Goal: Task Accomplishment & Management: Manage account settings

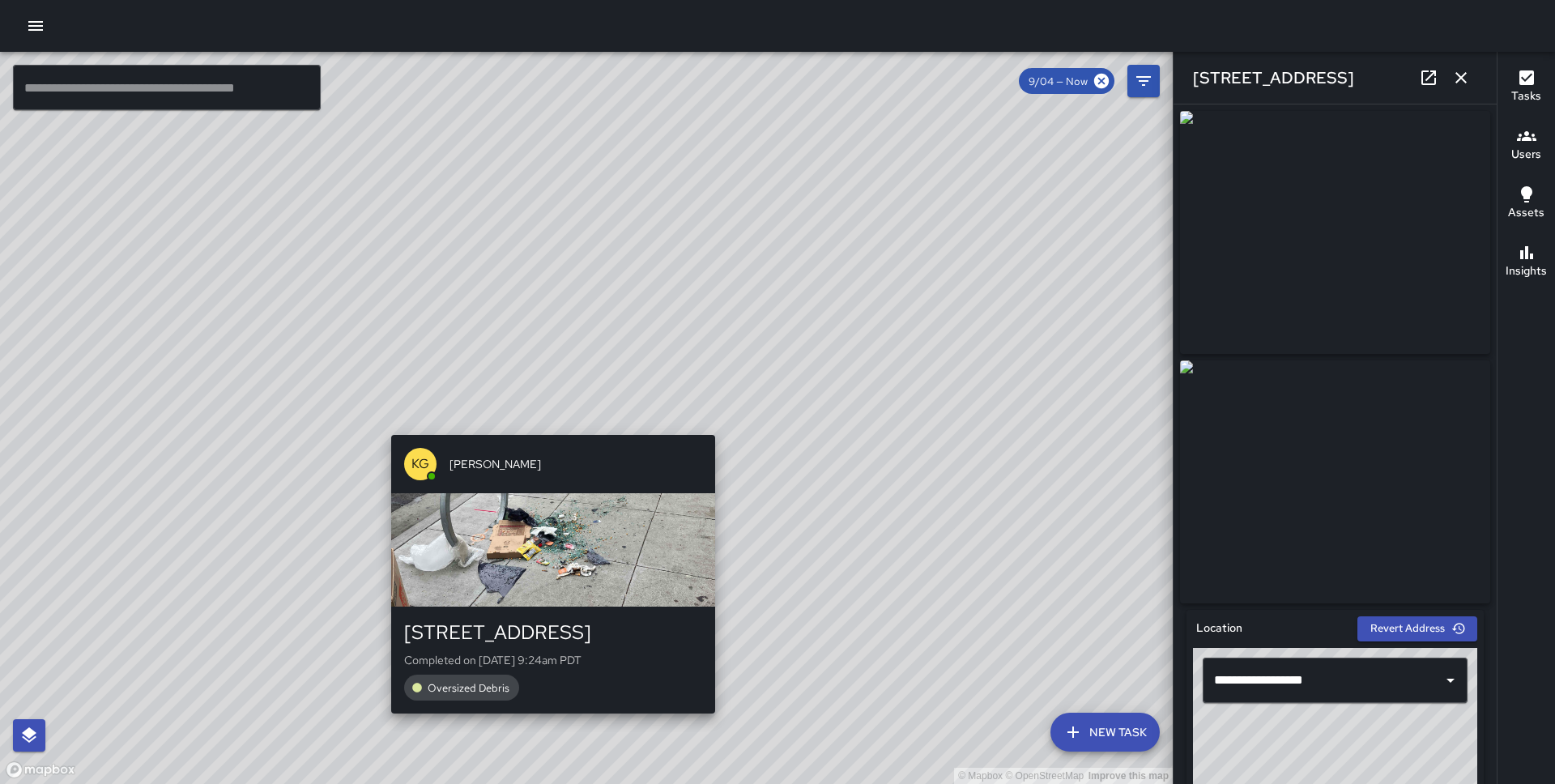
click at [549, 426] on div "© Mapbox © OpenStreetMap Improve this map KG [PERSON_NAME] [STREET_ADDRESS] Com…" at bounding box center [586, 417] width 1173 height 732
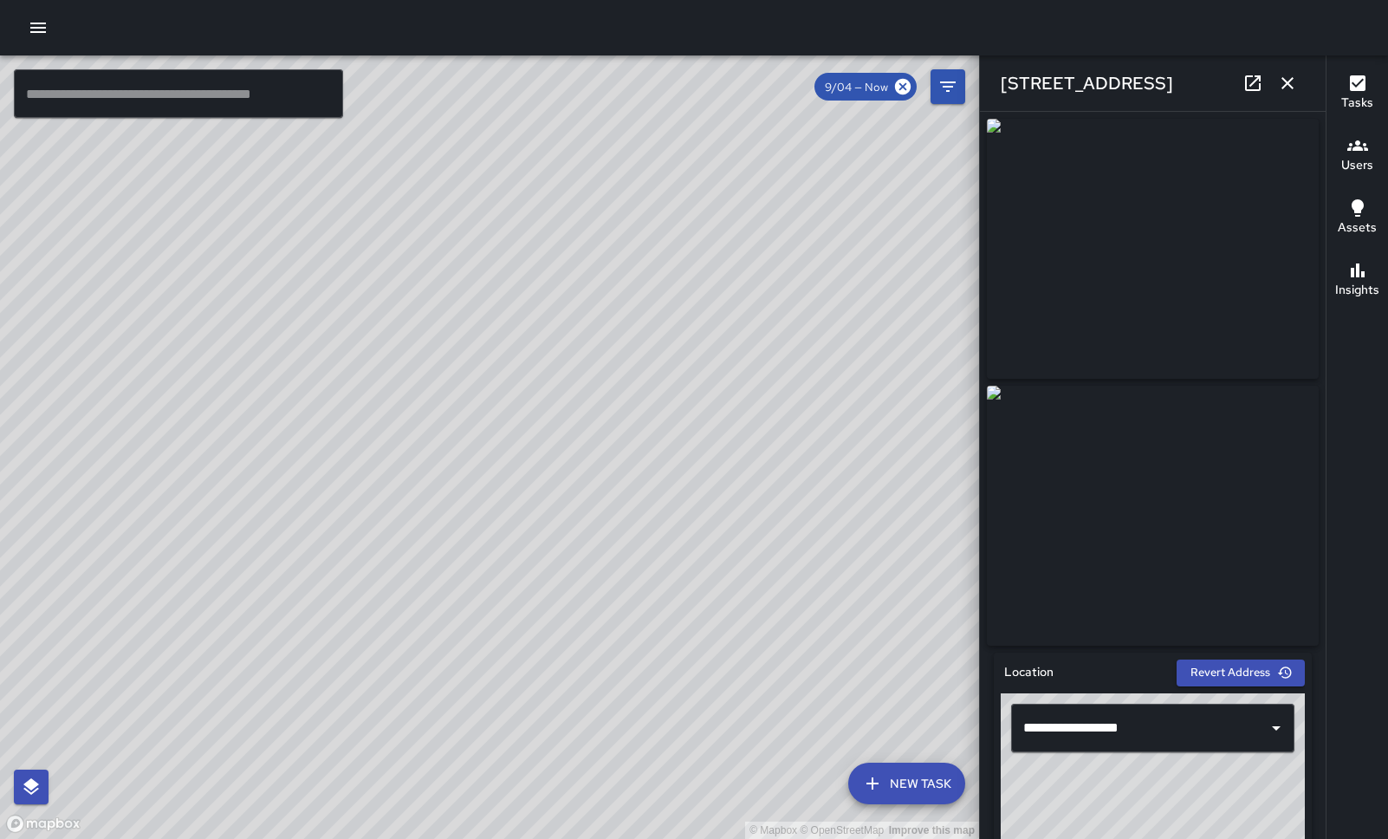
click at [531, 439] on div "© Mapbox © OpenStreetMap Improve this map" at bounding box center [489, 446] width 979 height 783
click at [559, 431] on div "© Mapbox © OpenStreetMap Improve this map" at bounding box center [489, 446] width 979 height 783
click at [412, 458] on div "© Mapbox © OpenStreetMap Improve this map KG [PERSON_NAME] [STREET_ADDRESS] Com…" at bounding box center [489, 446] width 979 height 783
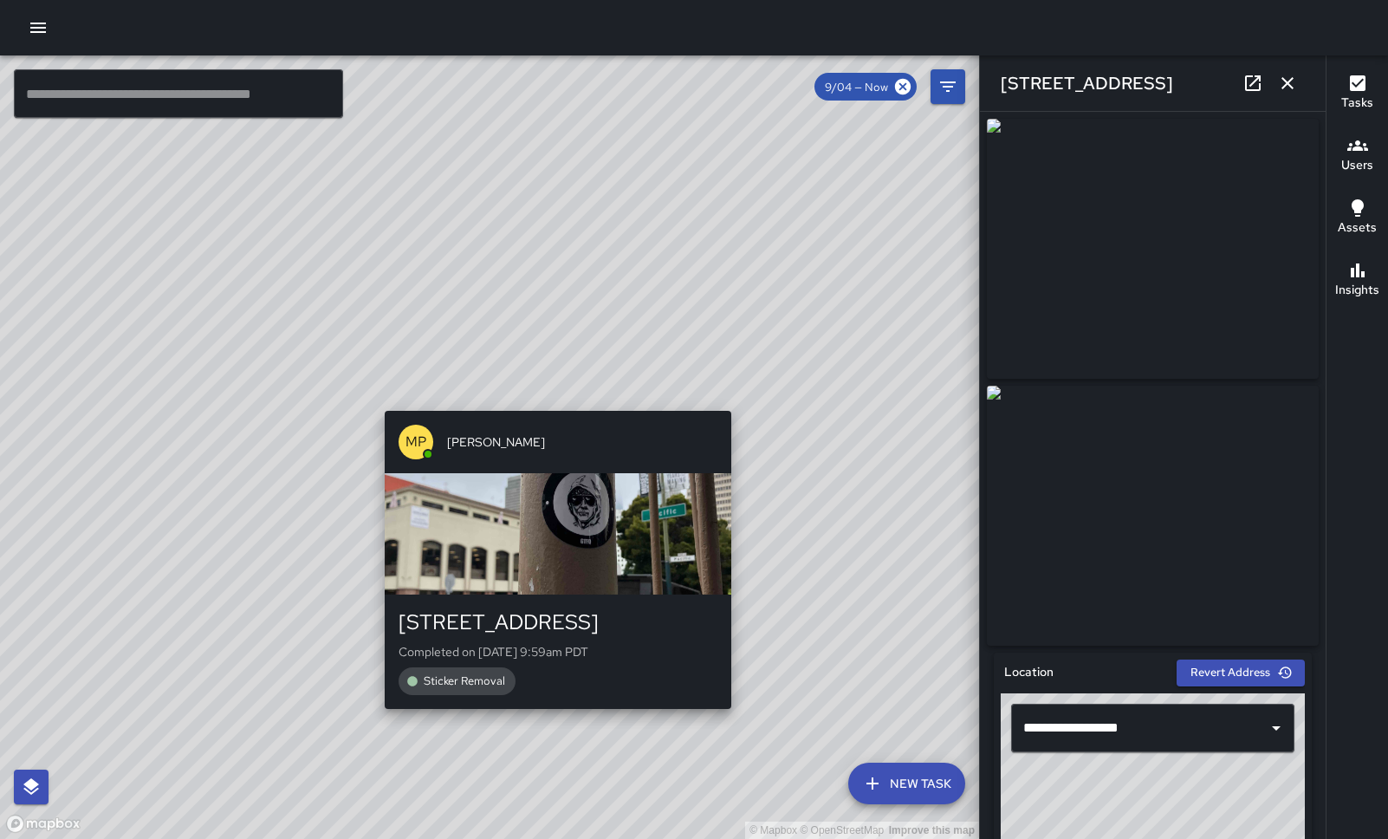
click at [737, 395] on div "© Mapbox © OpenStreetMap Improve this map MP [PERSON_NAME] [STREET_ADDRESS] Com…" at bounding box center [489, 446] width 979 height 783
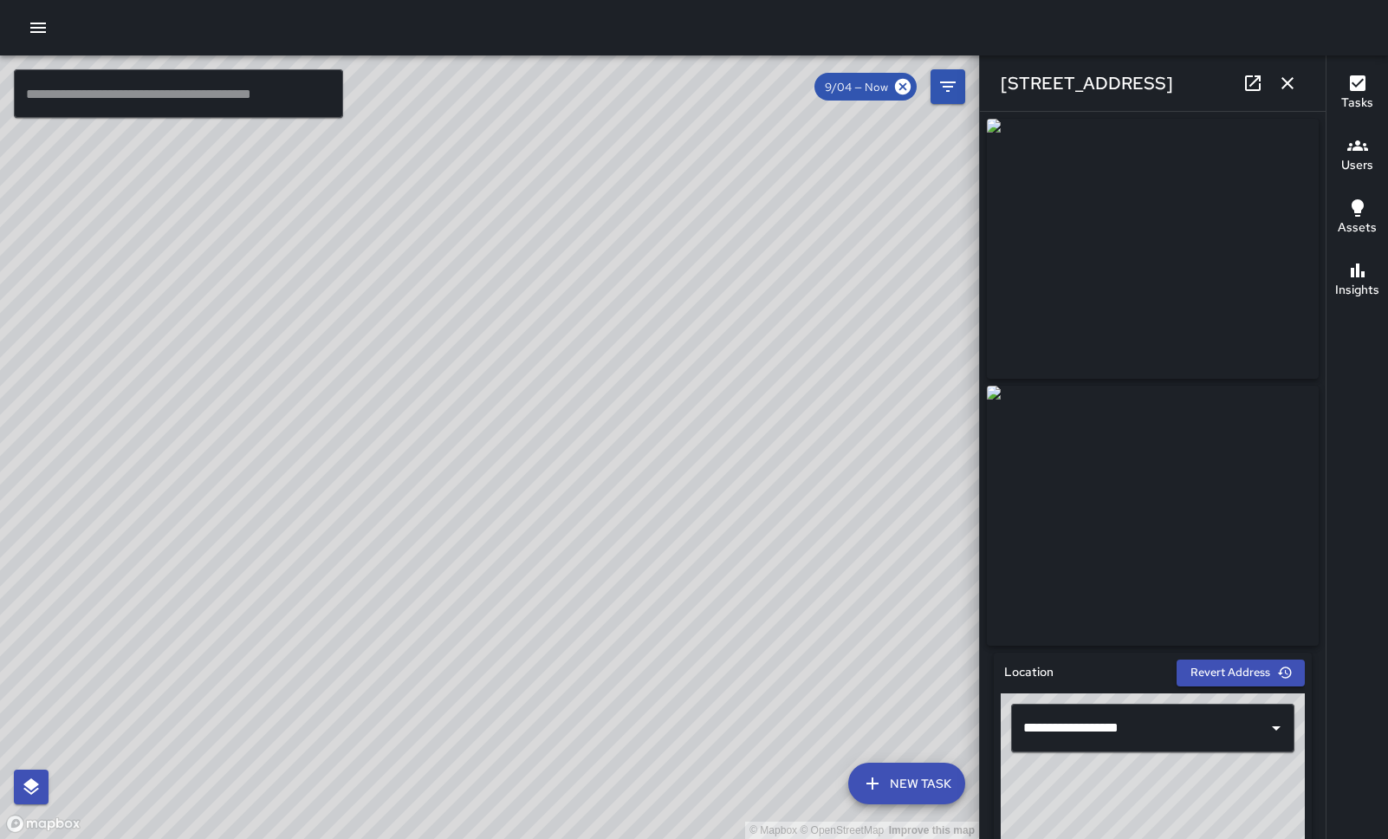
click at [514, 450] on div "© Mapbox © OpenStreetMap Improve this map" at bounding box center [489, 446] width 979 height 783
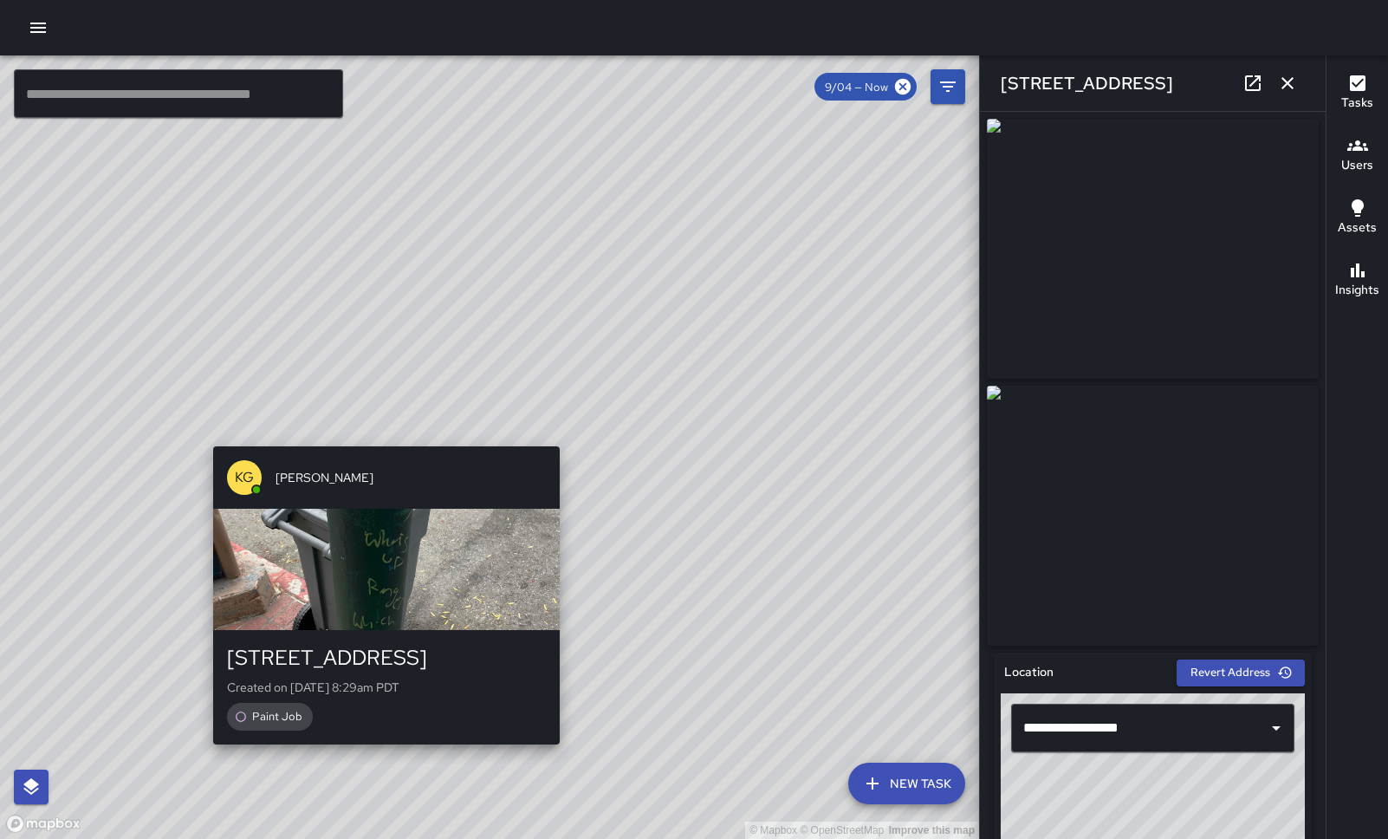
click at [368, 419] on div "© Mapbox © OpenStreetMap Improve this map KG [PERSON_NAME] [STREET_ADDRESS] Cre…" at bounding box center [489, 446] width 979 height 783
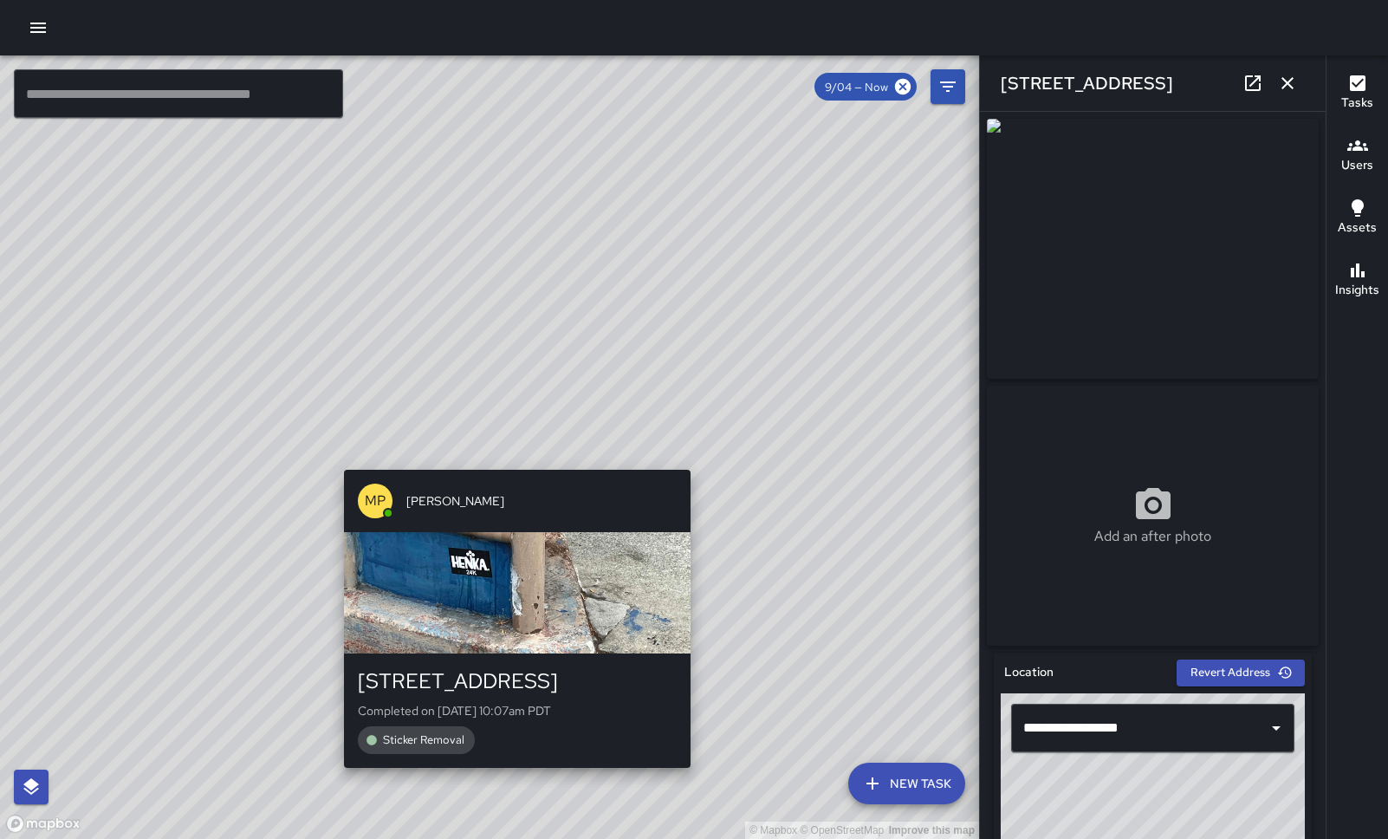
click at [515, 460] on div "© Mapbox © OpenStreetMap Improve this map MP [PERSON_NAME] [STREET_ADDRESS] Com…" at bounding box center [489, 446] width 979 height 783
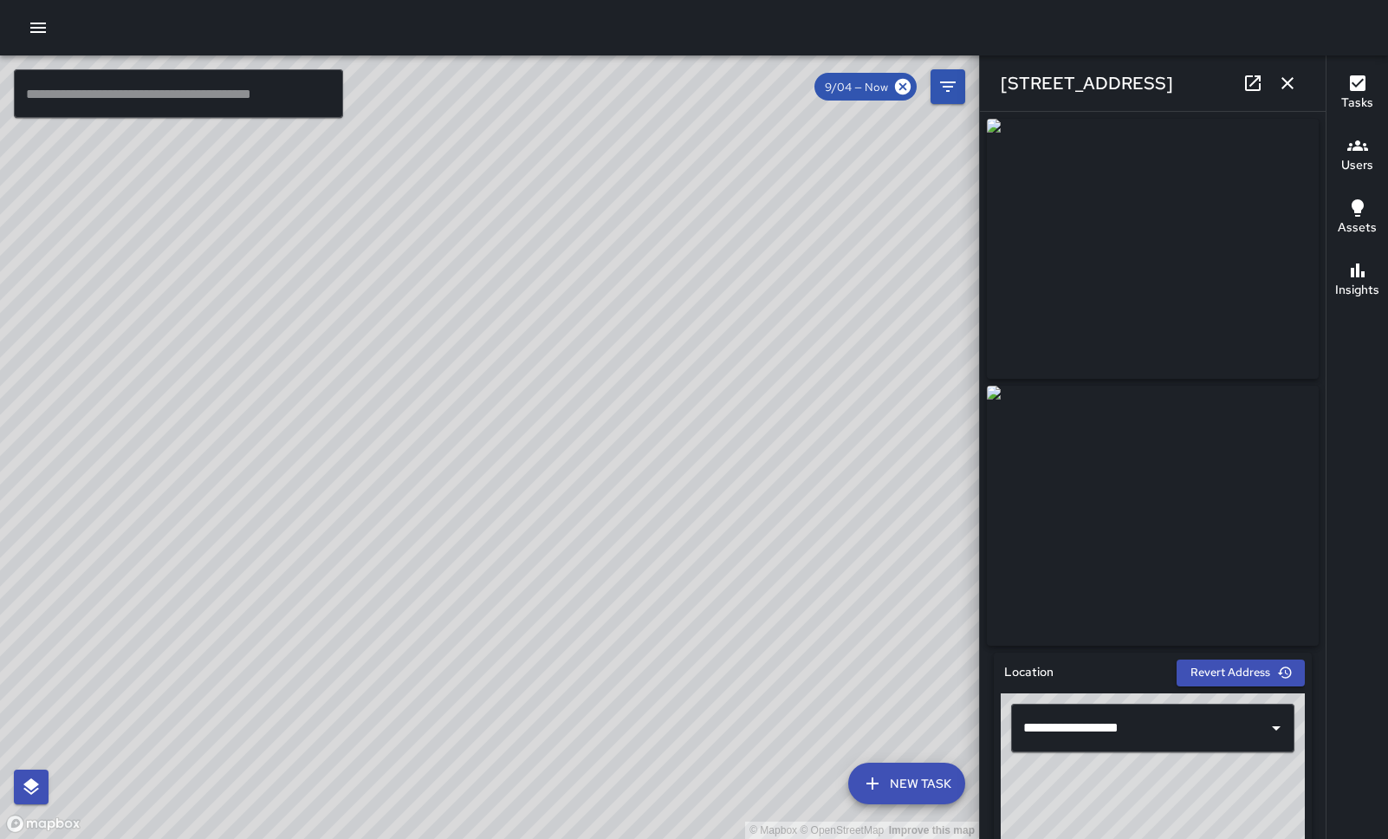
click at [1282, 81] on icon "button" at bounding box center [1287, 83] width 21 height 21
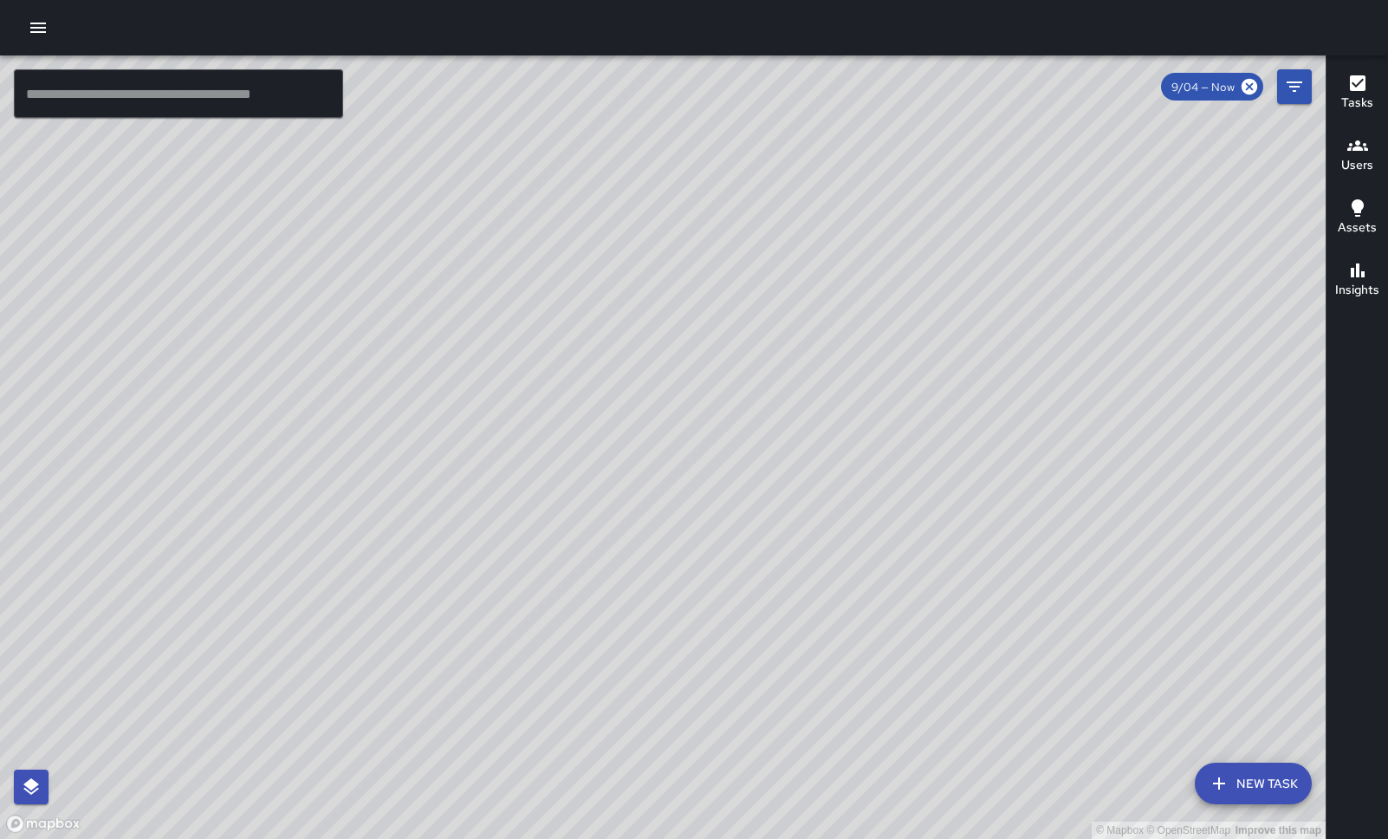
click at [822, 448] on div "© Mapbox © OpenStreetMap Improve this map MP [PERSON_NAME] [STREET_ADDRESS] Com…" at bounding box center [663, 446] width 1326 height 783
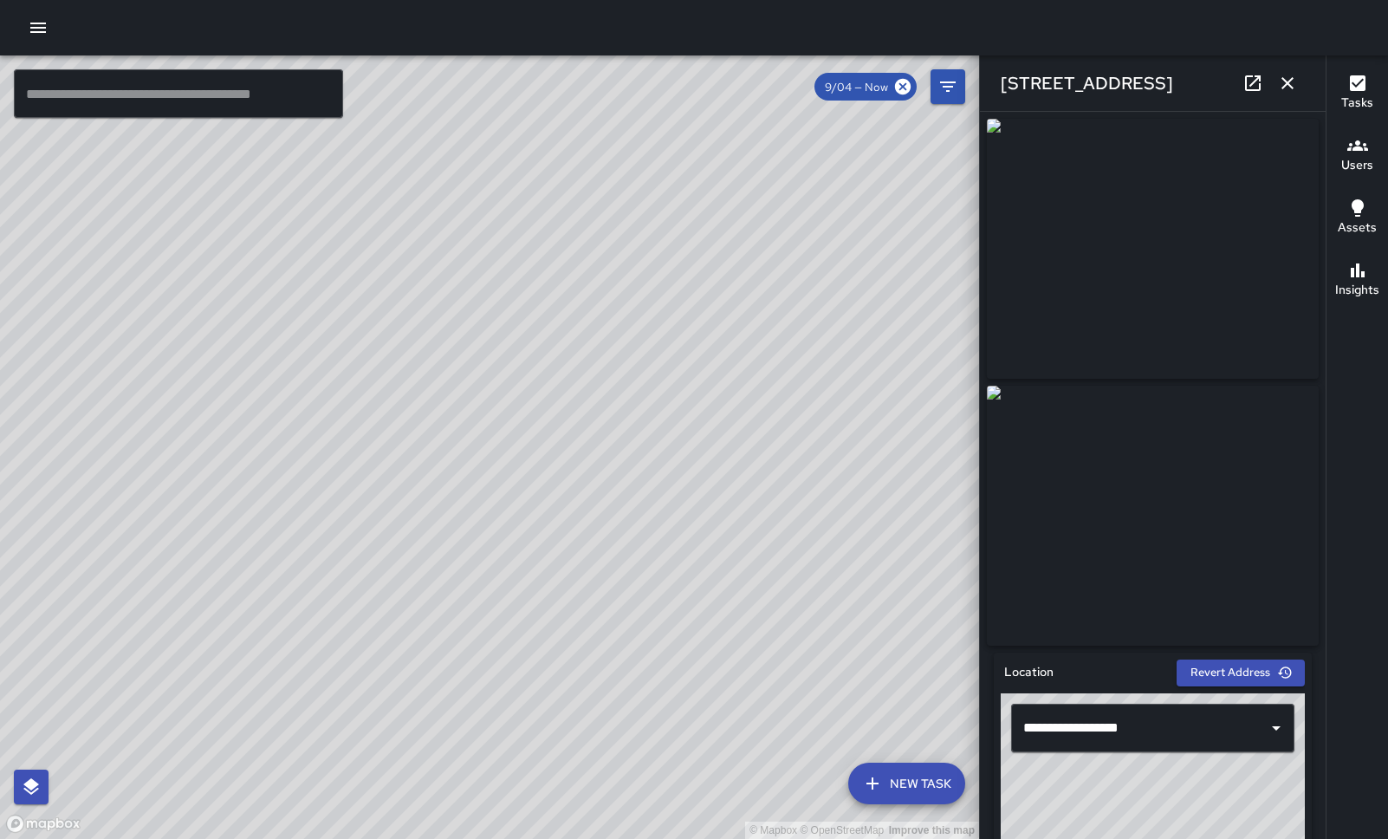
click at [674, 402] on div "© Mapbox © OpenStreetMap Improve this map MP [PERSON_NAME] [STREET_ADDRESS] Com…" at bounding box center [489, 446] width 979 height 783
click at [545, 461] on div "© Mapbox © OpenStreetMap Improve this map MP [PERSON_NAME] [STREET_ADDRESS] Com…" at bounding box center [489, 446] width 979 height 783
drag, startPoint x: 593, startPoint y: 546, endPoint x: 595, endPoint y: 348, distance: 197.6
click at [595, 348] on div "© Mapbox © OpenStreetMap Improve this map" at bounding box center [489, 446] width 979 height 783
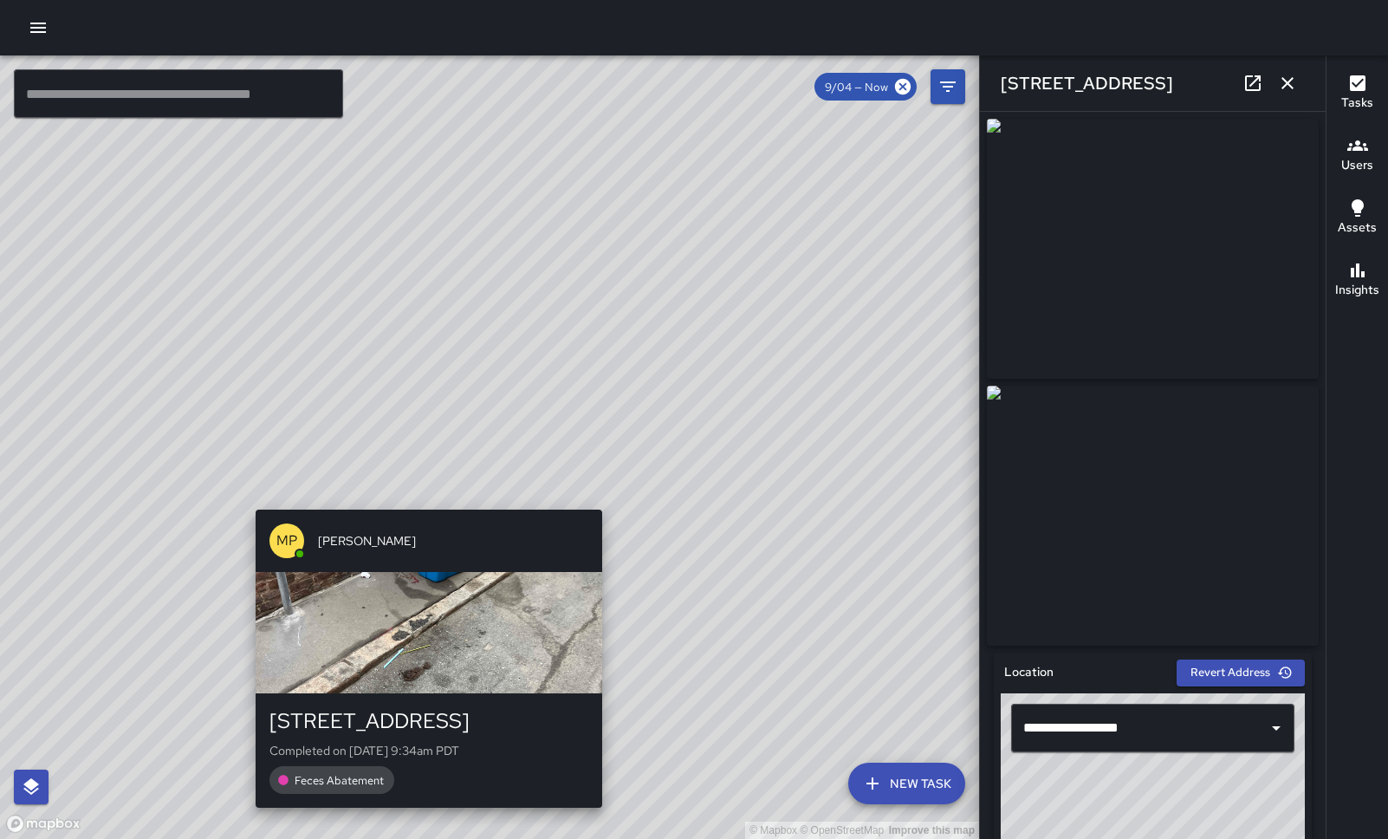
click at [422, 500] on div "© Mapbox © OpenStreetMap Improve this map MP [PERSON_NAME] [STREET_ADDRESS] Com…" at bounding box center [489, 446] width 979 height 783
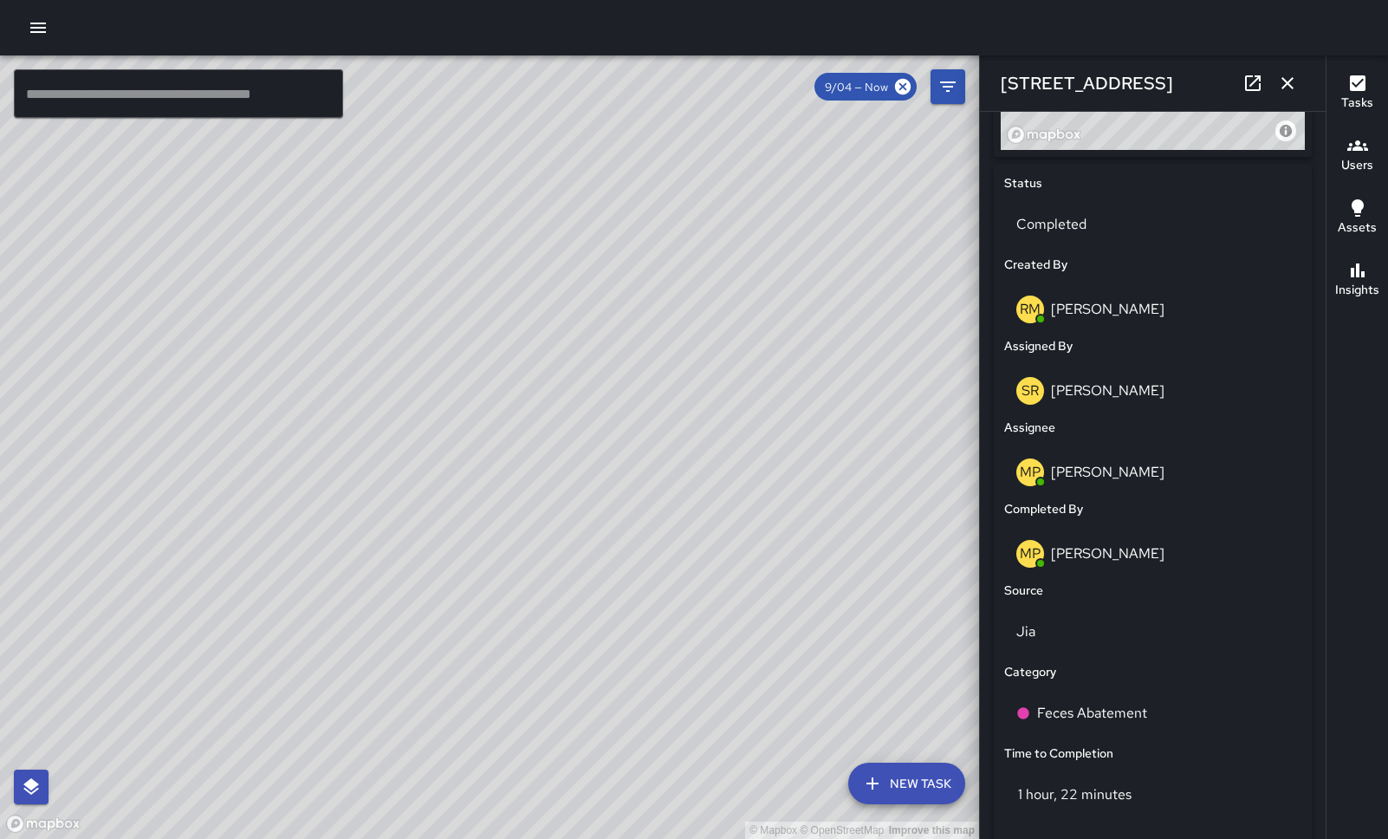
scroll to position [1034, 0]
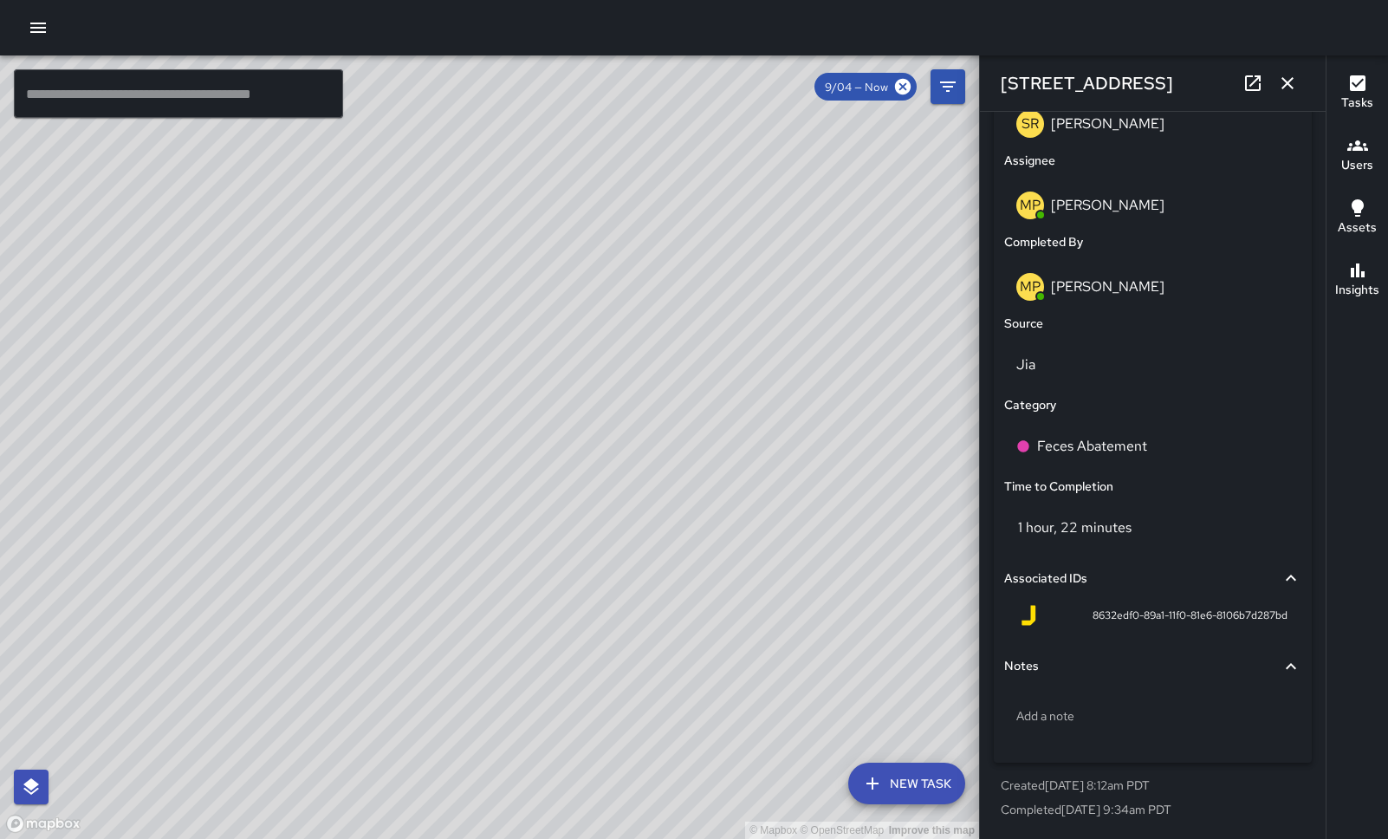
click at [289, 484] on div "© Mapbox © OpenStreetMap Improve this map MP [PERSON_NAME] [STREET_ADDRESS][PER…" at bounding box center [489, 446] width 979 height 783
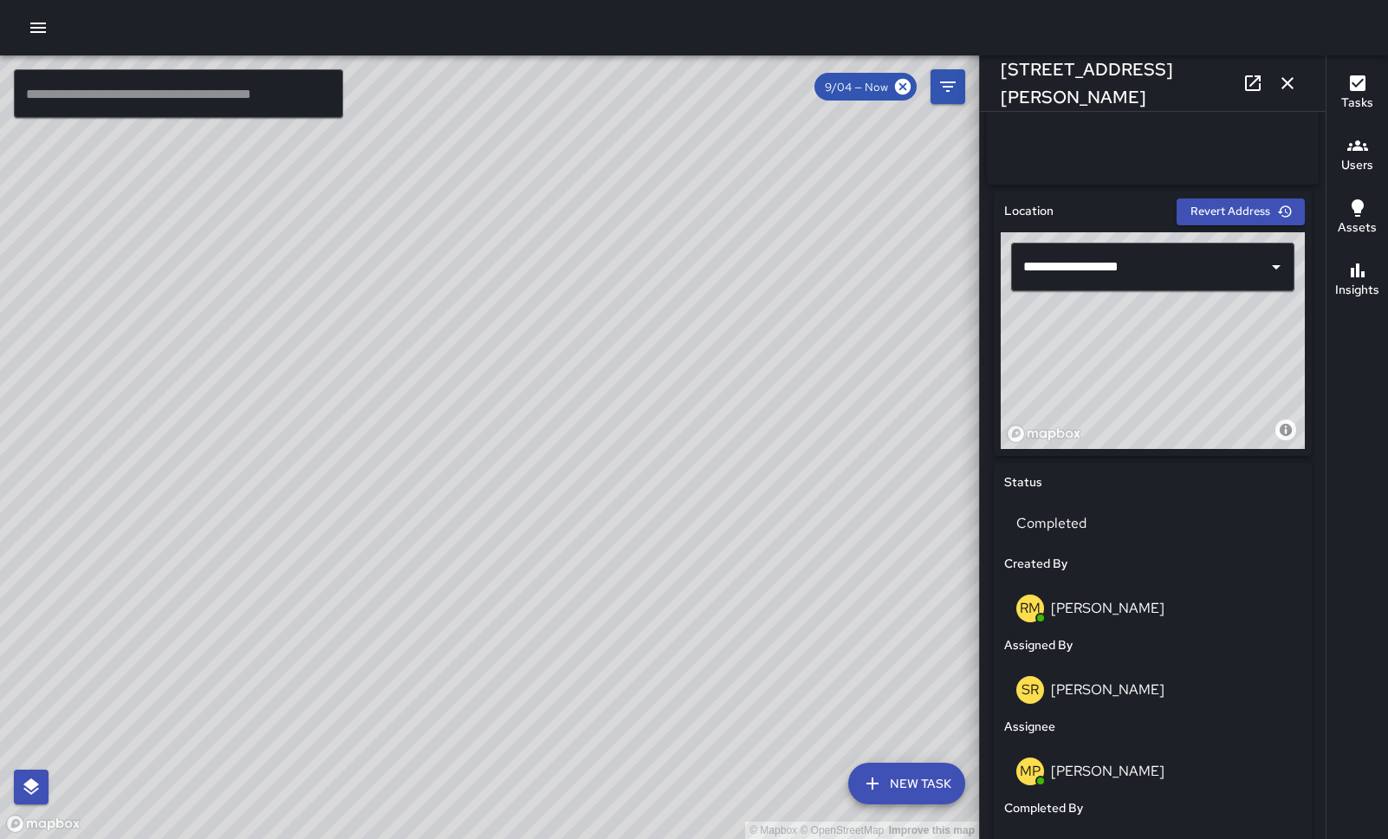
scroll to position [0, 0]
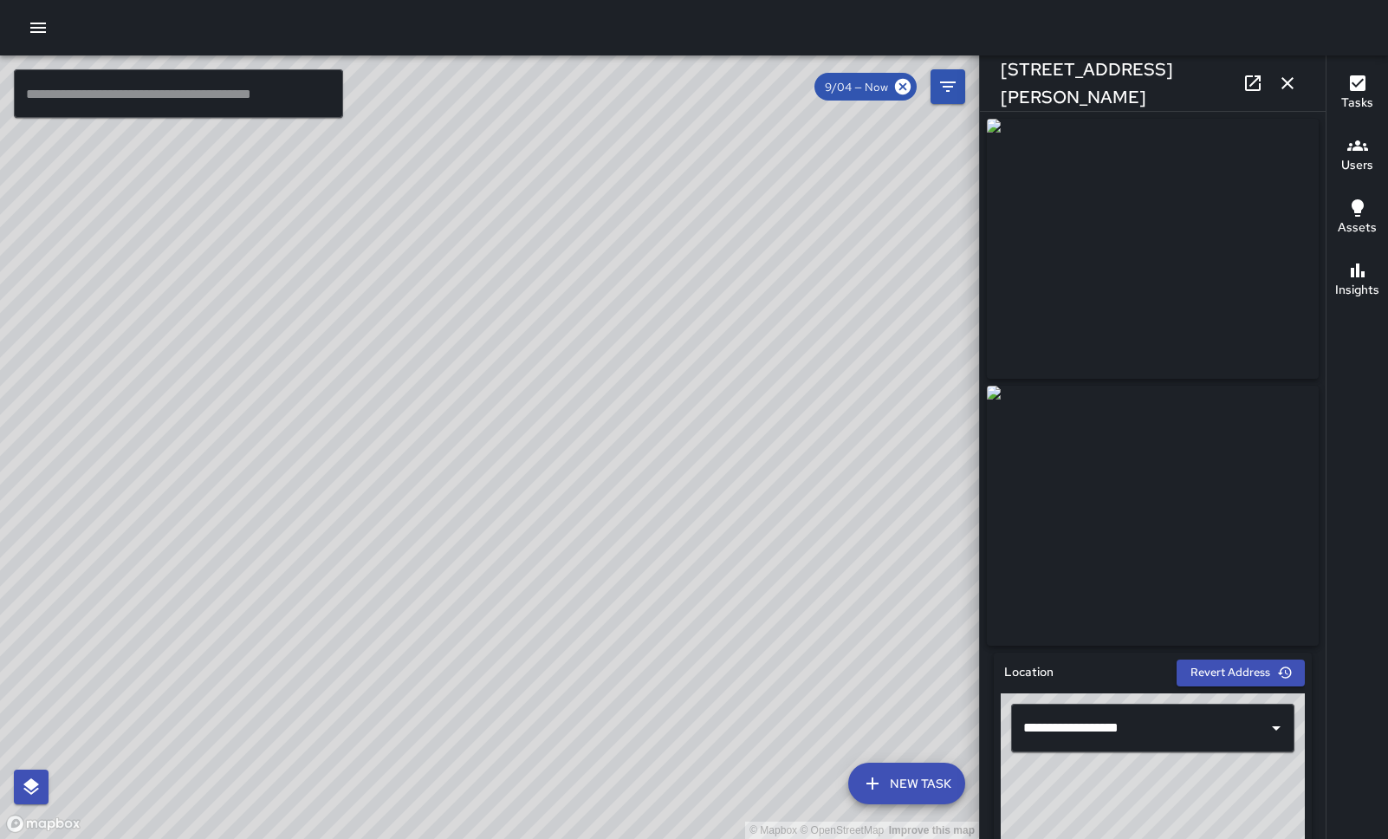
drag, startPoint x: 622, startPoint y: 534, endPoint x: 575, endPoint y: 413, distance: 129.2
click at [575, 413] on div "© Mapbox © OpenStreetMap Improve this map" at bounding box center [489, 446] width 979 height 783
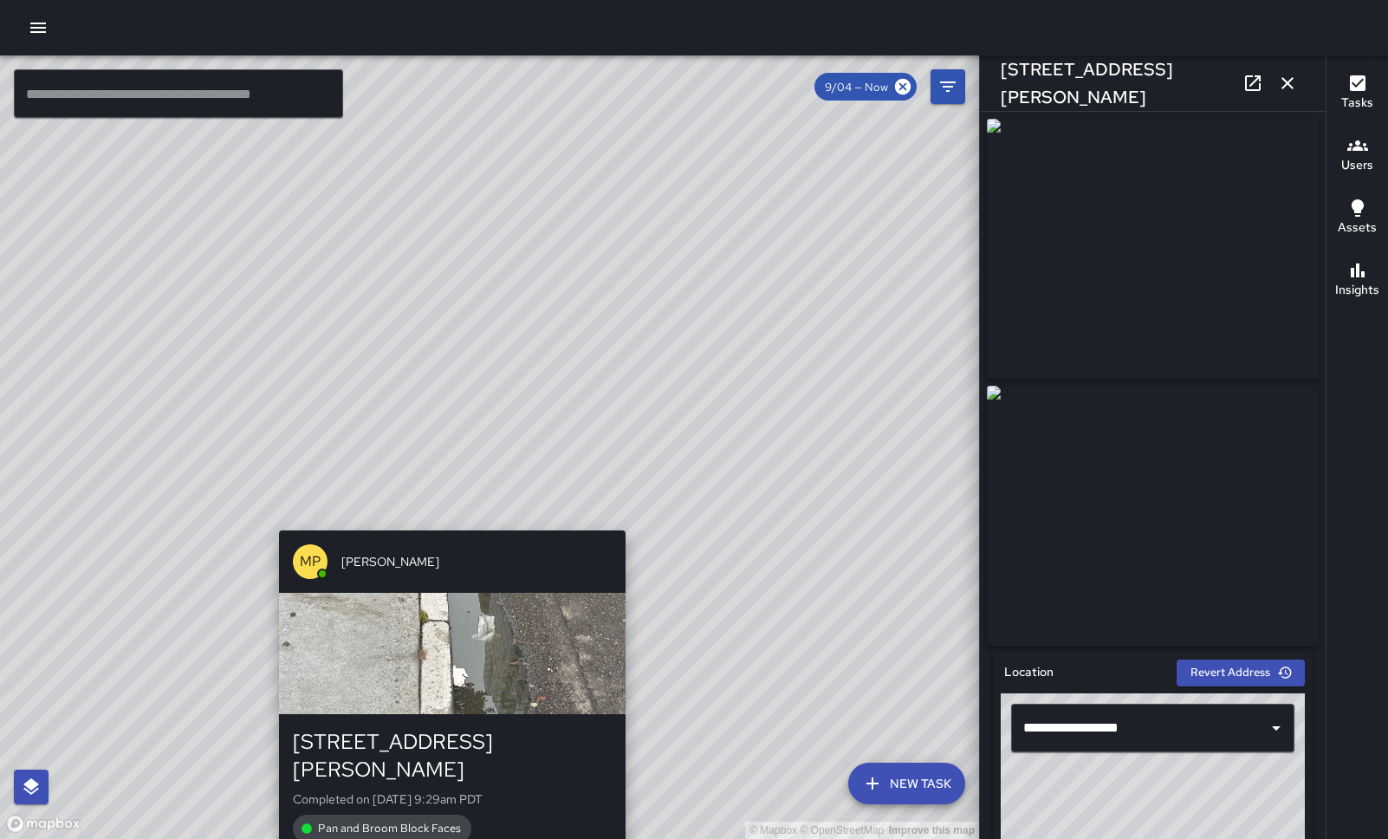
click at [446, 517] on div "© Mapbox © OpenStreetMap Improve this map MP [PERSON_NAME] [STREET_ADDRESS][PER…" at bounding box center [489, 446] width 979 height 783
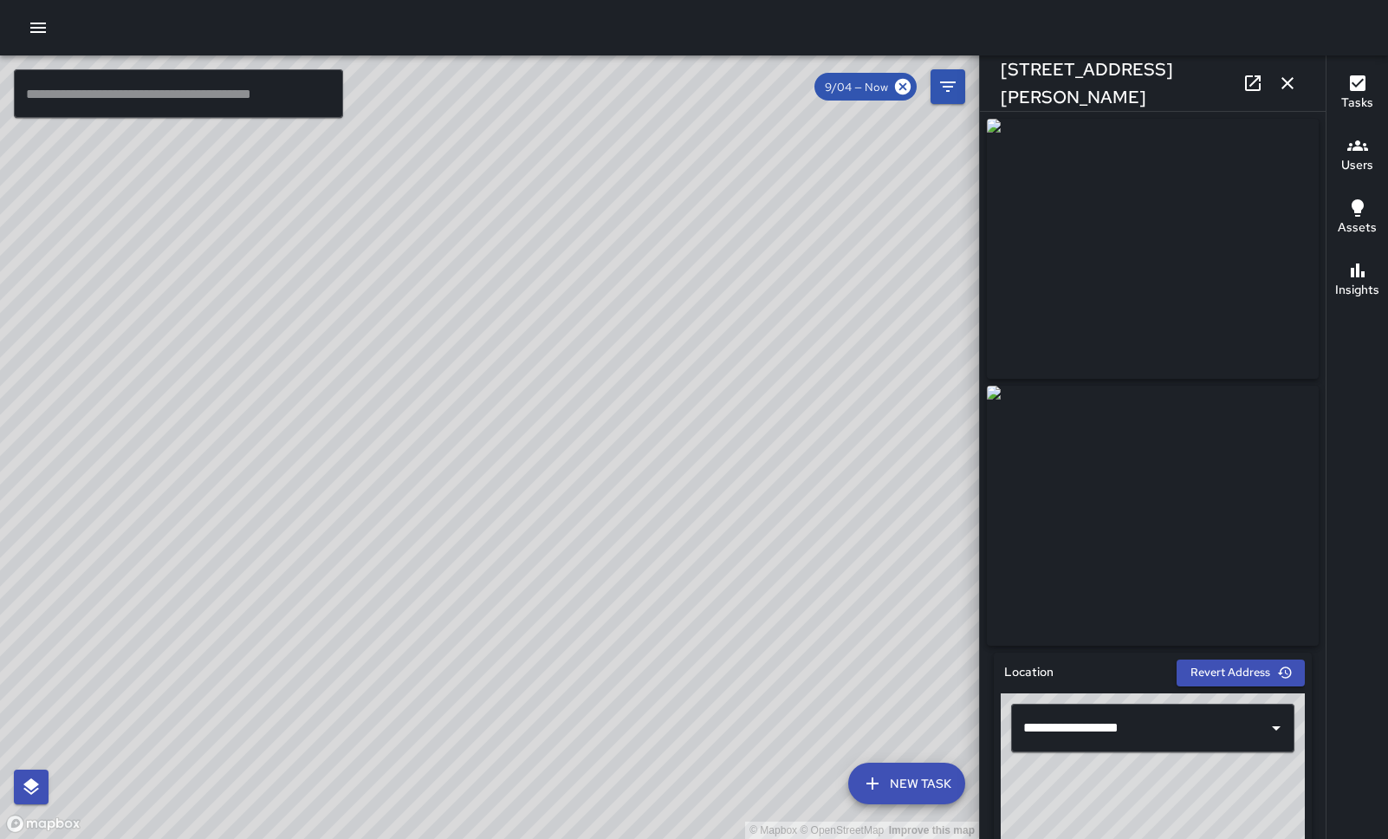
click at [506, 496] on div "© Mapbox © OpenStreetMap Improve this map MP [PERSON_NAME] [STREET_ADDRESS][PER…" at bounding box center [489, 446] width 979 height 783
click at [515, 466] on div "© Mapbox © OpenStreetMap Improve this map MP [PERSON_NAME] [STREET_ADDRESS][US_…" at bounding box center [489, 446] width 979 height 783
click at [1286, 84] on icon "button" at bounding box center [1287, 83] width 12 height 12
click at [1286, 84] on div "© Mapbox © OpenStreetMap Improve this map ​ New Task 9/04 — Now Map Layers Task…" at bounding box center [694, 446] width 1388 height 783
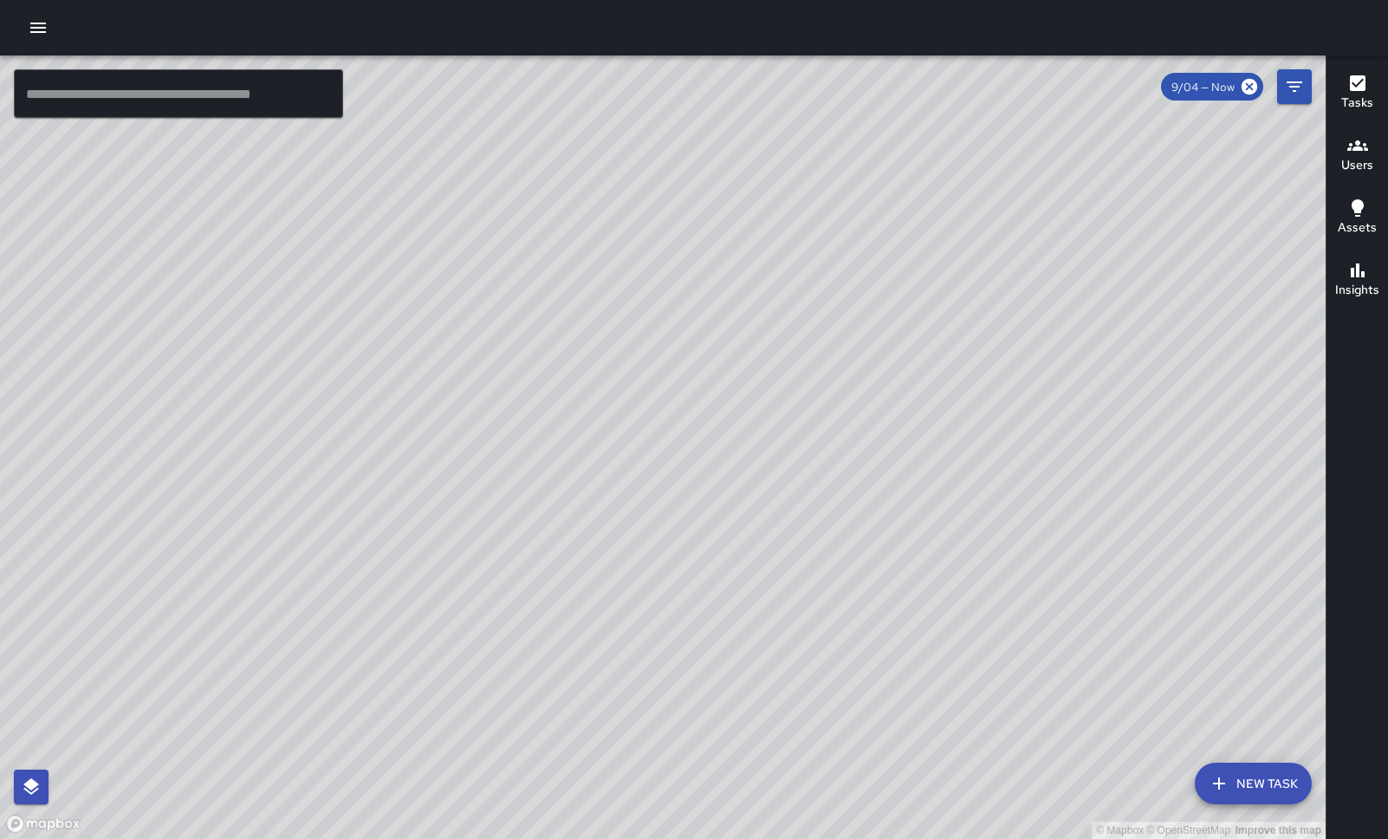
click at [887, 418] on div "© Mapbox © OpenStreetMap Improve this map MP [PERSON_NAME] [STREET_ADDRESS][US_…" at bounding box center [663, 446] width 1326 height 783
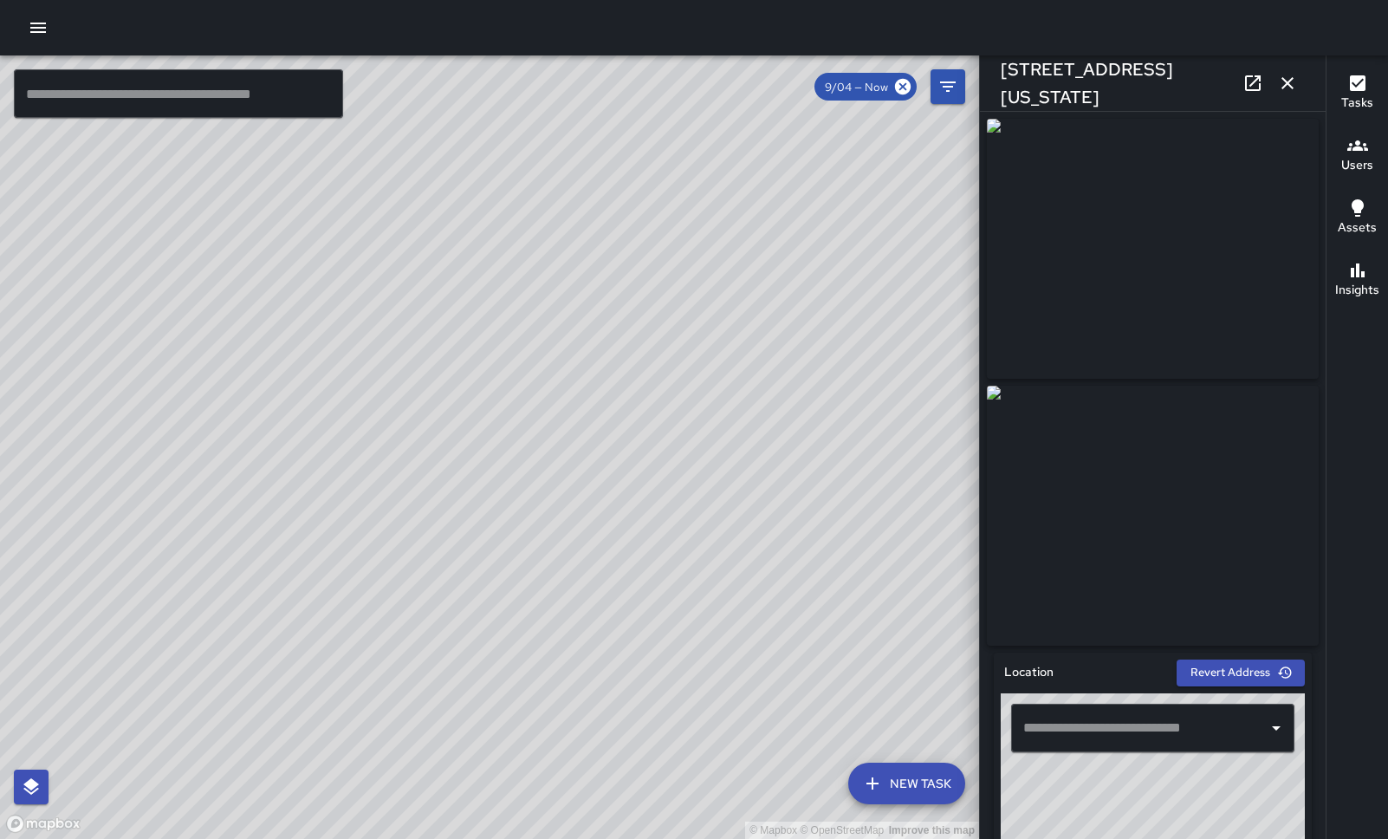
type input "**********"
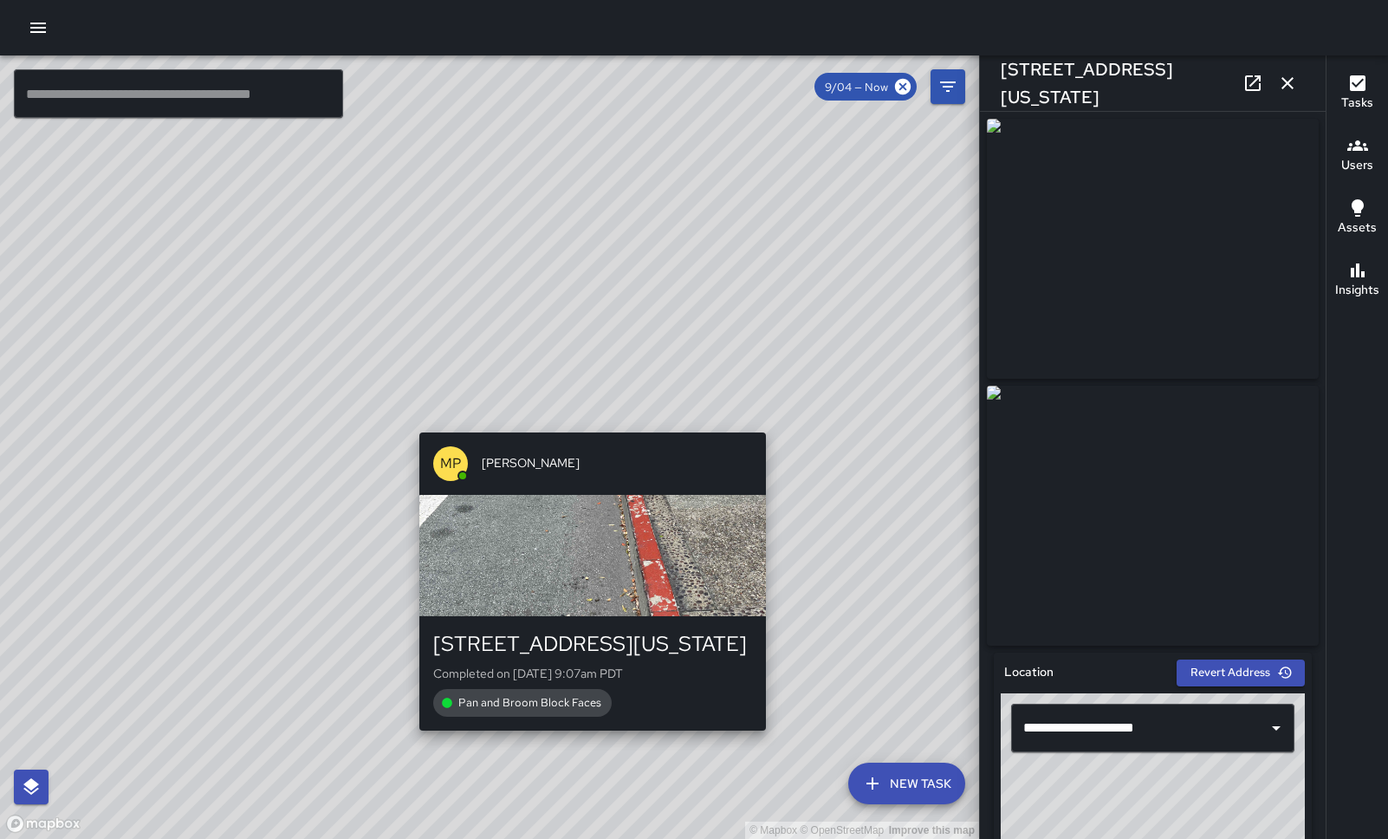
click at [583, 417] on div "© Mapbox © OpenStreetMap Improve this map MP [PERSON_NAME] [STREET_ADDRESS][US_…" at bounding box center [489, 446] width 979 height 783
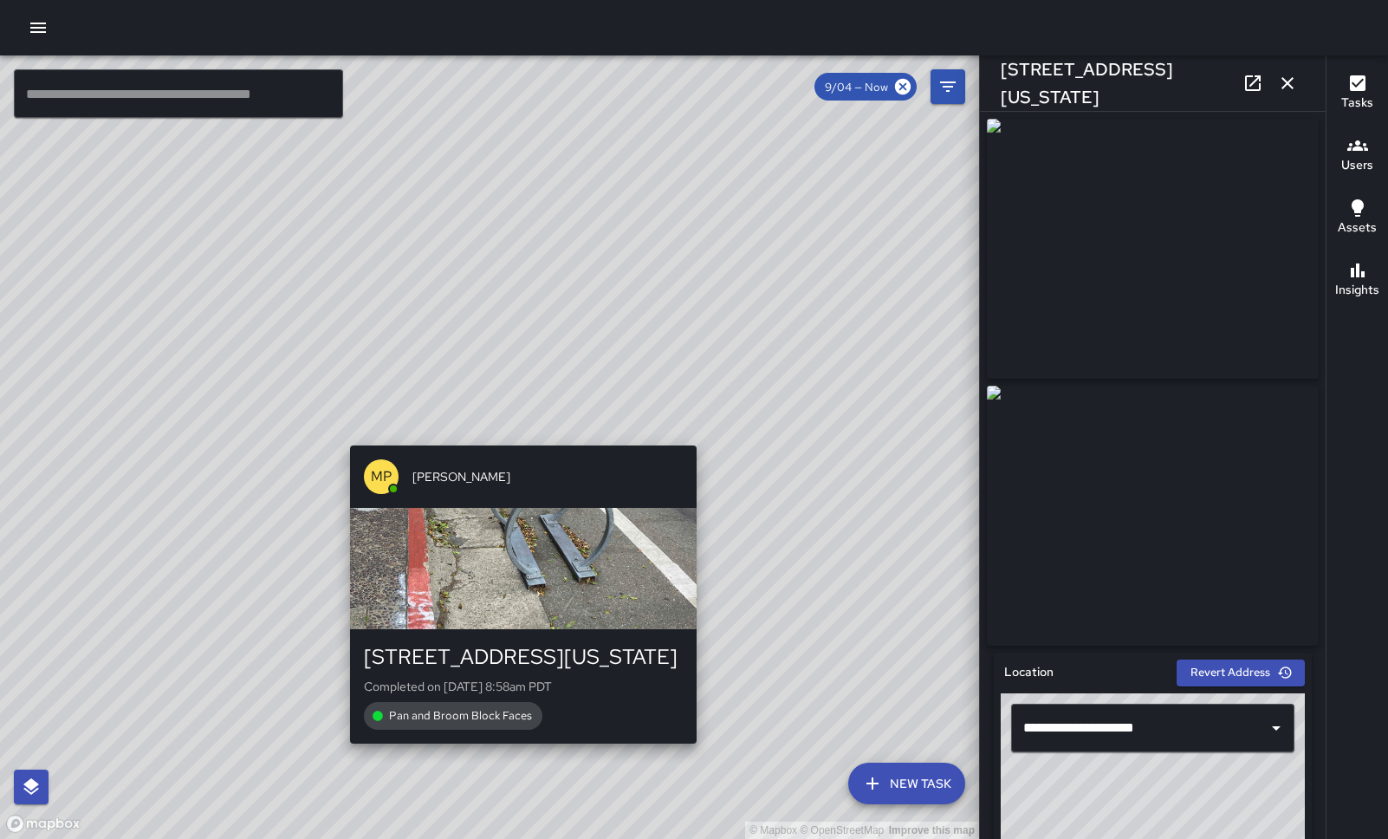
click at [512, 436] on div "© Mapbox © OpenStreetMap Improve this map MP [PERSON_NAME] [STREET_ADDRESS][US_…" at bounding box center [489, 446] width 979 height 783
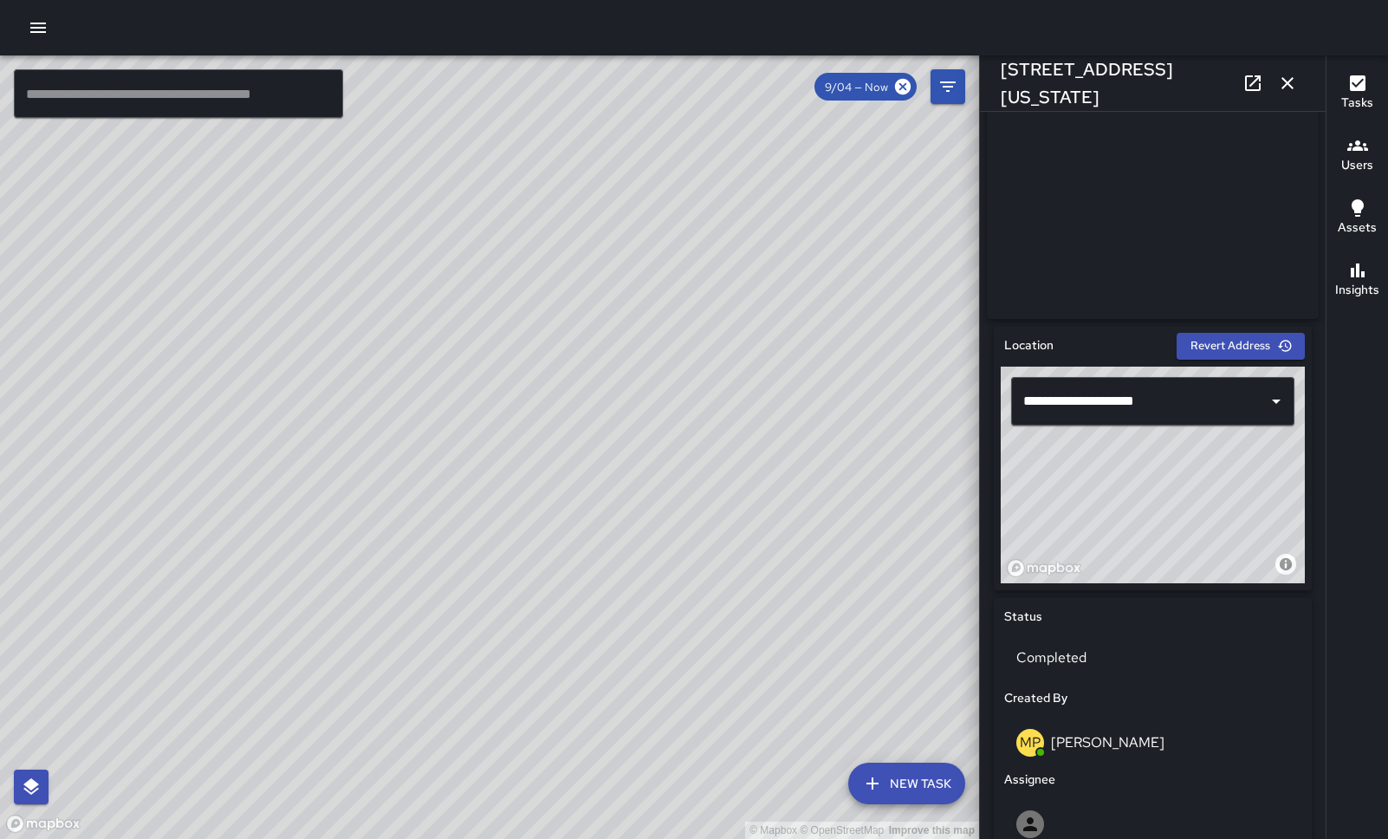
scroll to position [328, 0]
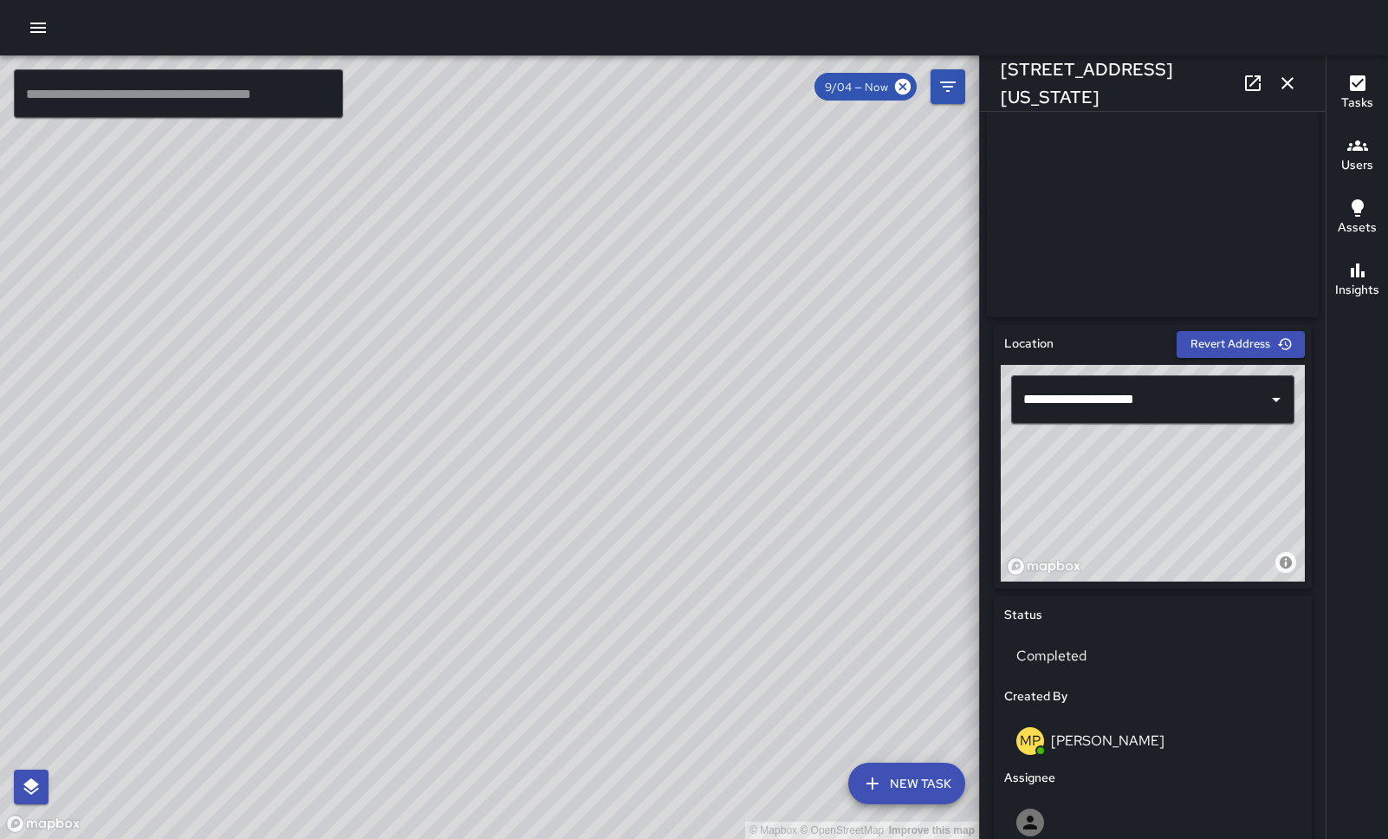
click at [498, 324] on div "© Mapbox © OpenStreetMap Improve this map MP [PERSON_NAME] [STREET_ADDRESS] Com…" at bounding box center [489, 446] width 979 height 783
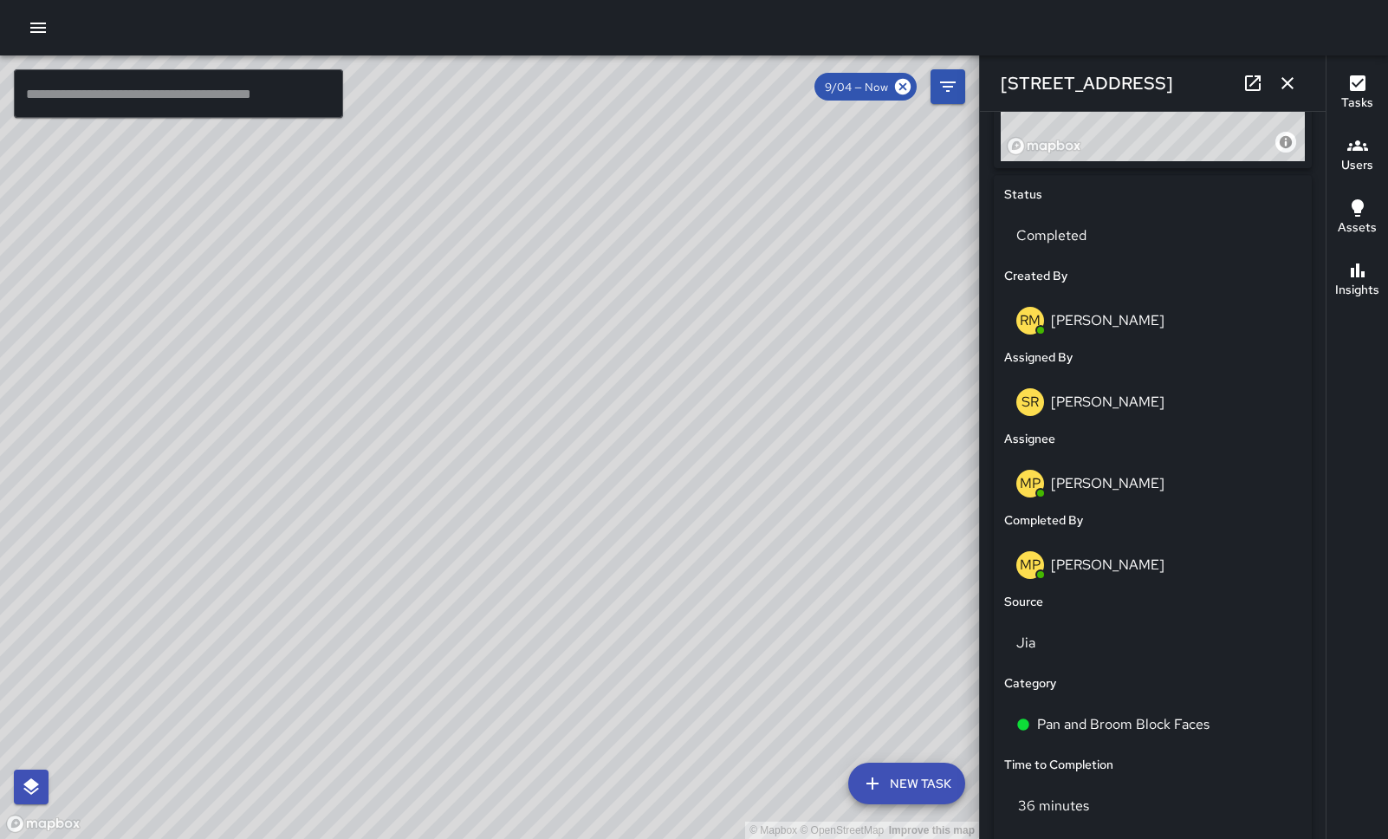
scroll to position [751, 0]
drag, startPoint x: 305, startPoint y: 364, endPoint x: 514, endPoint y: 409, distance: 213.6
click at [514, 409] on div "© Mapbox © OpenStreetMap Improve this map" at bounding box center [489, 446] width 979 height 783
drag, startPoint x: 504, startPoint y: 619, endPoint x: 461, endPoint y: 358, distance: 265.2
click at [461, 358] on div "© Mapbox © OpenStreetMap Improve this map" at bounding box center [489, 446] width 979 height 783
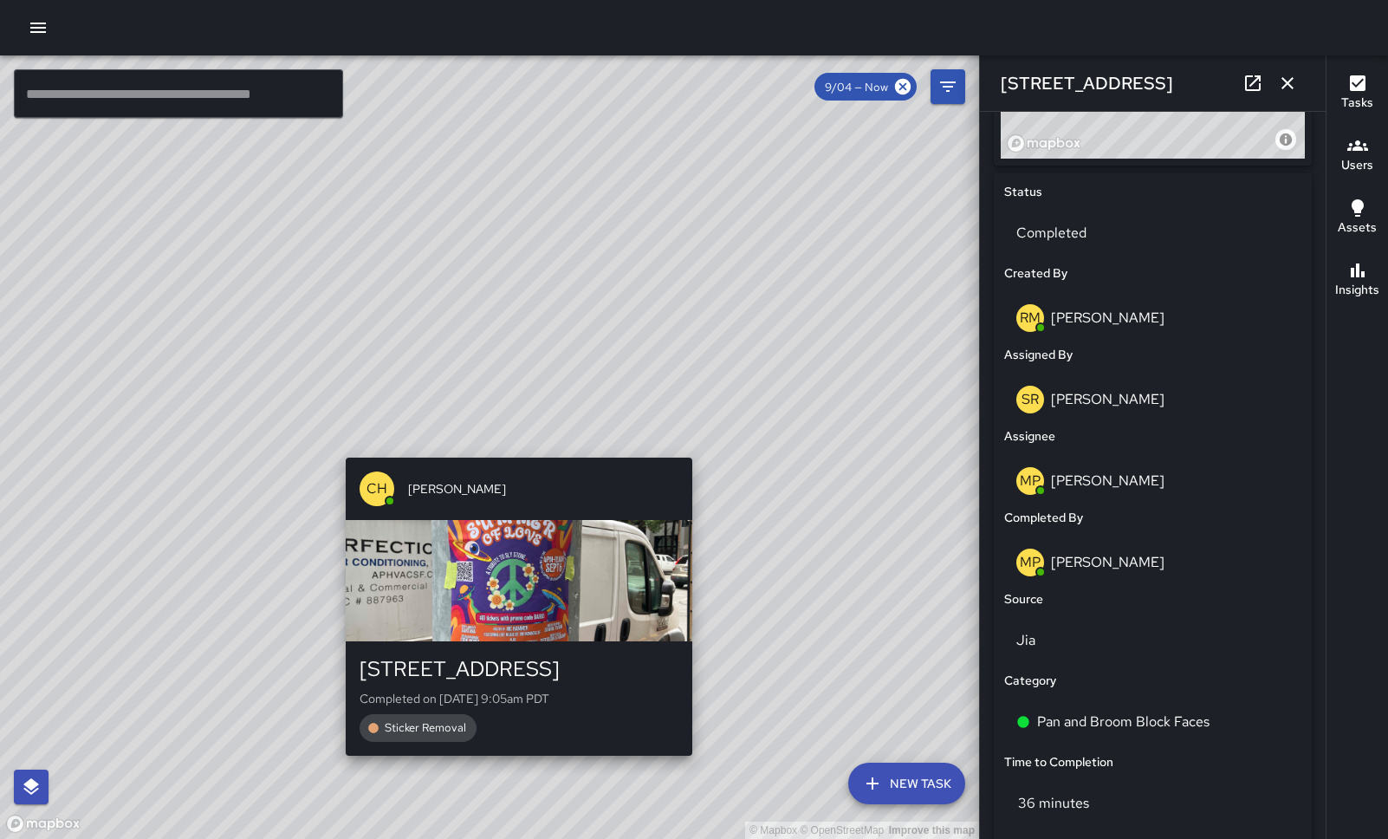
click at [507, 444] on div "© Mapbox © OpenStreetMap Improve this map CH [PERSON_NAME] [STREET_ADDRESS] Com…" at bounding box center [489, 446] width 979 height 783
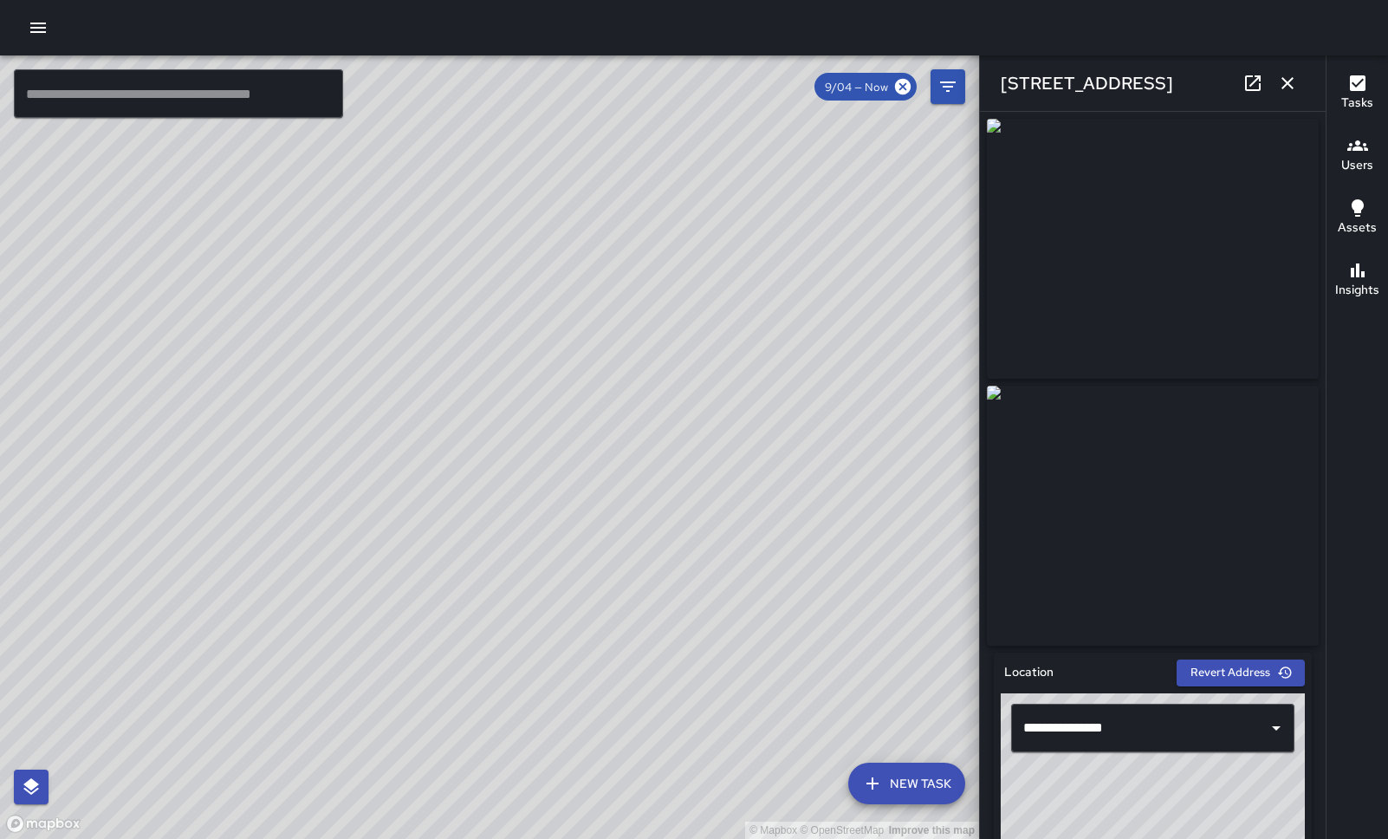
click at [462, 454] on div "© Mapbox © OpenStreetMap Improve this map CH [PERSON_NAME] [STREET_ADDRESS] Com…" at bounding box center [489, 446] width 979 height 783
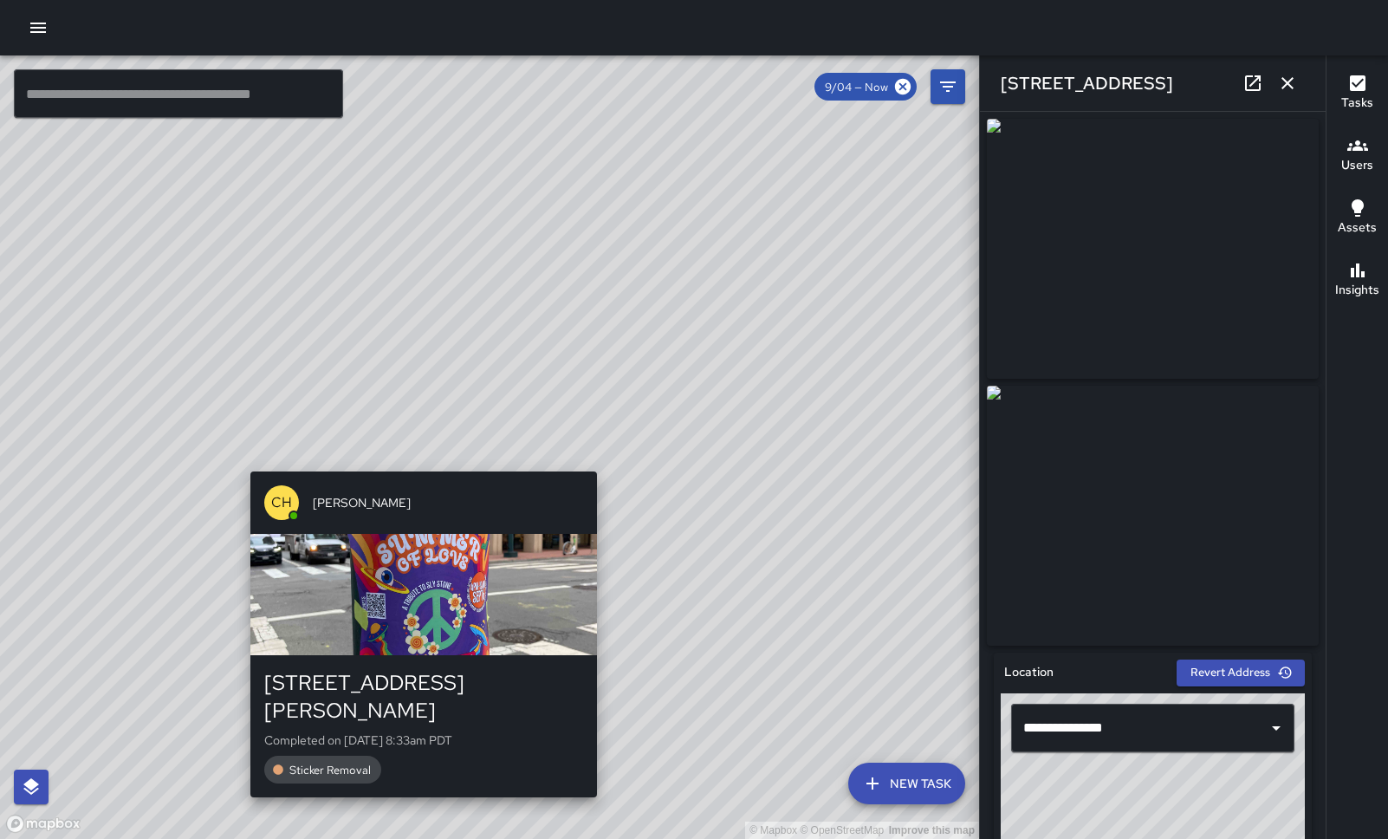
click at [420, 463] on div "© Mapbox © OpenStreetMap Improve this map CH [PERSON_NAME] [STREET_ADDRESS][PER…" at bounding box center [489, 446] width 979 height 783
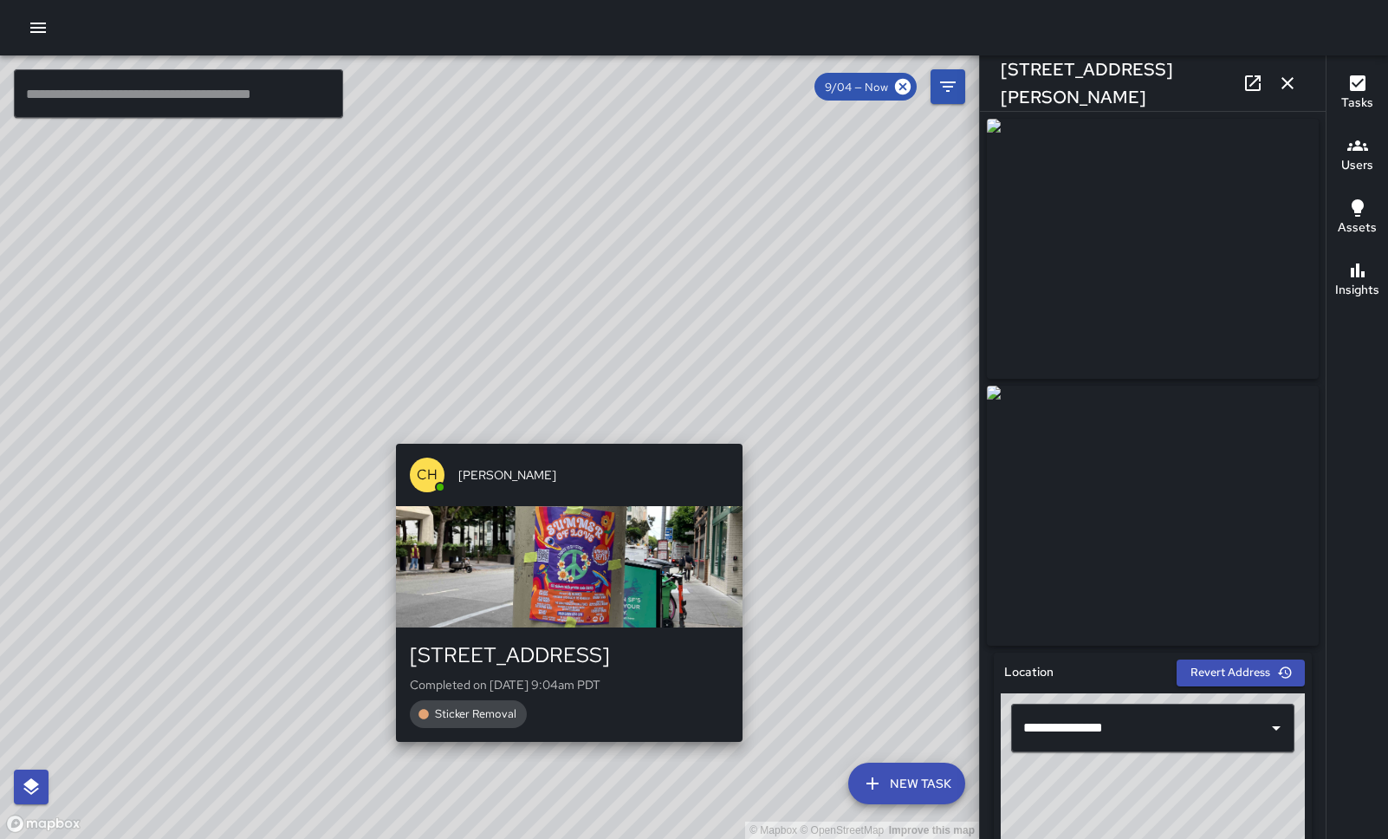
click at [566, 432] on div "© Mapbox © OpenStreetMap Improve this map CH [PERSON_NAME] [STREET_ADDRESS] Com…" at bounding box center [489, 446] width 979 height 783
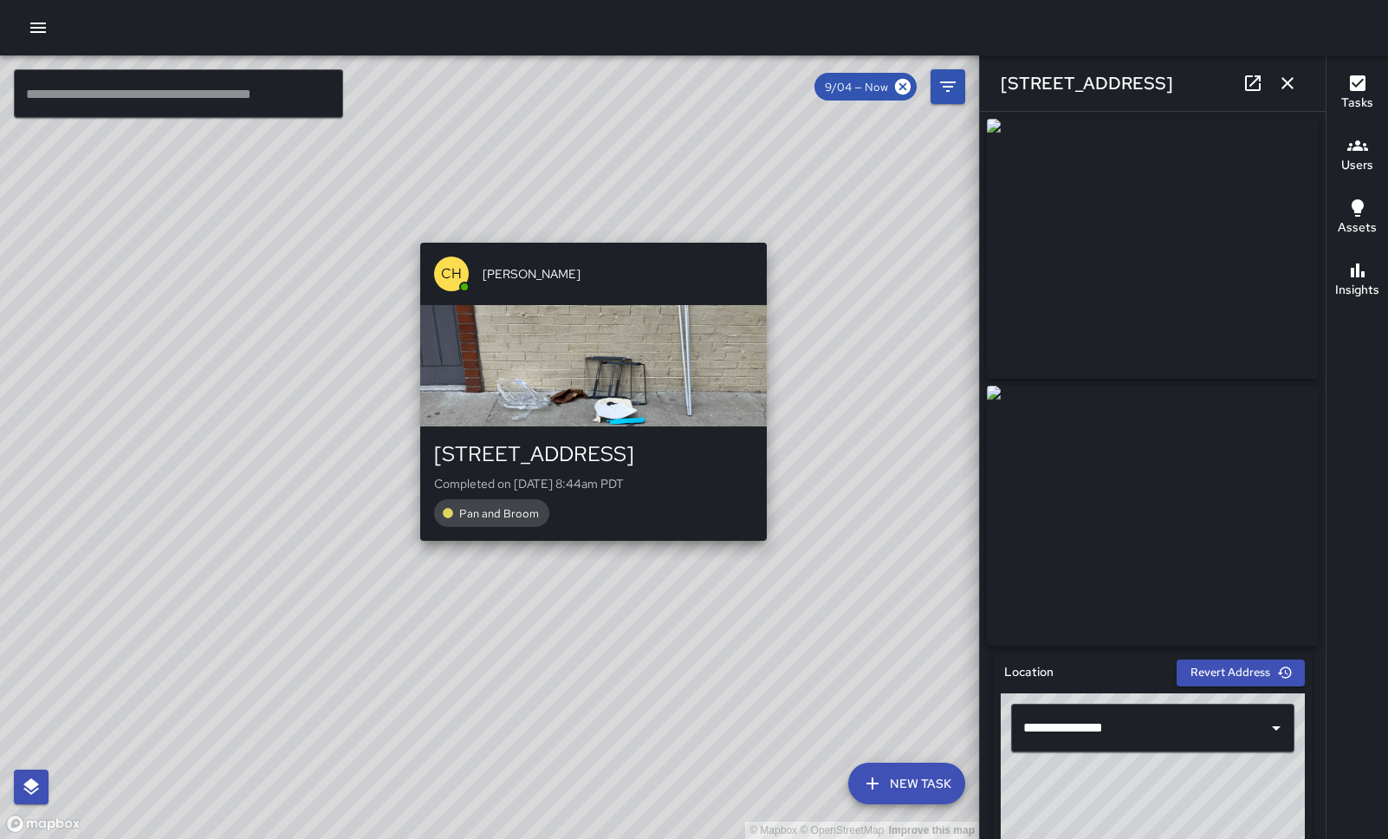
click at [587, 550] on div "© Mapbox © OpenStreetMap Improve this map CH [PERSON_NAME] [STREET_ADDRESS] Com…" at bounding box center [489, 446] width 979 height 783
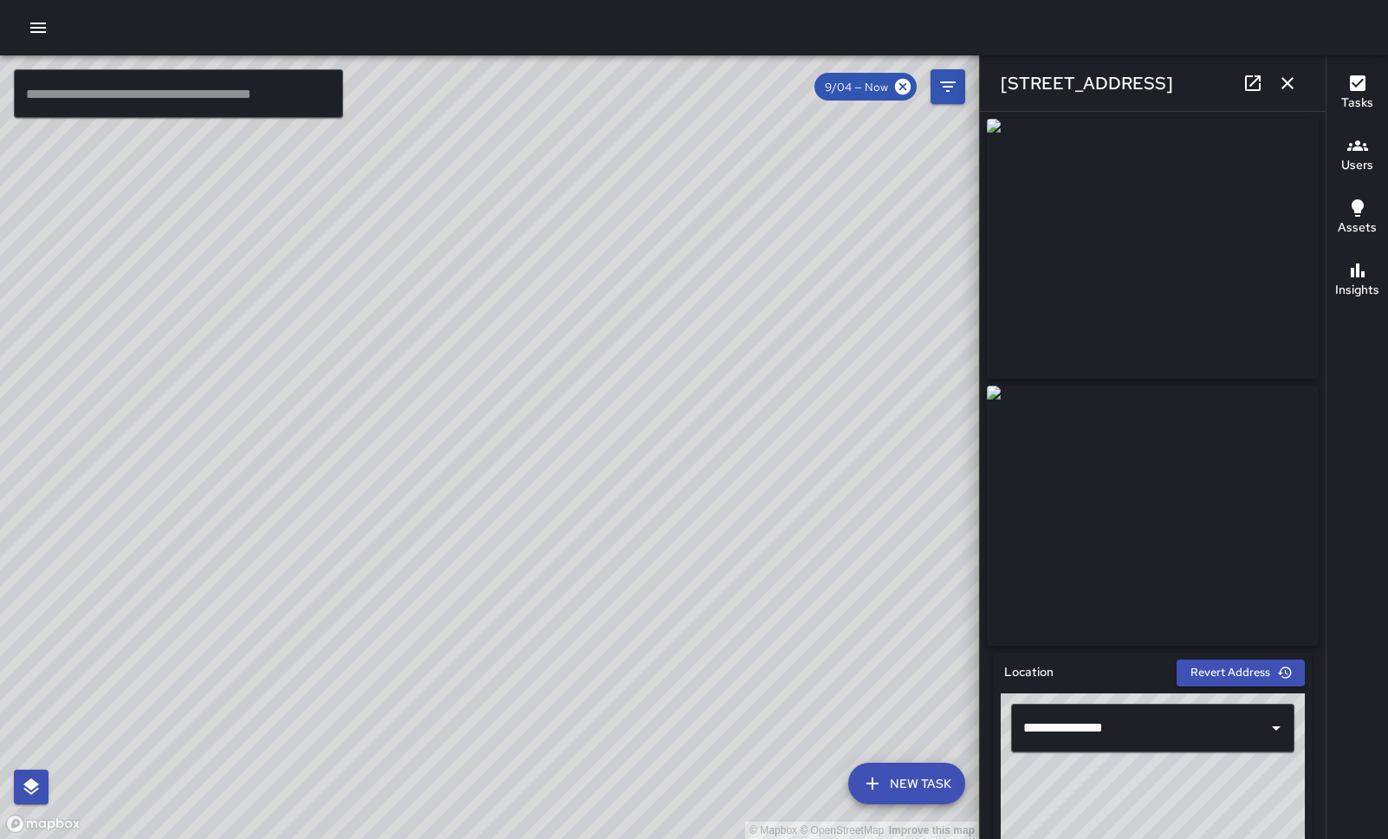
click at [648, 441] on div "© Mapbox © OpenStreetMap Improve this map KG [PERSON_NAME] [STREET_ADDRESS] Com…" at bounding box center [489, 446] width 979 height 783
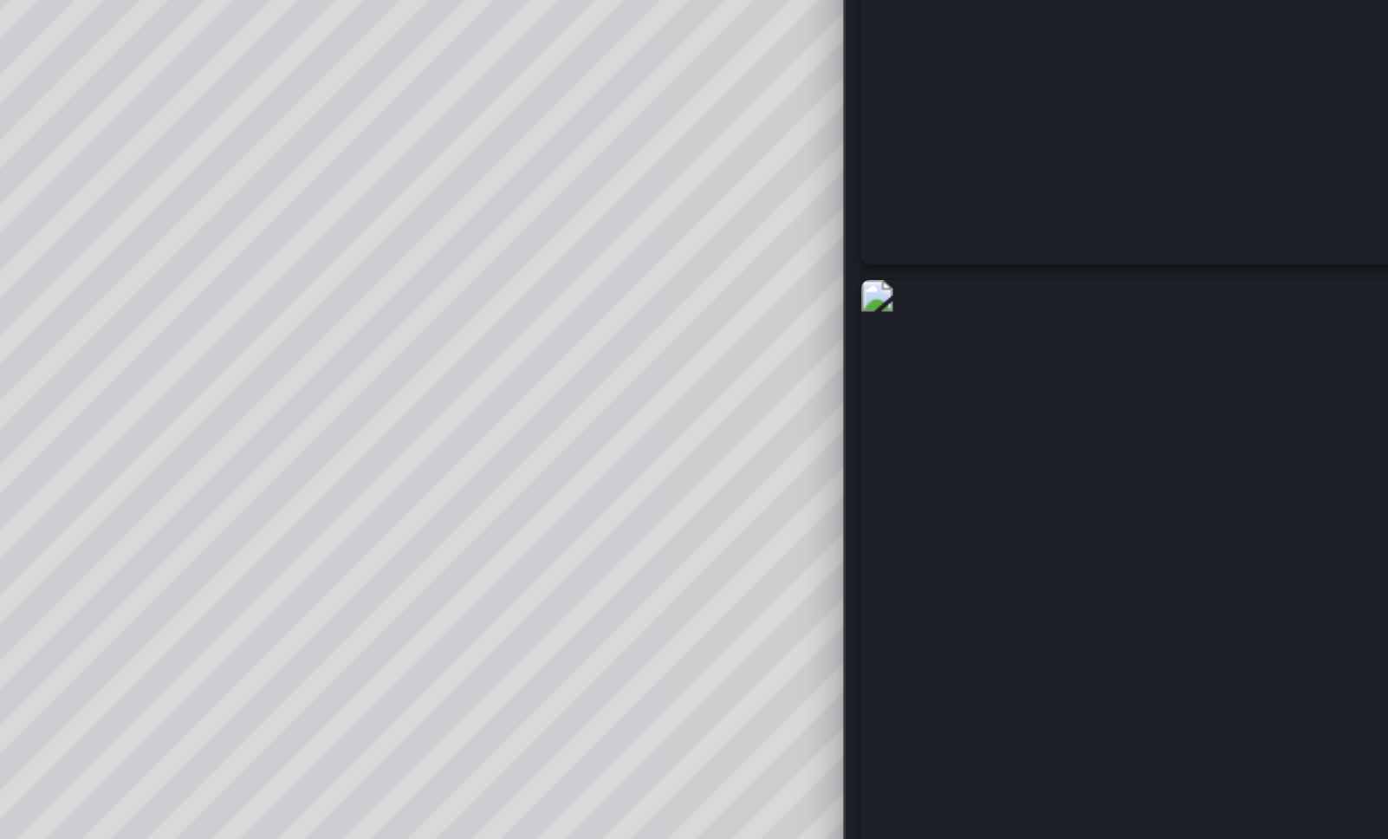
scroll to position [90, 0]
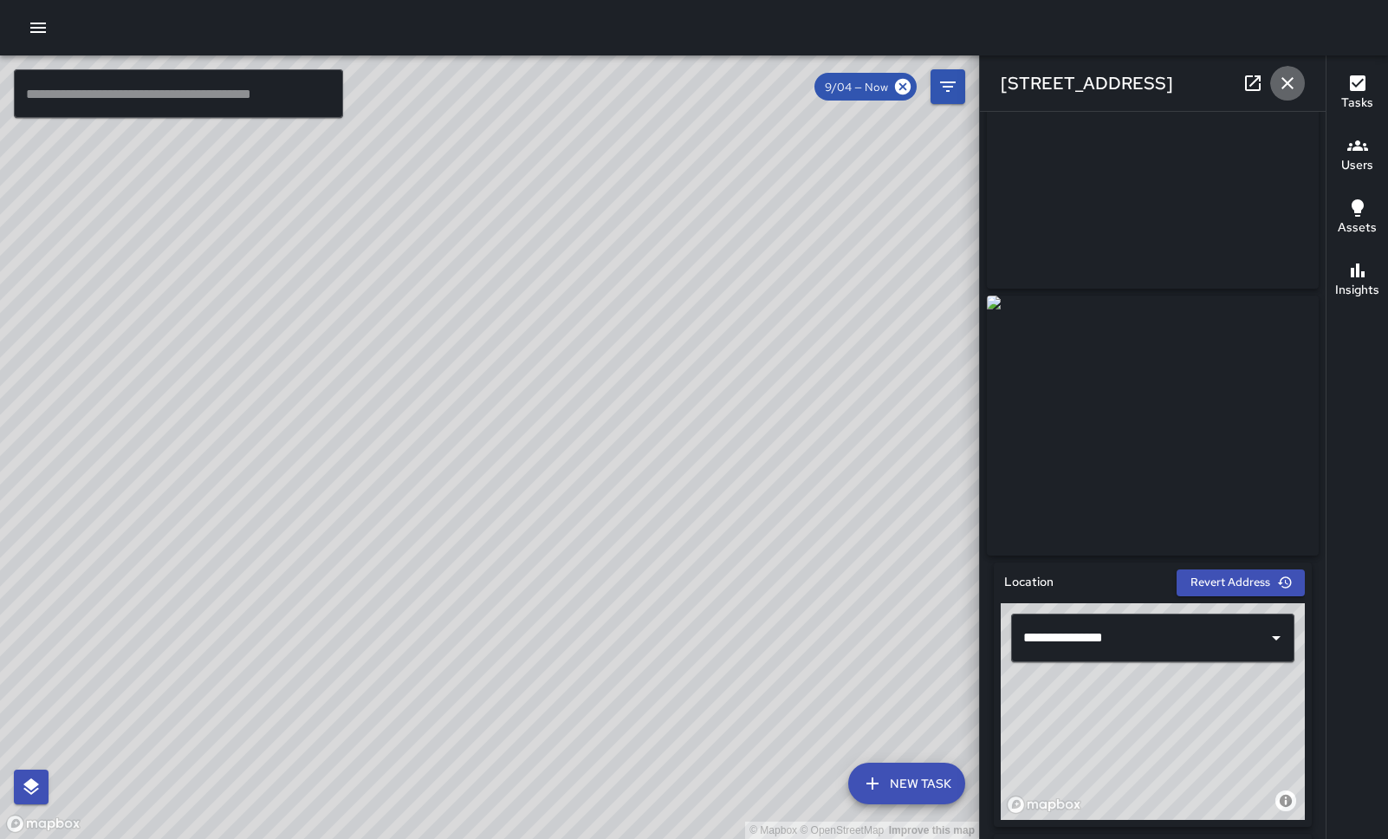
click at [1283, 78] on icon "button" at bounding box center [1287, 83] width 12 height 12
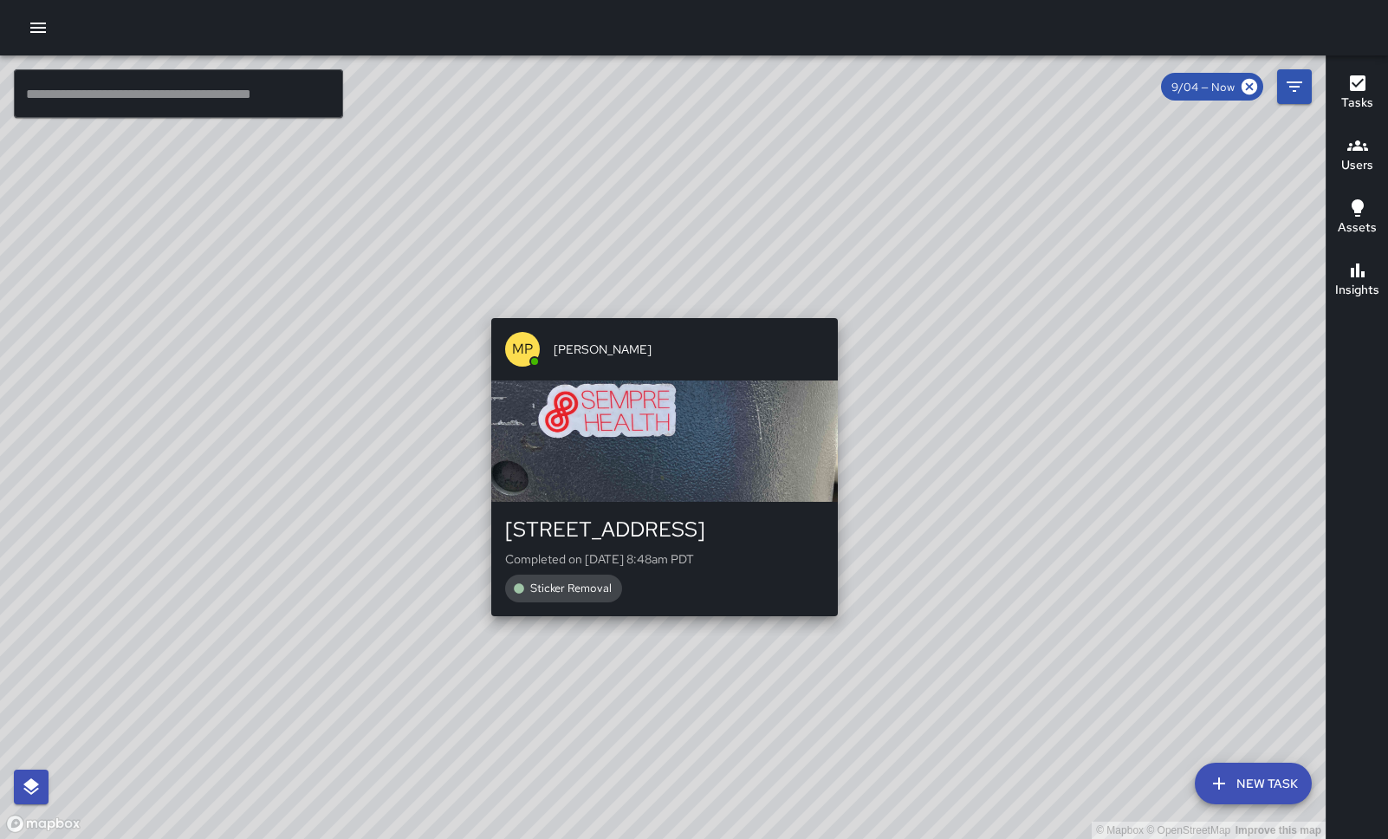
click at [833, 306] on div "© Mapbox © OpenStreetMap Improve this map MP [PERSON_NAME] [STREET_ADDRESS] Com…" at bounding box center [663, 446] width 1326 height 783
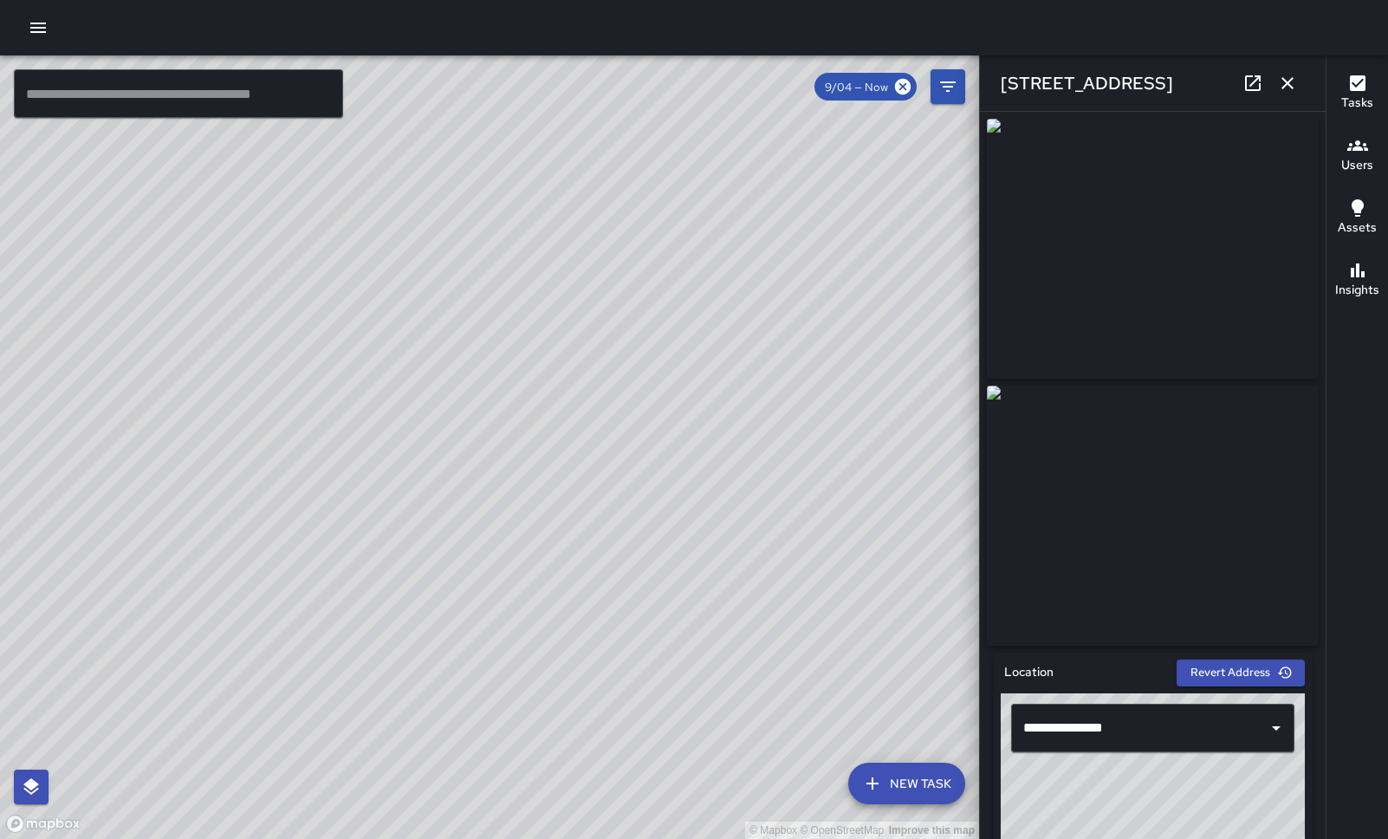
click at [1289, 75] on icon "button" at bounding box center [1287, 83] width 21 height 21
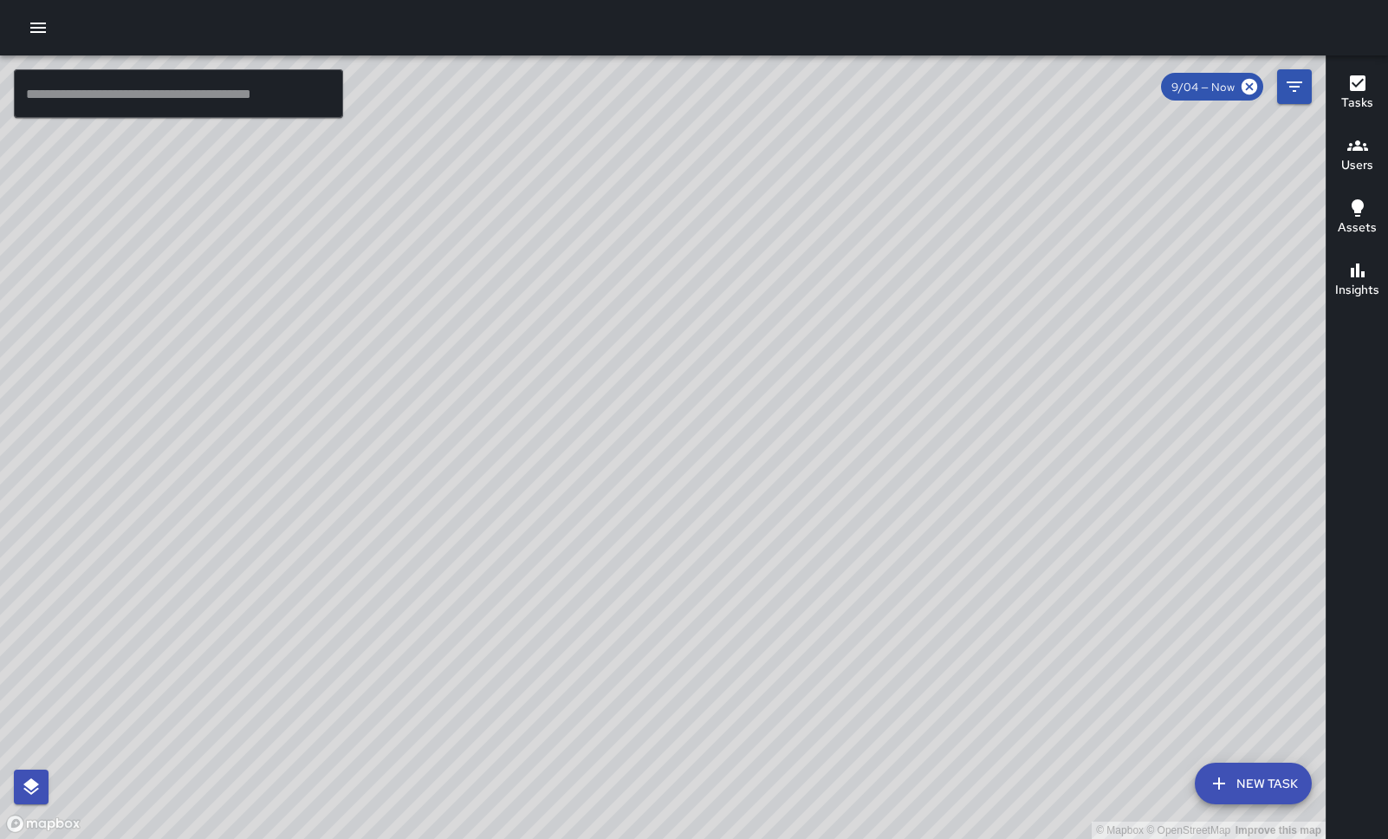
drag, startPoint x: 832, startPoint y: 459, endPoint x: 654, endPoint y: 212, distance: 304.2
click at [654, 212] on div "© Mapbox © OpenStreetMap Improve this map" at bounding box center [663, 446] width 1326 height 783
drag, startPoint x: 1047, startPoint y: 435, endPoint x: 1148, endPoint y: 185, distance: 270.1
click at [1148, 185] on div "© Mapbox © OpenStreetMap Improve this map" at bounding box center [663, 446] width 1326 height 783
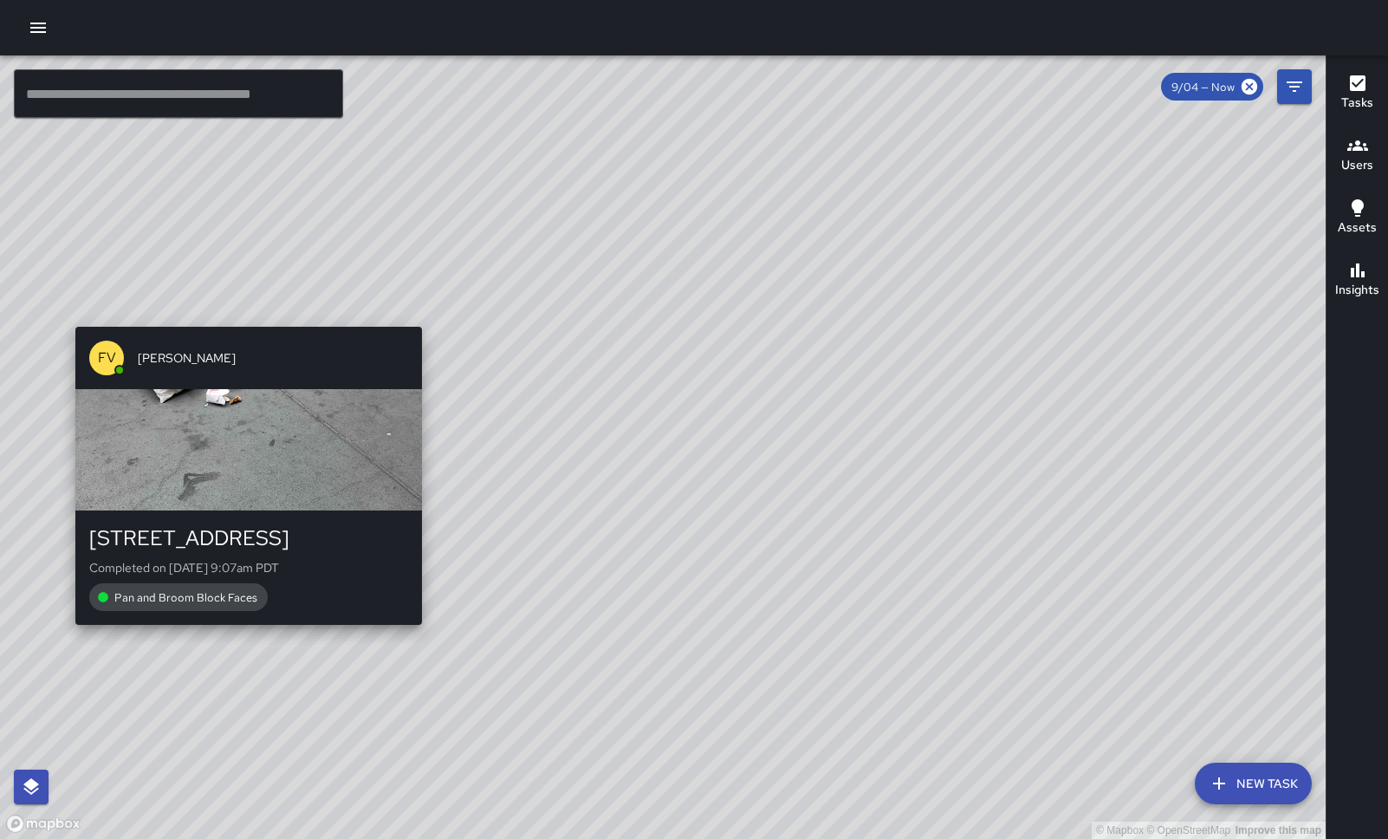
click at [242, 632] on div "© Mapbox © OpenStreetMap Improve this map FV [PERSON_NAME] [STREET_ADDRESS] Com…" at bounding box center [663, 446] width 1326 height 783
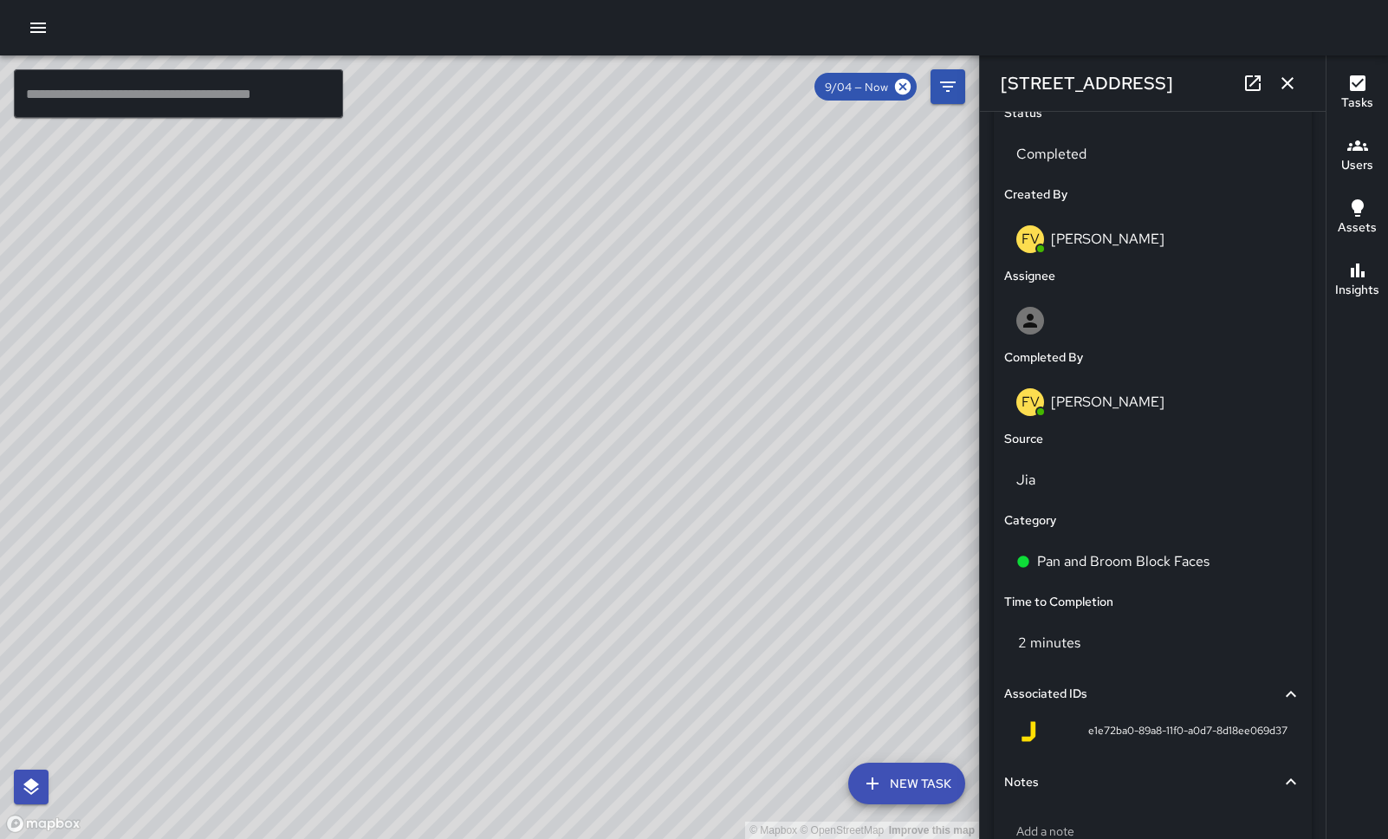
scroll to position [953, 0]
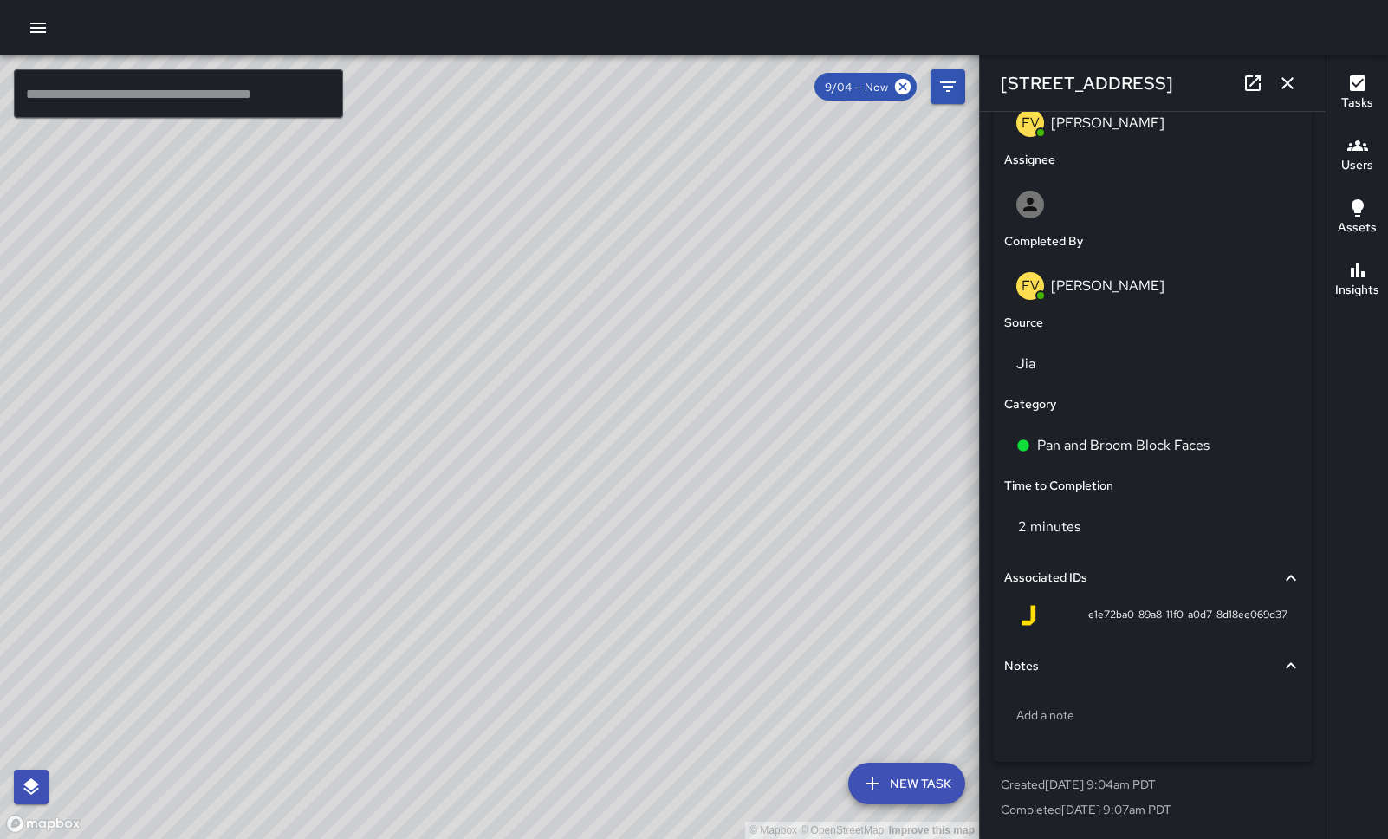
click at [1283, 80] on icon "button" at bounding box center [1287, 83] width 21 height 21
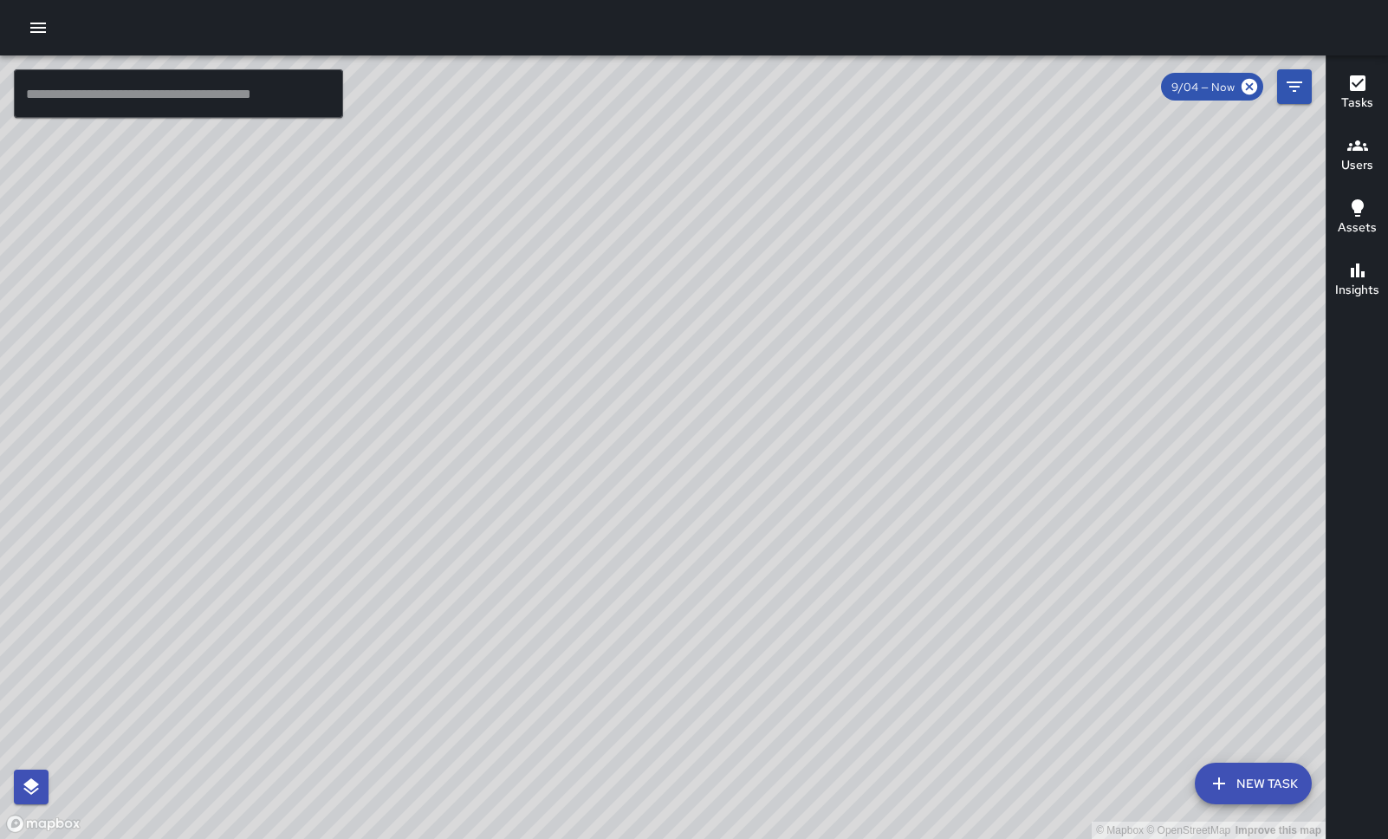
drag, startPoint x: 1006, startPoint y: 454, endPoint x: 653, endPoint y: 334, distance: 372.3
click at [653, 334] on div "© Mapbox © OpenStreetMap Improve this map" at bounding box center [663, 446] width 1326 height 783
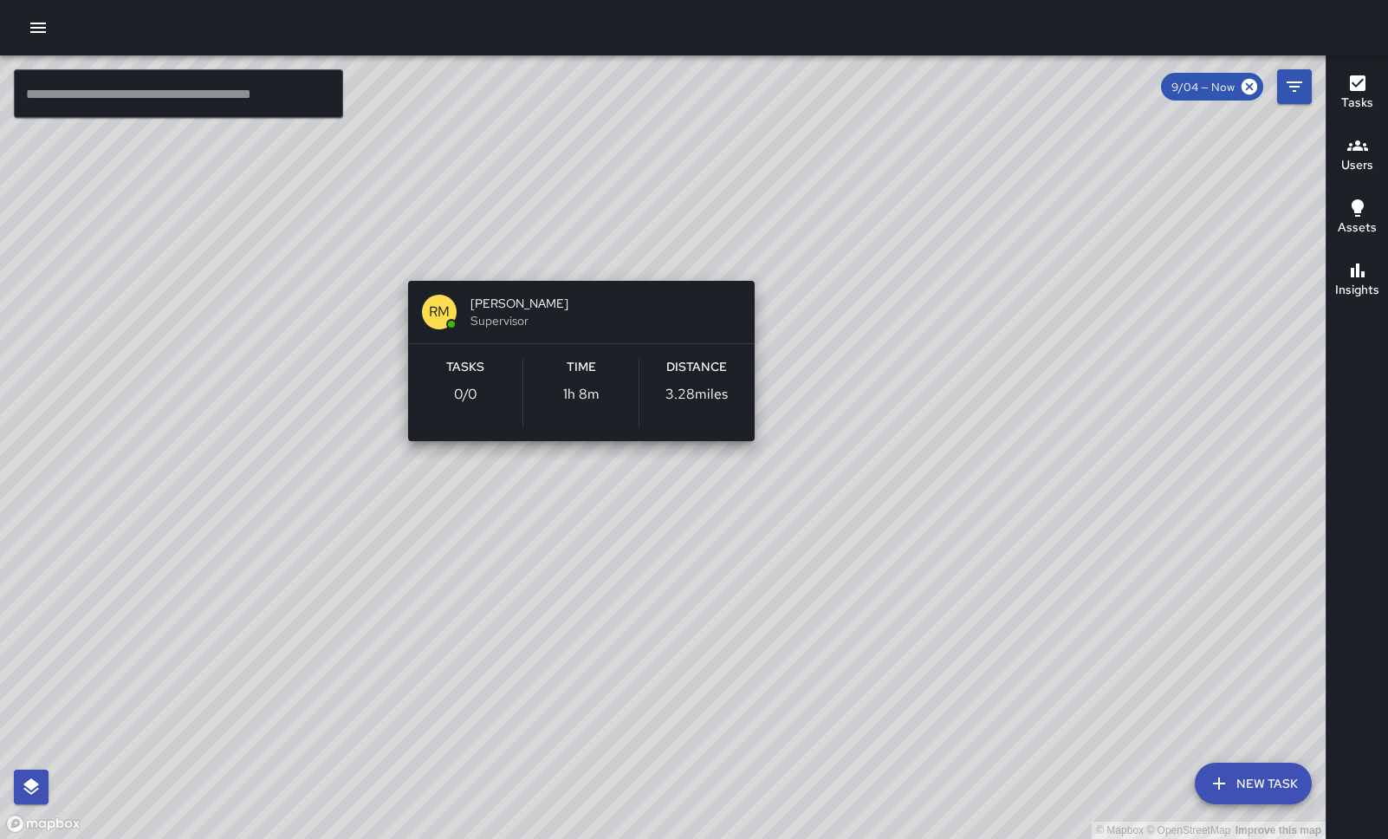
click at [574, 257] on div "© Mapbox © OpenStreetMap Improve this map RM [PERSON_NAME] Supervisor Tasks 0 /…" at bounding box center [663, 446] width 1326 height 783
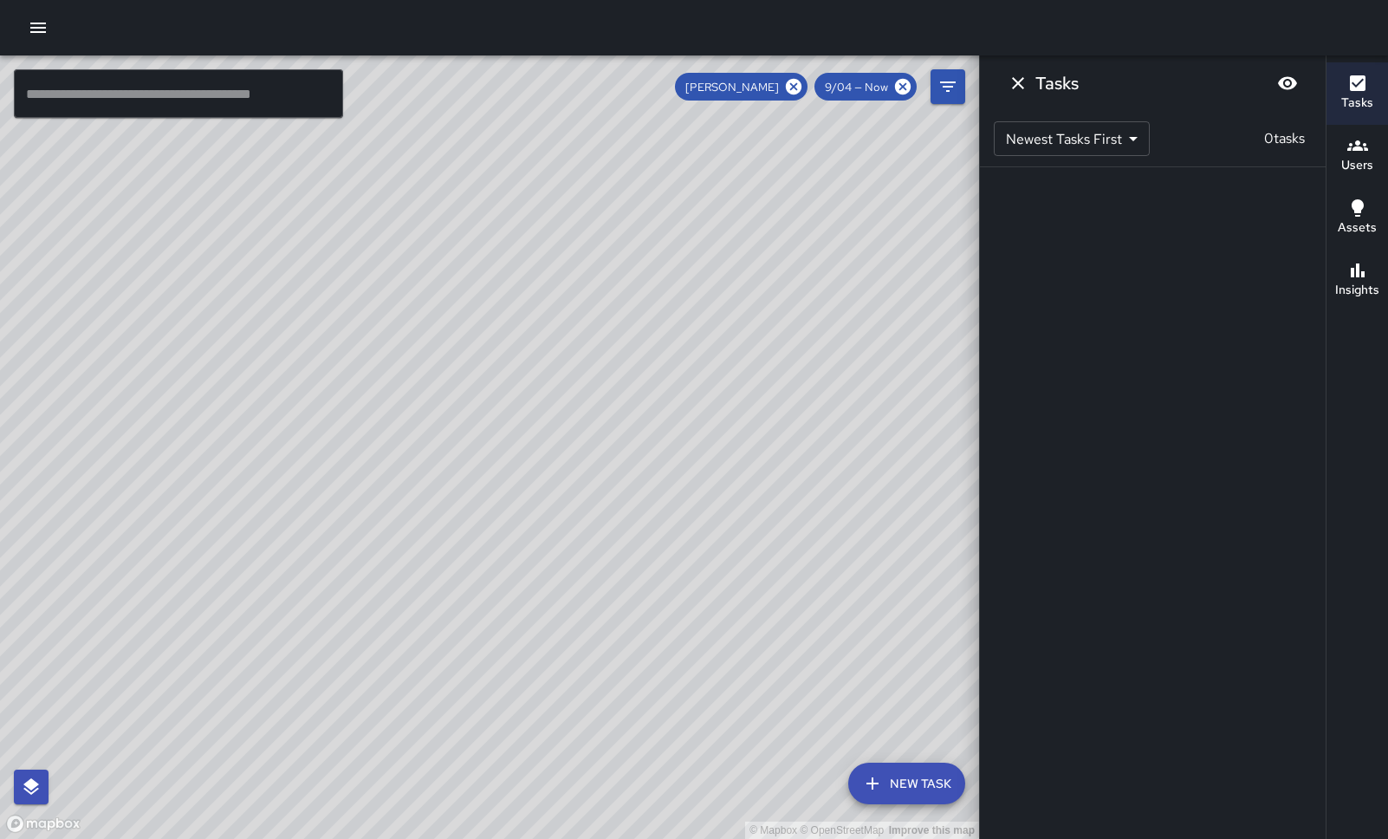
drag, startPoint x: 588, startPoint y: 277, endPoint x: 704, endPoint y: 623, distance: 364.7
click at [704, 623] on div "© Mapbox © OpenStreetMap Improve this map" at bounding box center [489, 446] width 979 height 783
click at [792, 86] on icon at bounding box center [794, 87] width 16 height 16
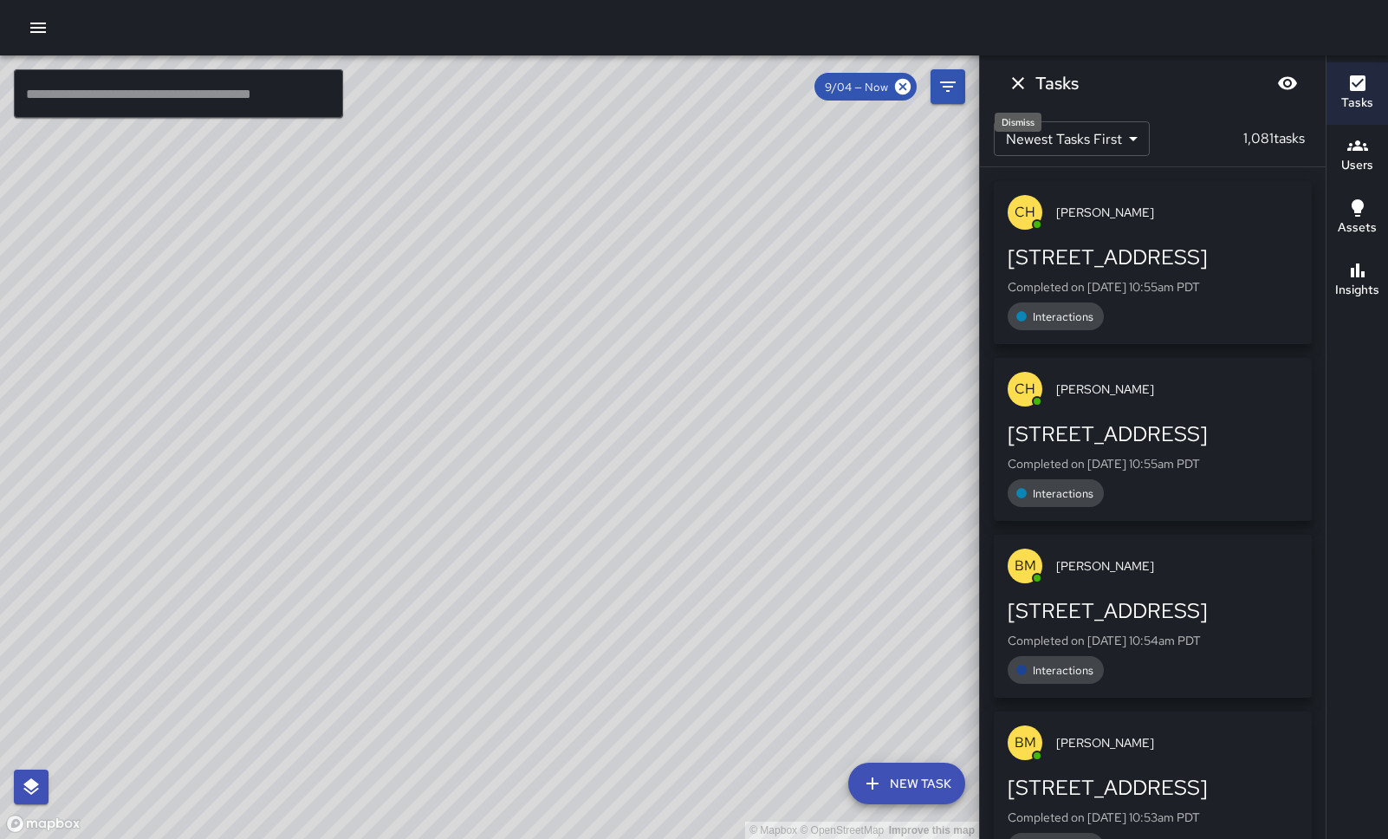
click at [1008, 84] on icon "Dismiss" at bounding box center [1018, 83] width 21 height 21
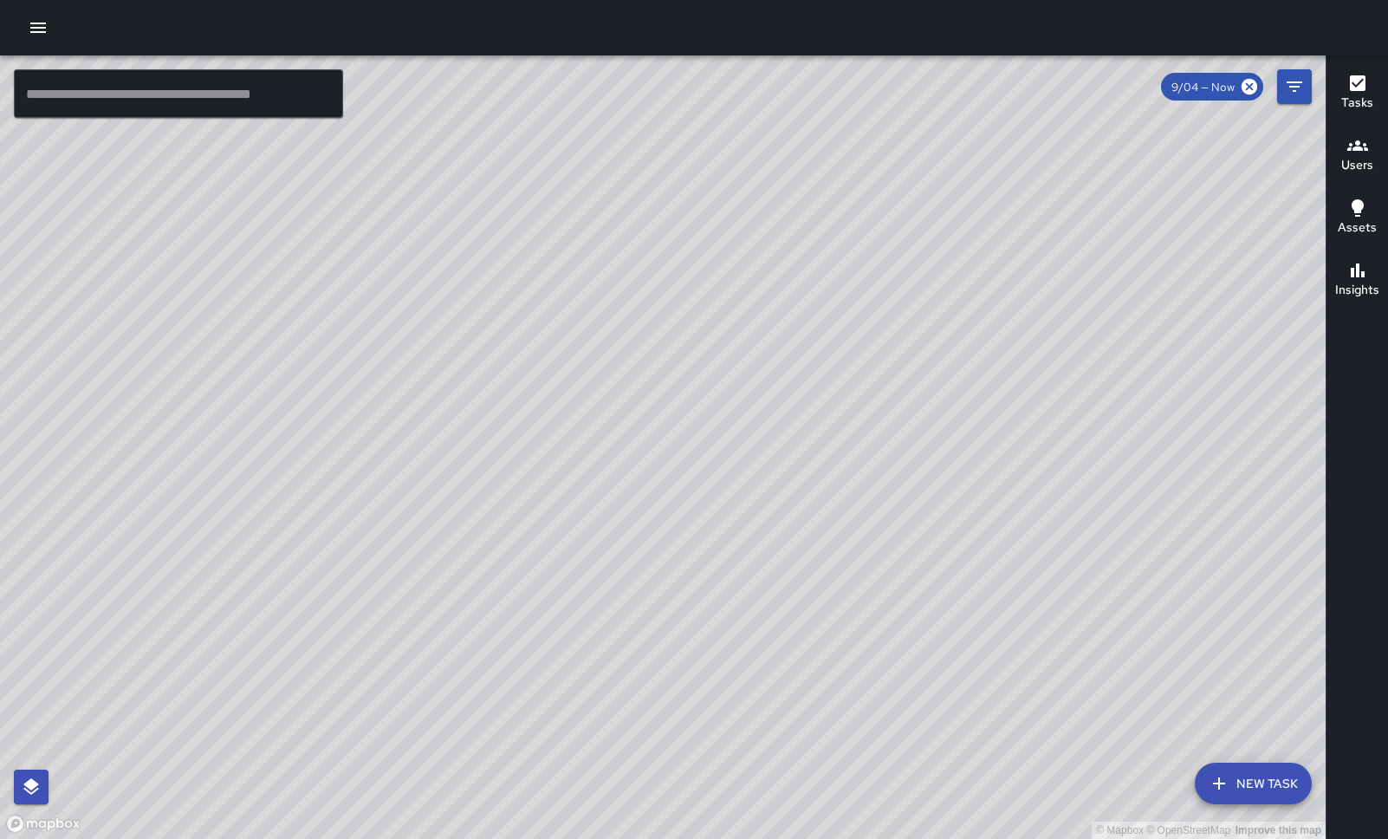
drag, startPoint x: 951, startPoint y: 446, endPoint x: 709, endPoint y: 260, distance: 305.9
click at [709, 260] on div "© Mapbox © OpenStreetMap Improve this map" at bounding box center [663, 446] width 1326 height 783
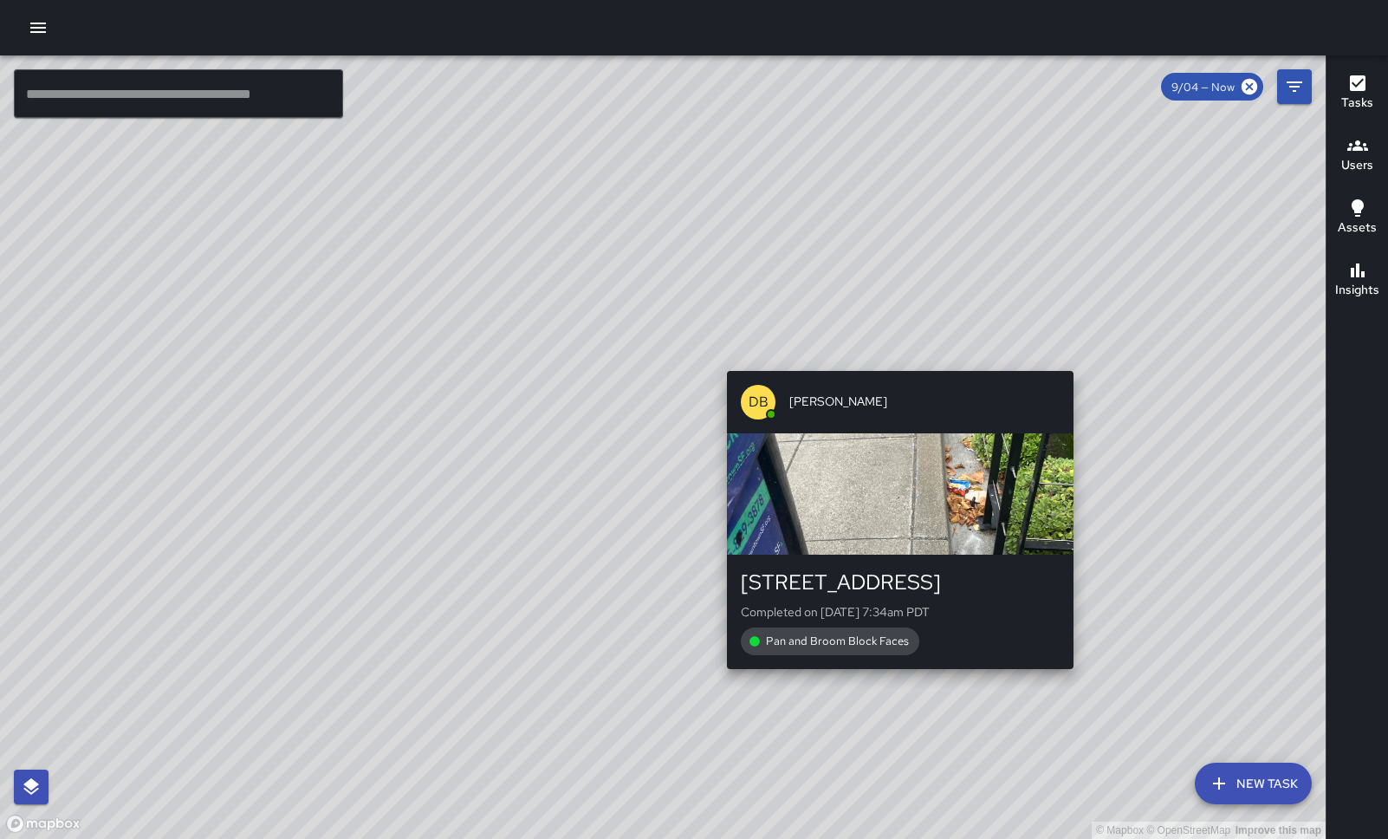
click at [1079, 360] on div "© Mapbox © OpenStreetMap Improve this map DB [PERSON_NAME][GEOGRAPHIC_DATA][STR…" at bounding box center [663, 446] width 1326 height 783
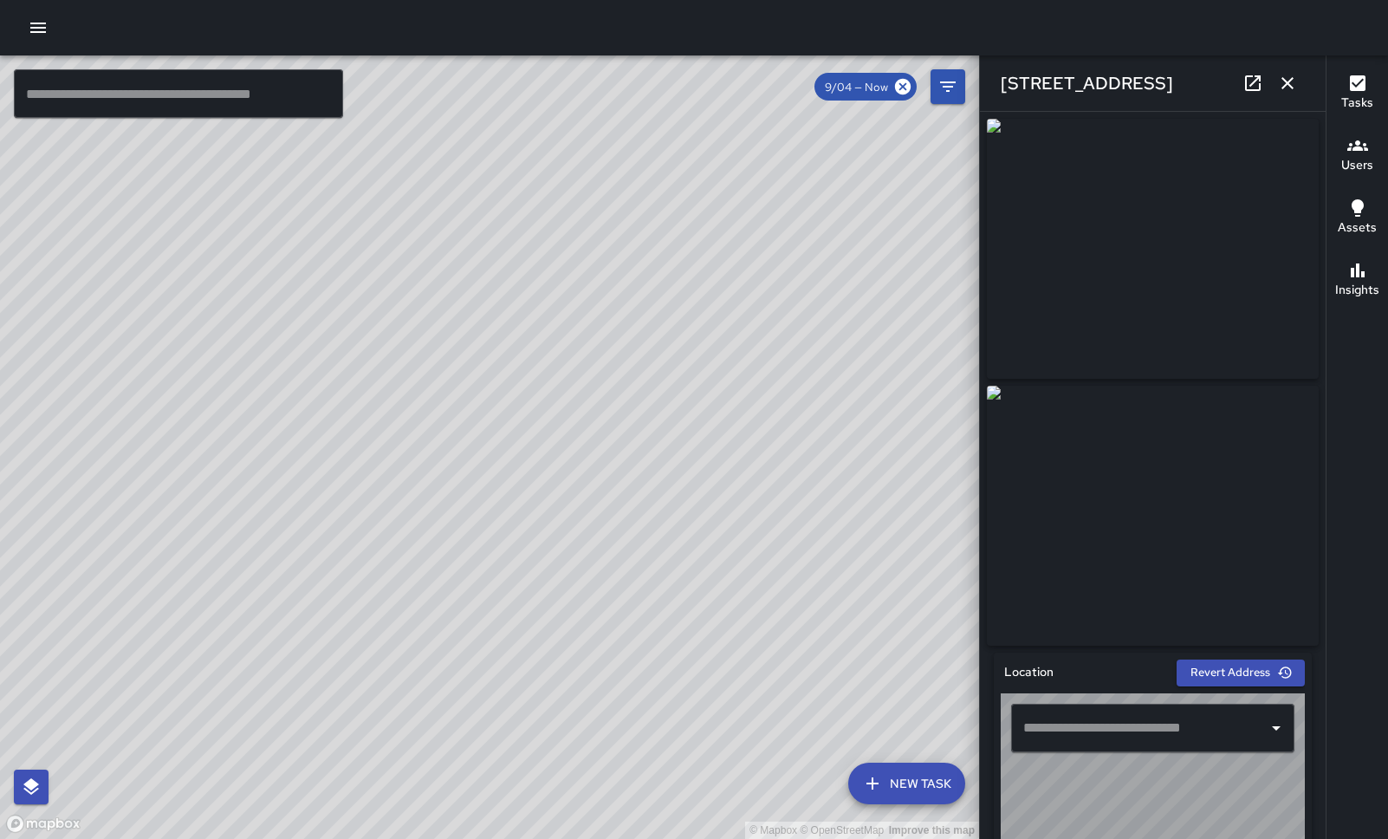
type input "**********"
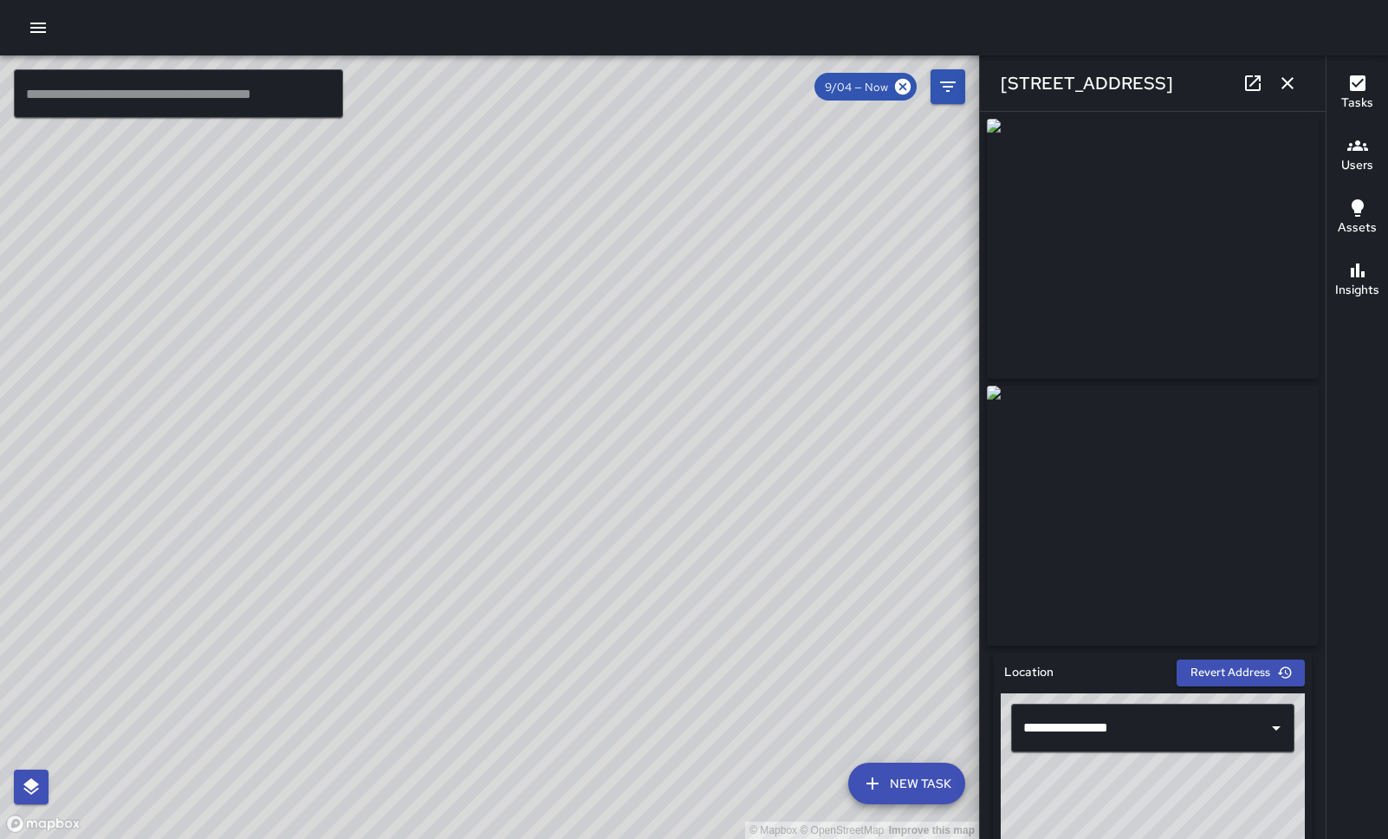
drag, startPoint x: 541, startPoint y: 535, endPoint x: 276, endPoint y: 198, distance: 427.6
click at [276, 198] on div "© Mapbox © OpenStreetMap Improve this map" at bounding box center [489, 446] width 979 height 783
click at [542, 619] on div "© Mapbox © OpenStreetMap Improve this map DB [PERSON_NAME] [STREET_ADDRESS][PER…" at bounding box center [489, 446] width 979 height 783
type input "**********"
drag, startPoint x: 252, startPoint y: 354, endPoint x: 347, endPoint y: 498, distance: 172.5
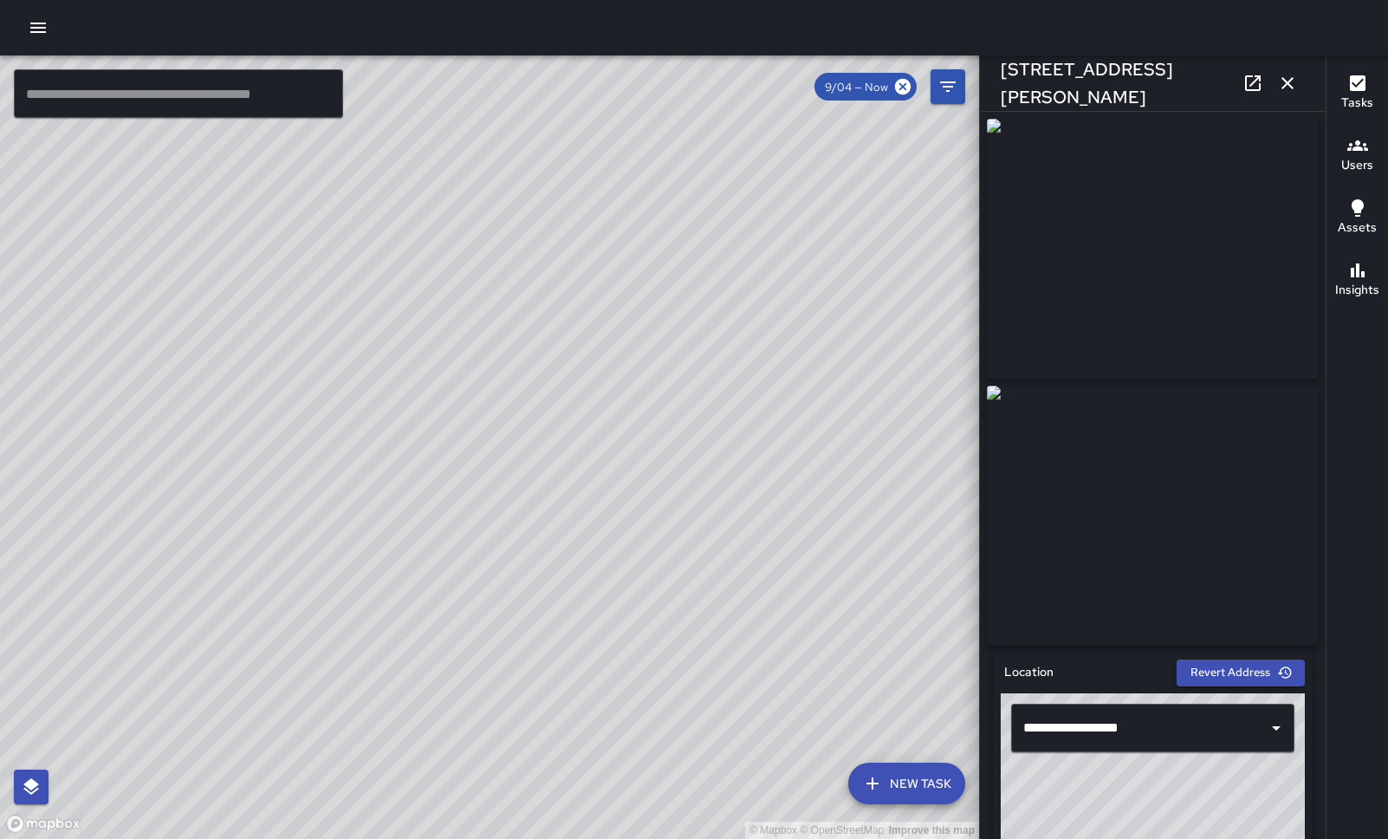
click at [347, 498] on div "© Mapbox © OpenStreetMap Improve this map" at bounding box center [489, 446] width 979 height 783
click at [156, 470] on div "© Mapbox © OpenStreetMap Improve this map DB [PERSON_NAME] [STREET_ADDRESS] Com…" at bounding box center [489, 446] width 979 height 783
click at [557, 274] on div "© Mapbox © OpenStreetMap Improve this map DB [PERSON_NAME] [STREET_ADDRESS] Com…" at bounding box center [489, 446] width 979 height 783
click at [498, 415] on div "© Mapbox © OpenStreetMap Improve this map" at bounding box center [489, 446] width 979 height 783
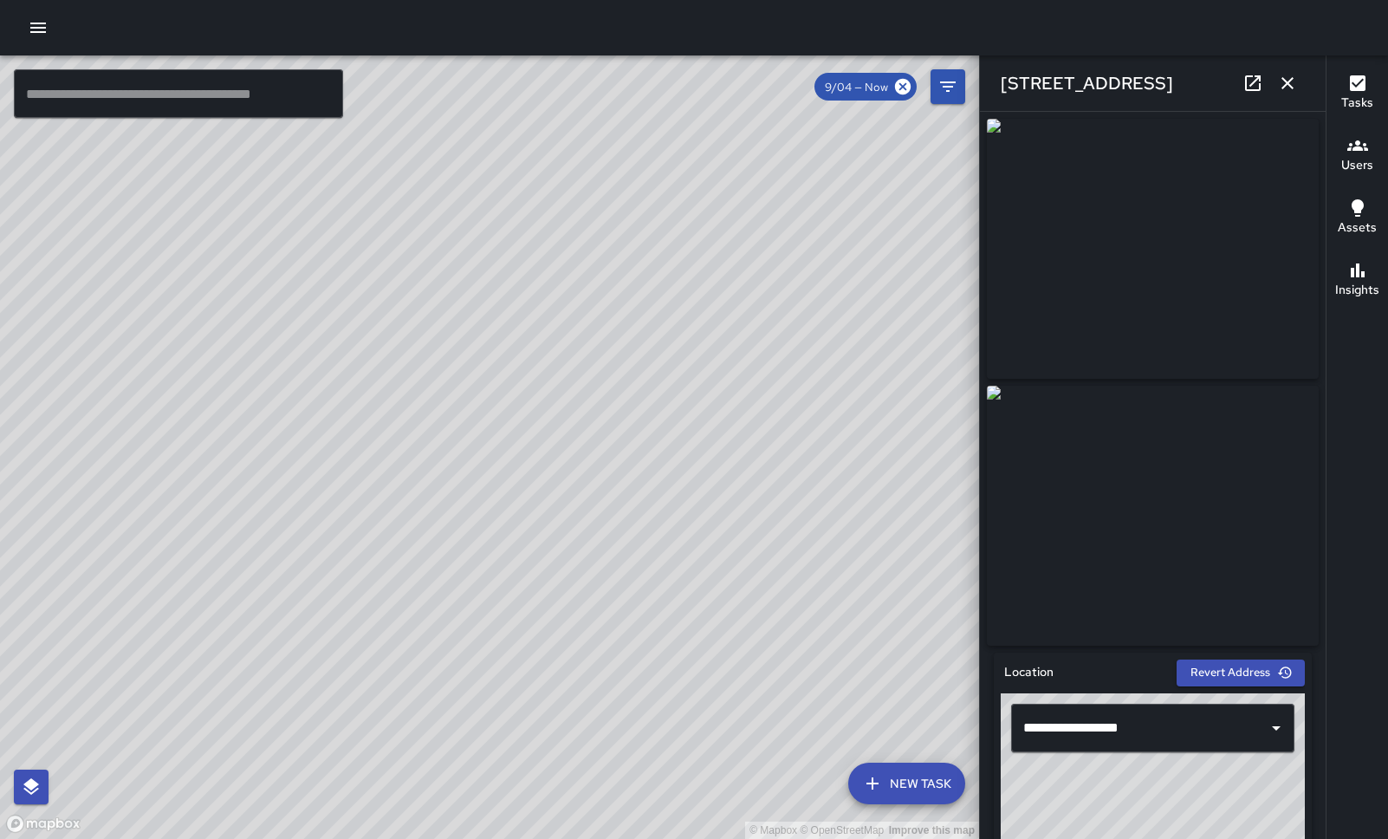
click at [496, 420] on div "© Mapbox © OpenStreetMap Improve this map" at bounding box center [489, 446] width 979 height 783
click at [438, 410] on div "© Mapbox © OpenStreetMap Improve this map DB [PERSON_NAME] [STREET_ADDRESS][PER…" at bounding box center [489, 446] width 979 height 783
click at [512, 399] on div "© Mapbox © OpenStreetMap Improve this map DB [PERSON_NAME] [STREET_ADDRESS][PER…" at bounding box center [489, 446] width 979 height 783
click at [423, 373] on div "© Mapbox © OpenStreetMap Improve this map DB [PERSON_NAME] [STREET_ADDRESS][PER…" at bounding box center [489, 446] width 979 height 783
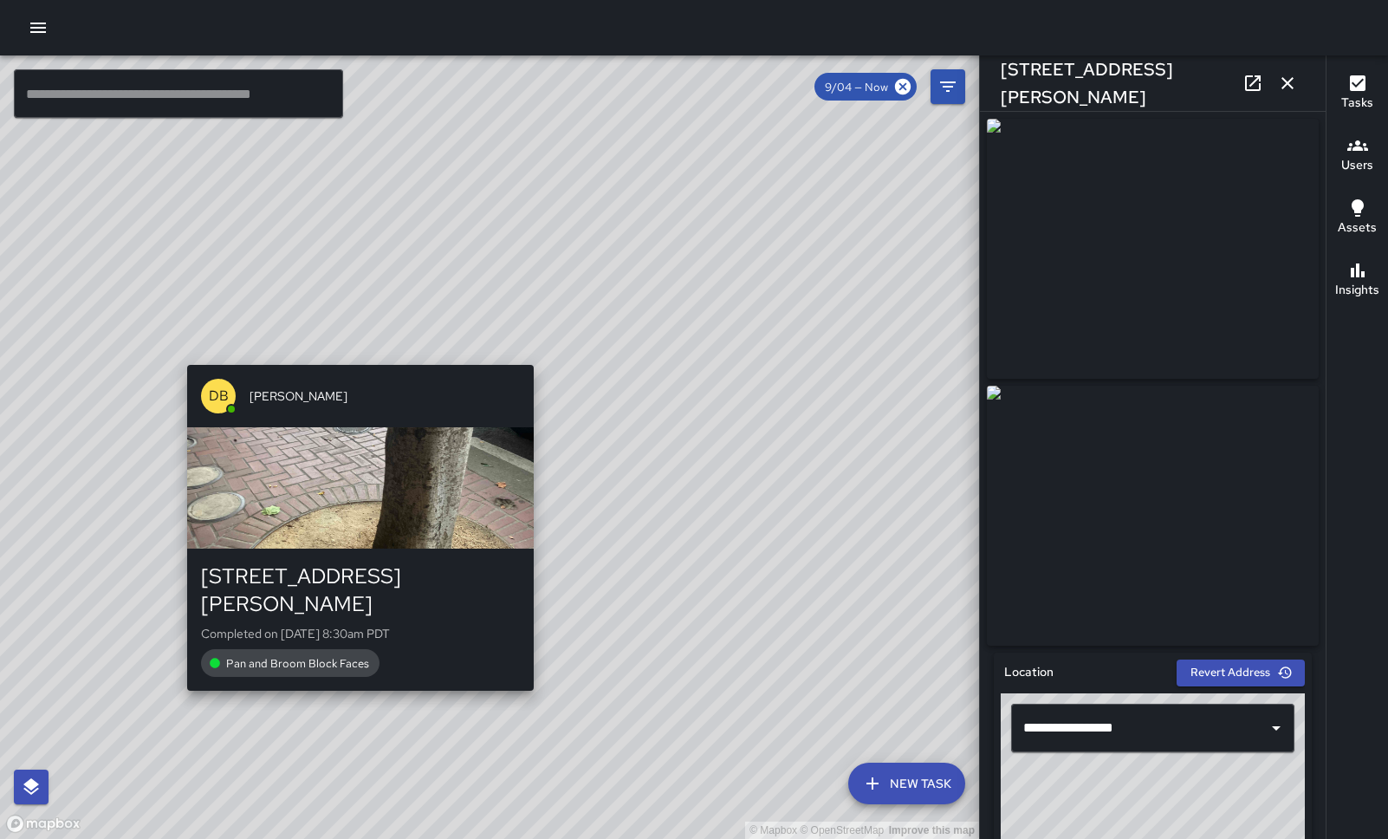
click at [353, 351] on div "© Mapbox © OpenStreetMap Improve this map DB [PERSON_NAME] [STREET_ADDRESS][PER…" at bounding box center [489, 446] width 979 height 783
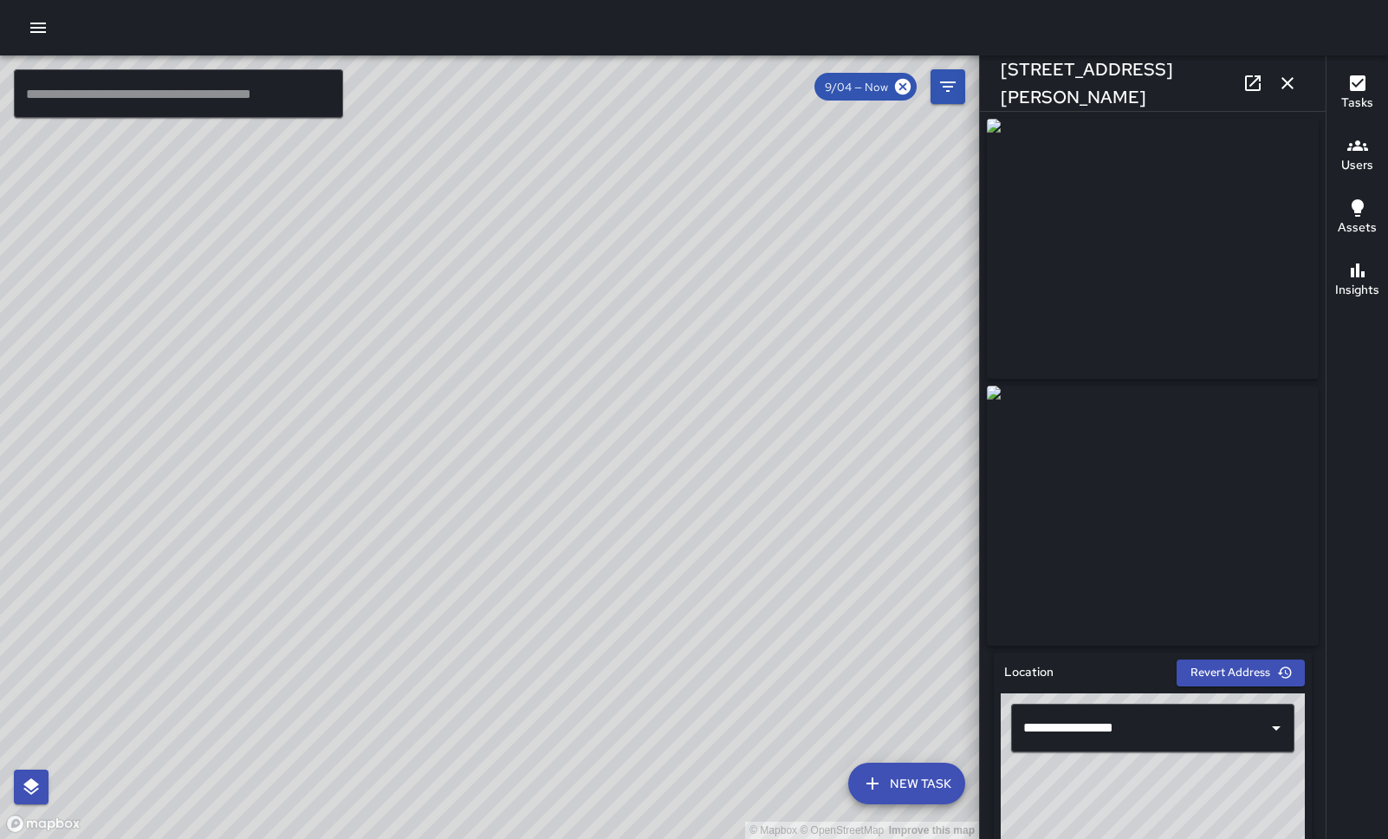
click at [337, 450] on div "© Mapbox © OpenStreetMap Improve this map CH [PERSON_NAME] [STREET_ADDRESS] Com…" at bounding box center [489, 446] width 979 height 783
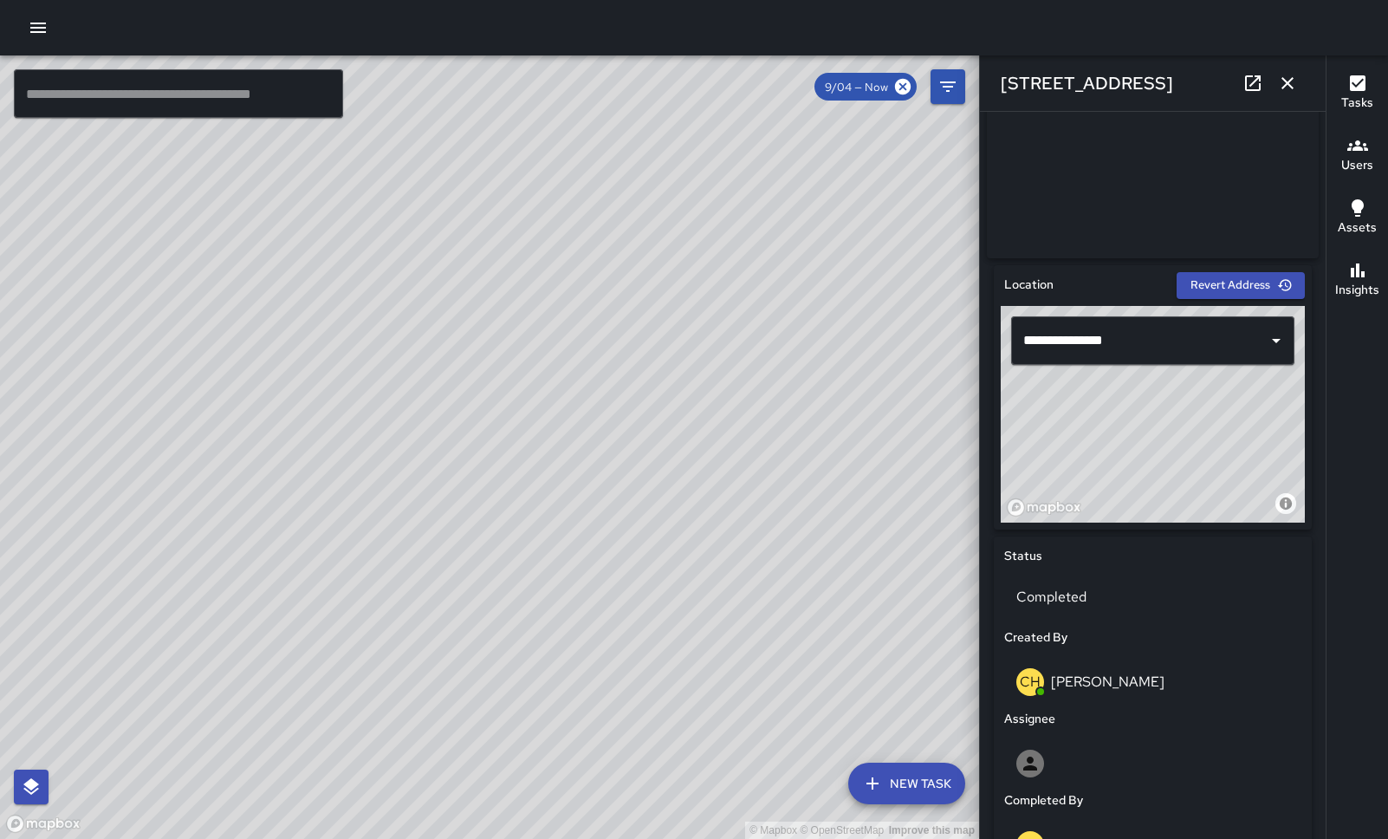
scroll to position [343, 0]
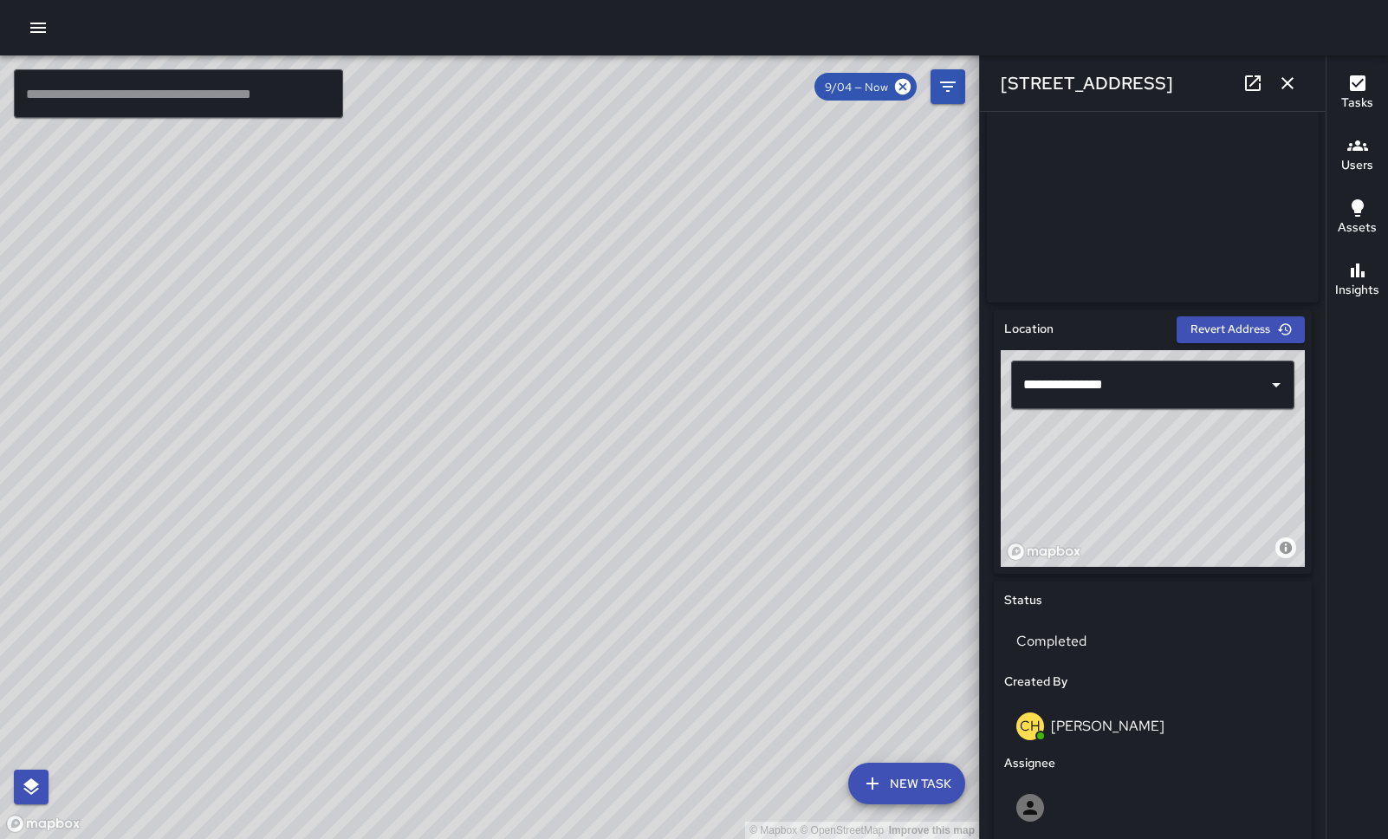
drag, startPoint x: 1176, startPoint y: 477, endPoint x: 1258, endPoint y: 510, distance: 88.6
click at [1258, 510] on div "© Mapbox © OpenStreetMap Improve this map" at bounding box center [1153, 458] width 304 height 217
drag, startPoint x: 1187, startPoint y: 503, endPoint x: 1268, endPoint y: 475, distance: 85.2
click at [1268, 475] on div "© Mapbox © OpenStreetMap Improve this map" at bounding box center [1153, 458] width 304 height 217
type input "**********"
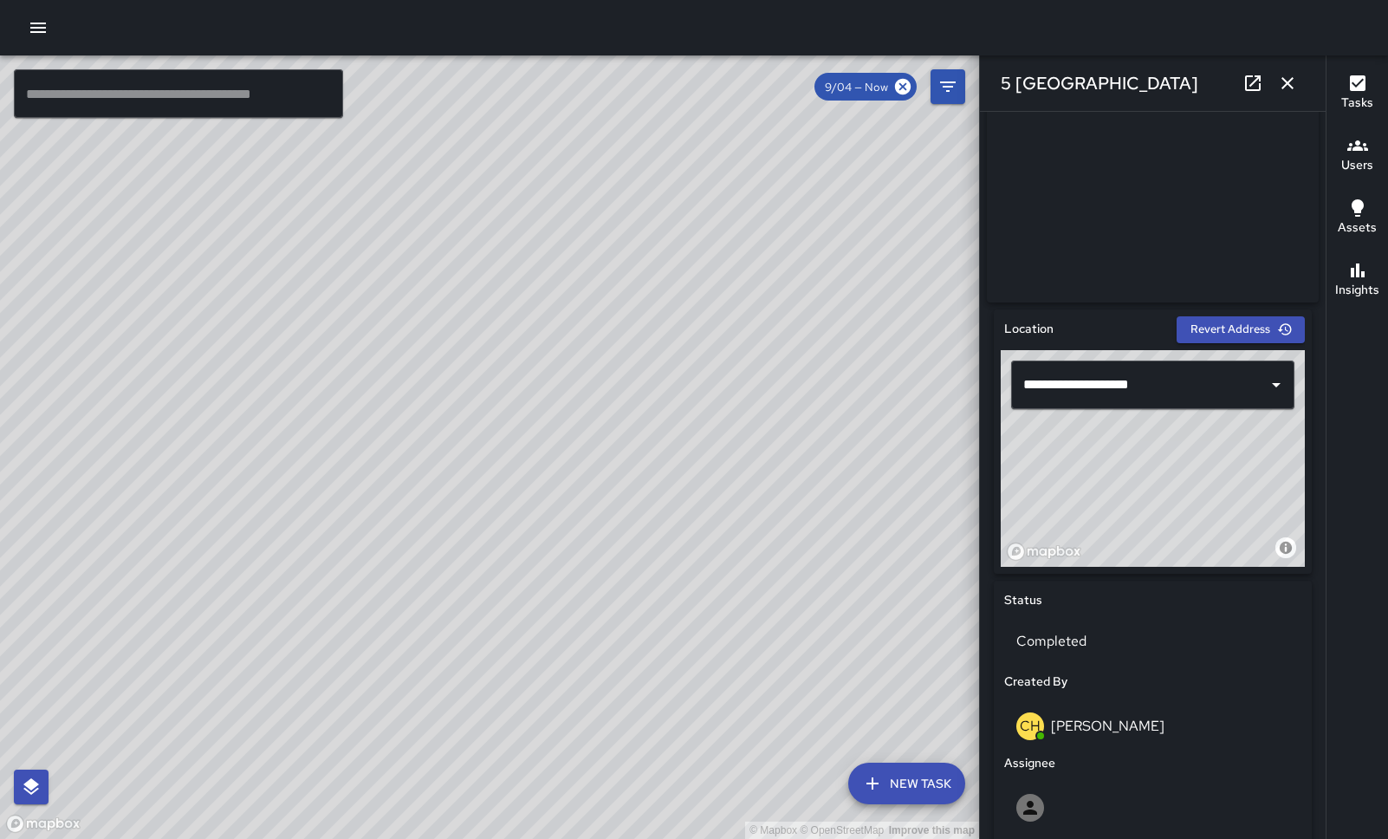
click at [1285, 73] on icon "button" at bounding box center [1287, 83] width 21 height 21
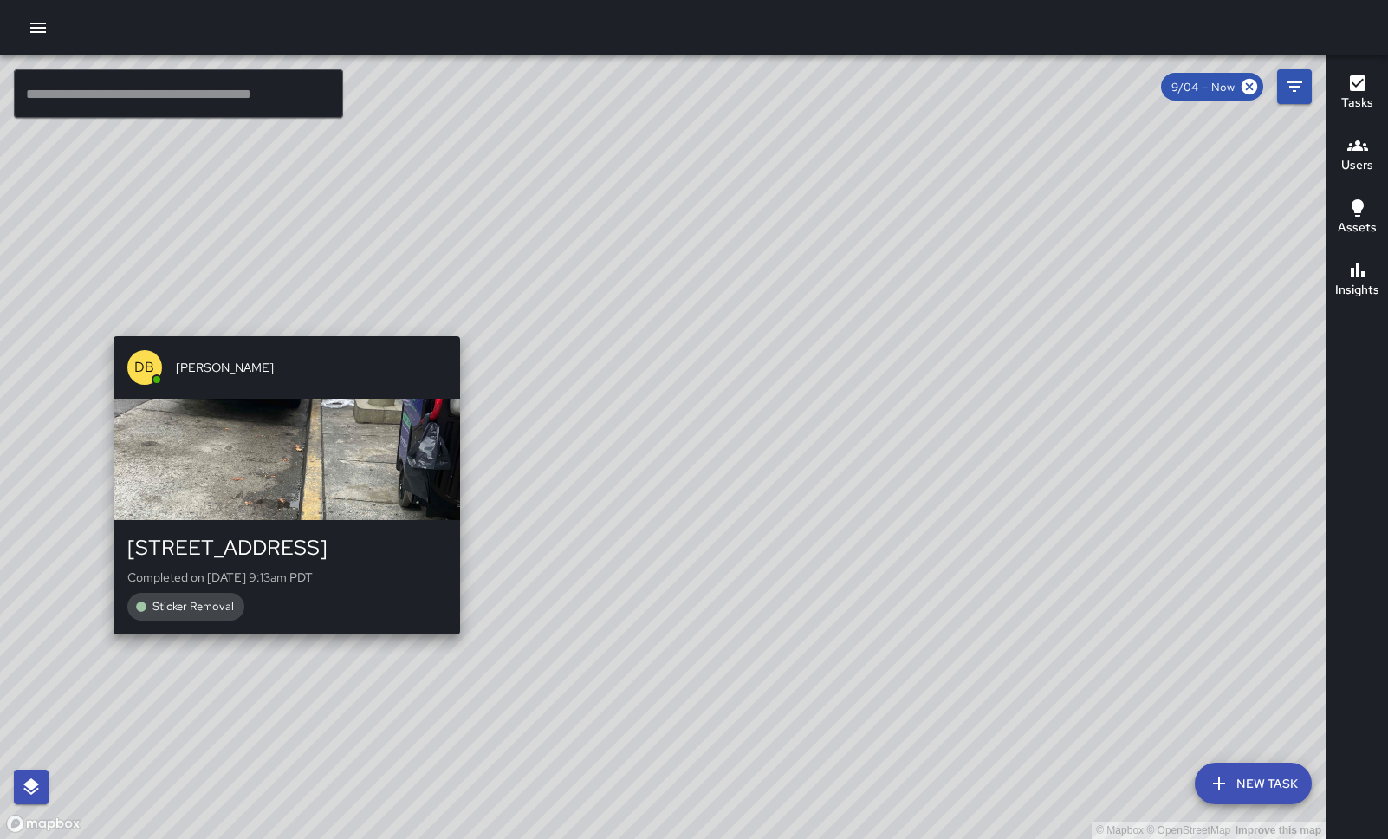
click at [280, 323] on div "© Mapbox © OpenStreetMap Improve this map DB [PERSON_NAME][GEOGRAPHIC_DATA][STR…" at bounding box center [663, 446] width 1326 height 783
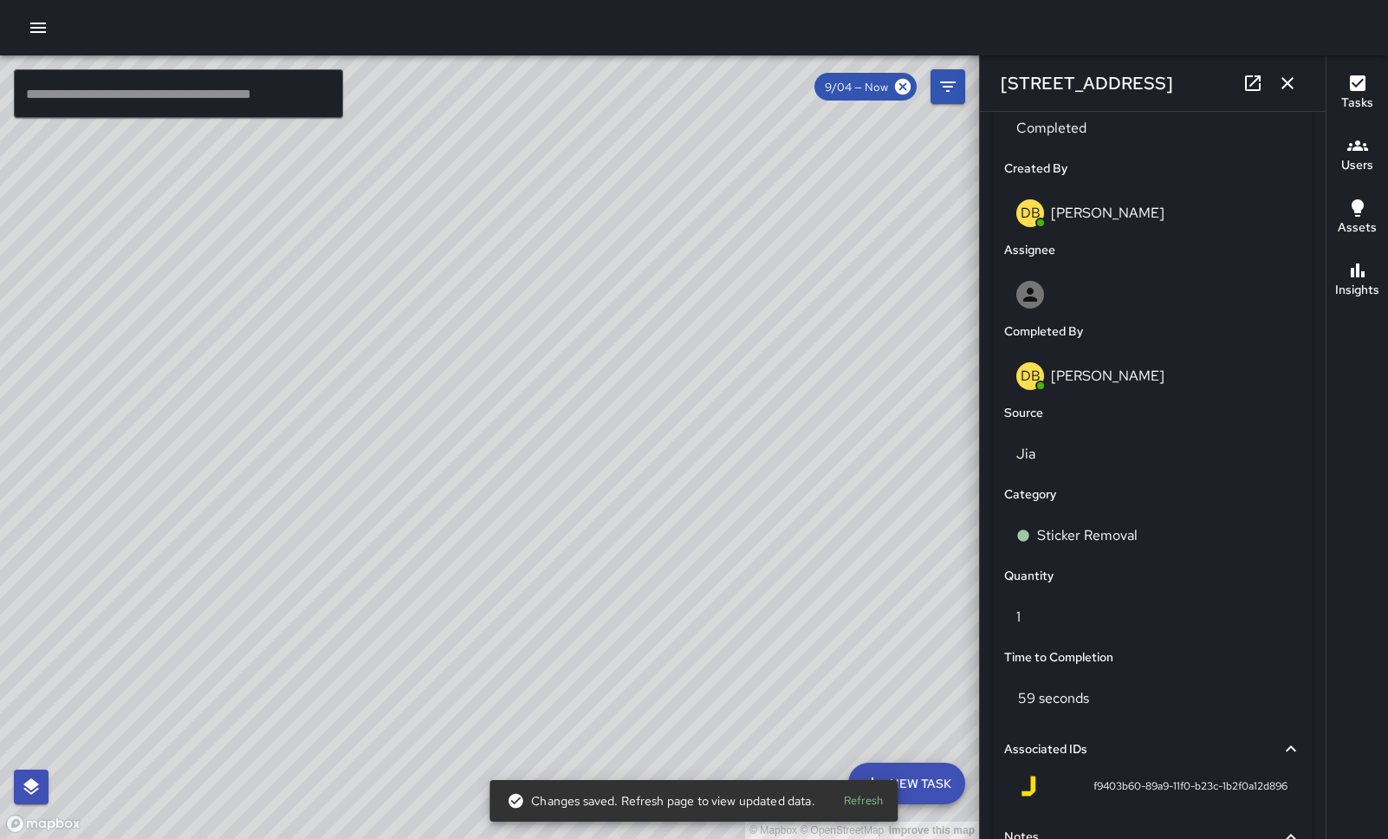
scroll to position [867, 0]
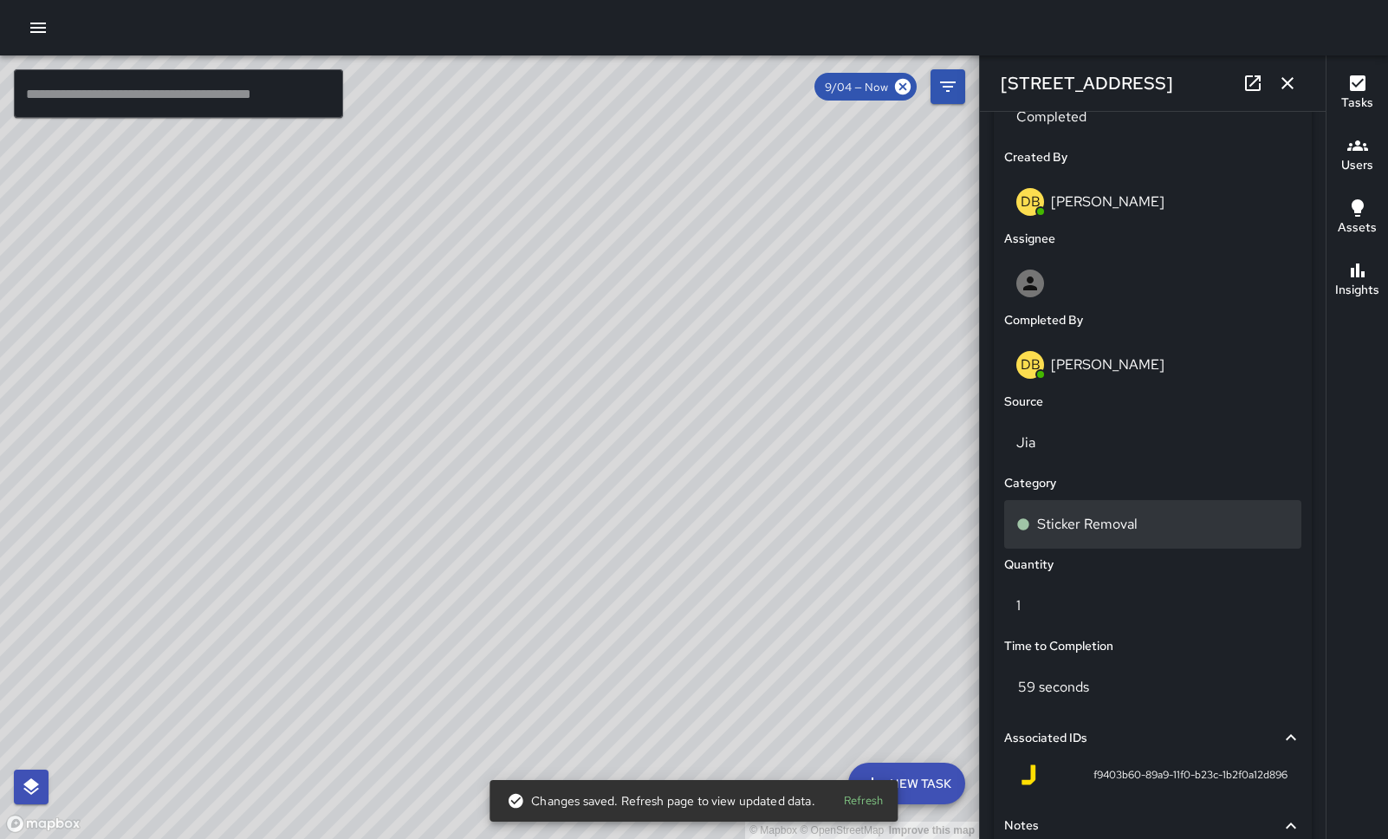
click at [1096, 522] on p "Sticker Removal" at bounding box center [1087, 524] width 101 height 21
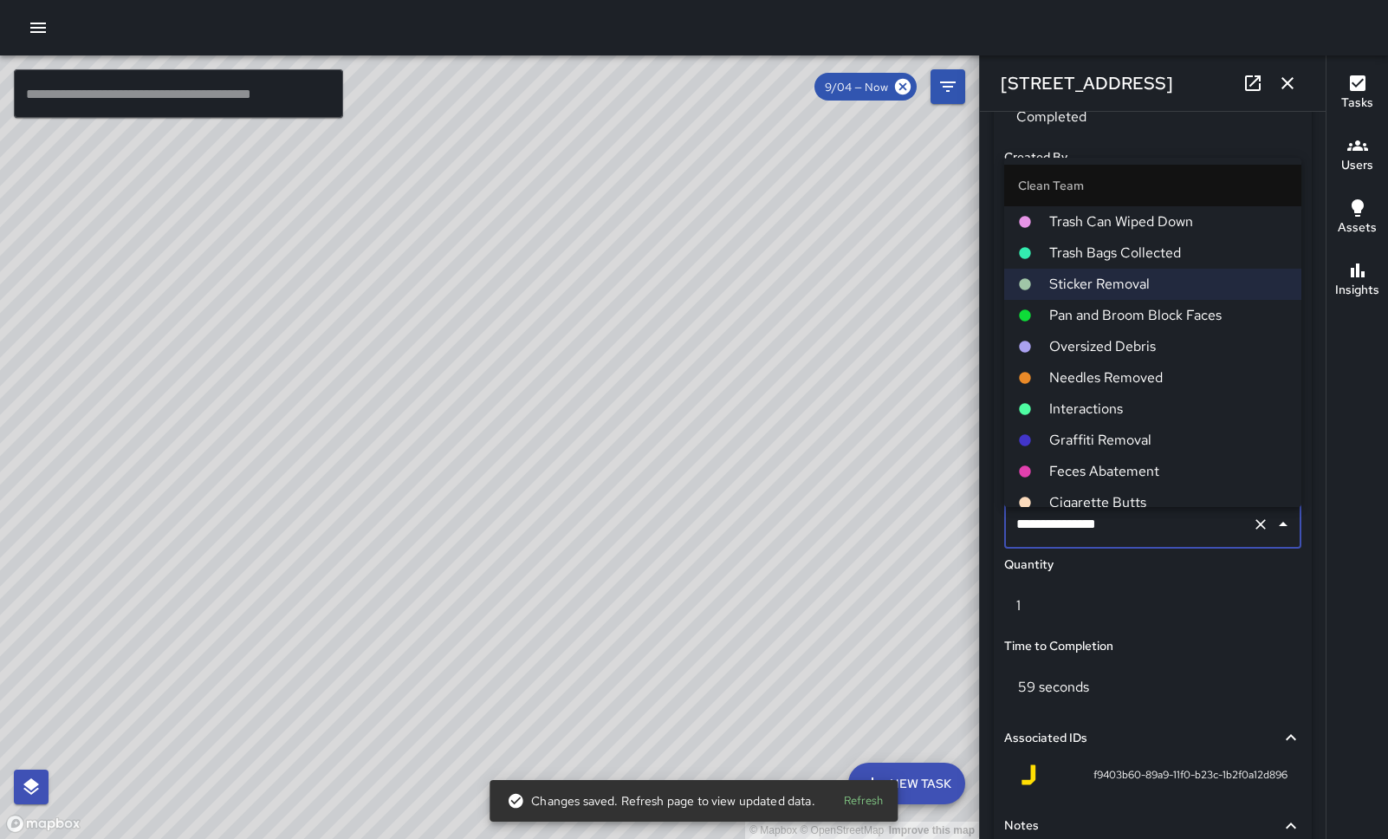
click at [1109, 308] on span "Pan and Broom Block Faces" at bounding box center [1168, 315] width 238 height 21
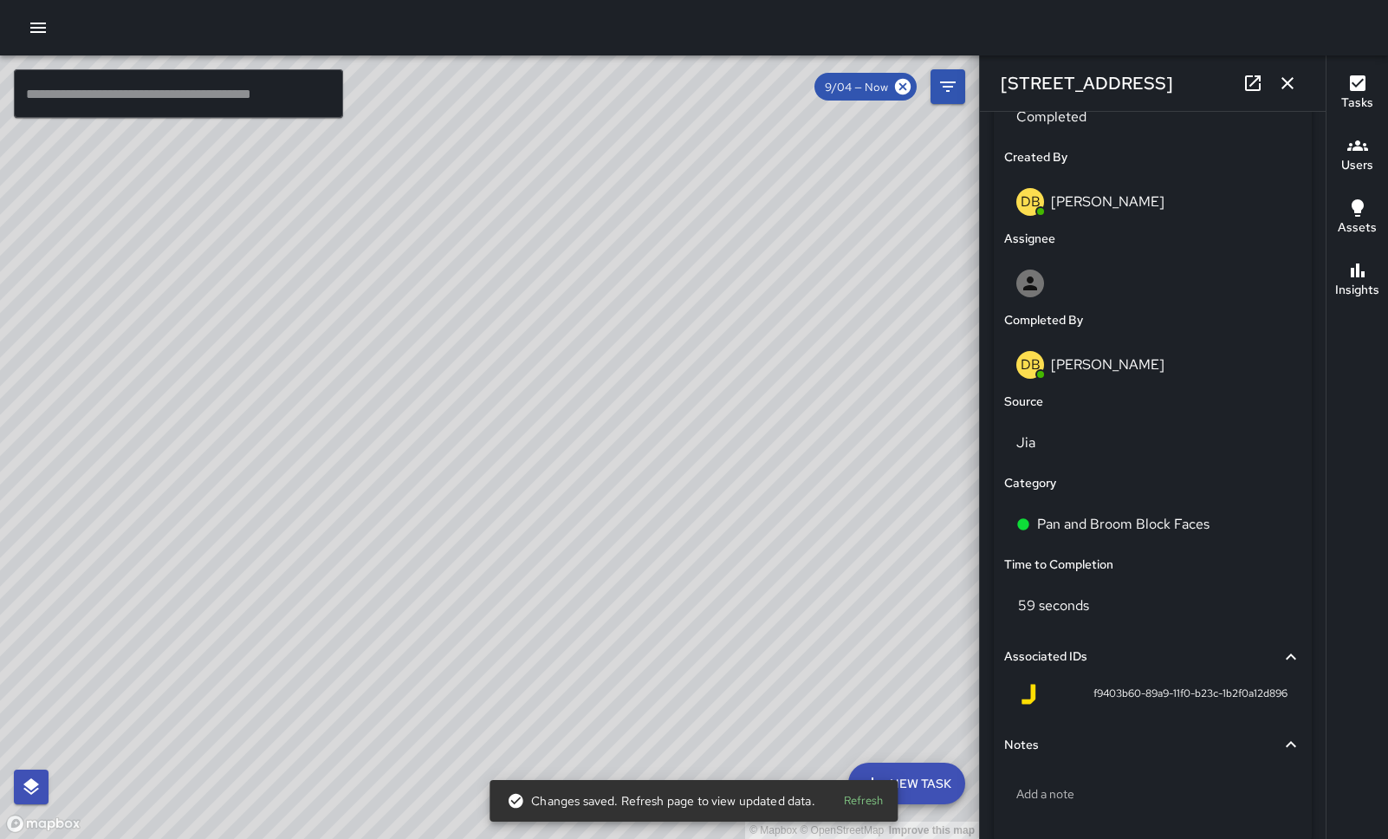
drag, startPoint x: 501, startPoint y: 574, endPoint x: 630, endPoint y: 250, distance: 348.8
click at [630, 250] on div "© Mapbox © OpenStreetMap Improve this map" at bounding box center [489, 446] width 979 height 783
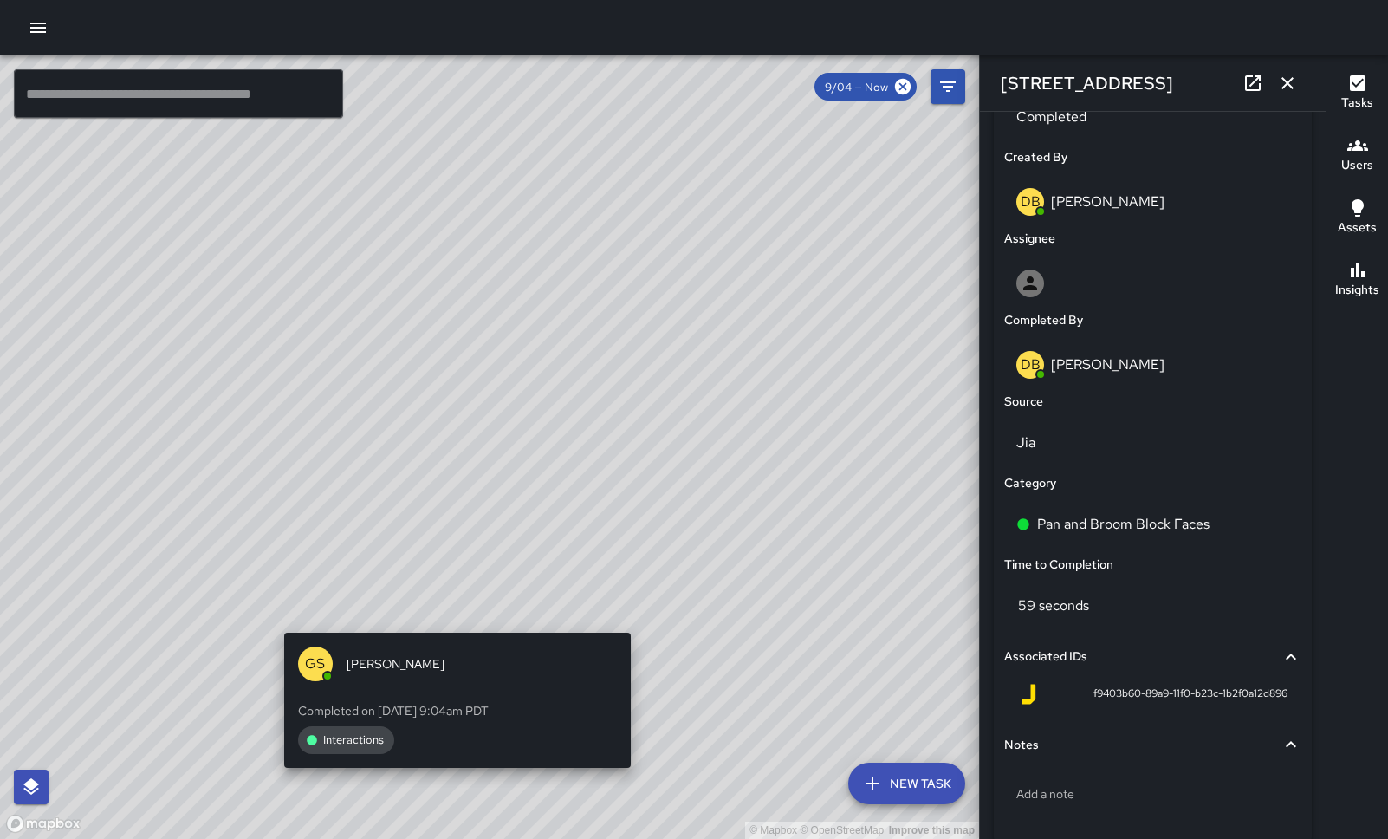
click at [451, 623] on div "© Mapbox © OpenStreetMap Improve this map GS [PERSON_NAME] Completed on [DATE] …" at bounding box center [489, 446] width 979 height 783
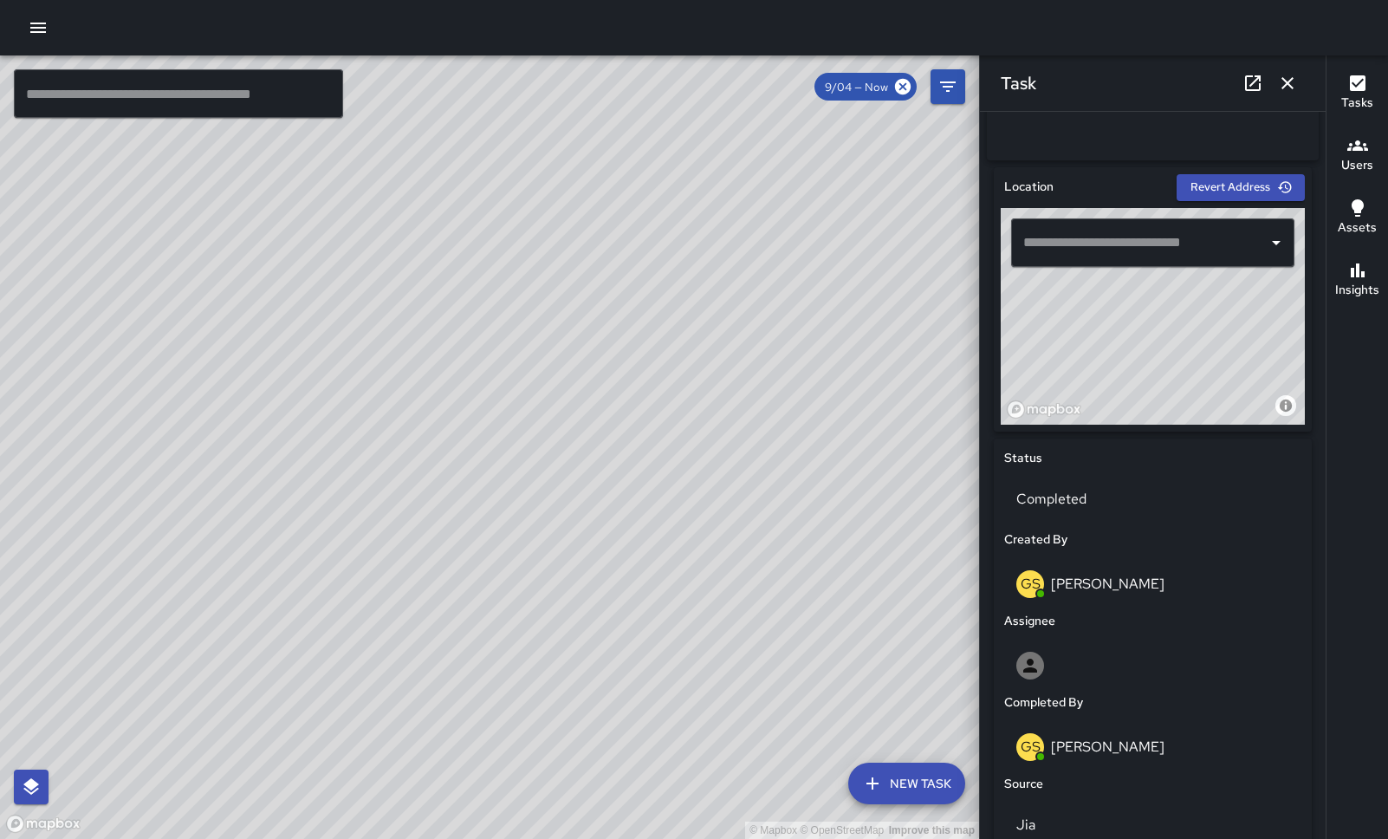
scroll to position [953, 0]
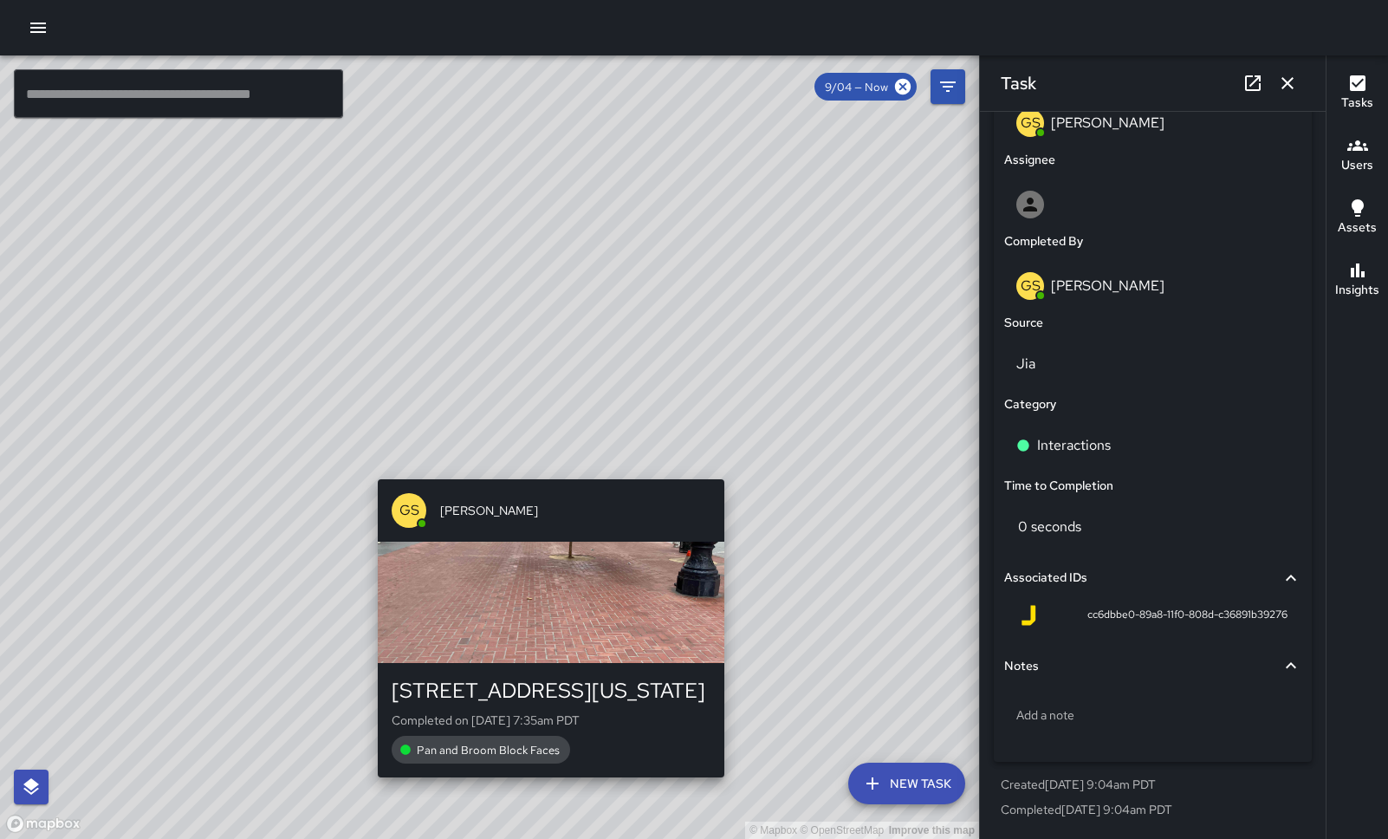
click at [541, 472] on div "GS [PERSON_NAME] [STREET_ADDRESS][US_STATE] Completed on [DATE] 7:35am PDT Pan …" at bounding box center [551, 628] width 360 height 312
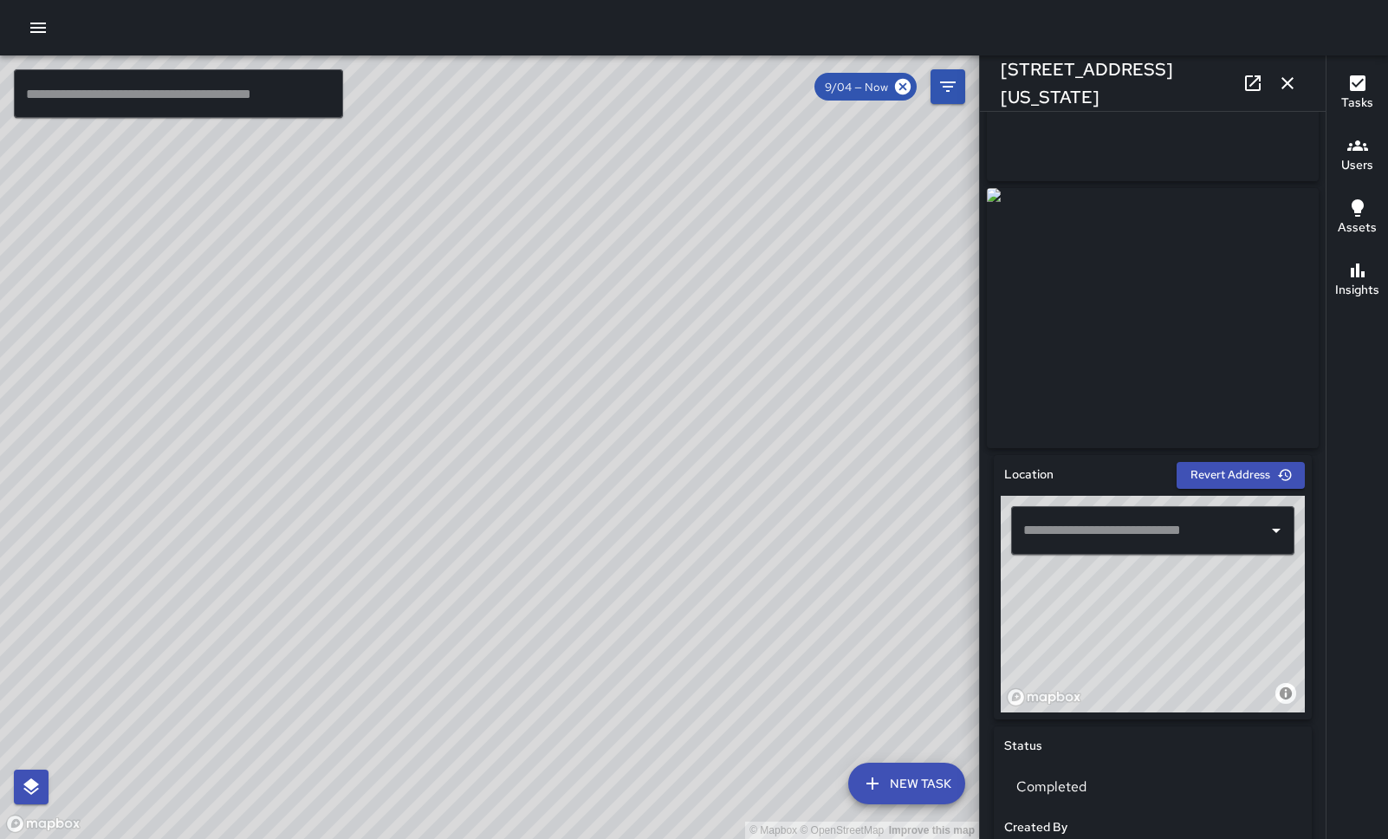
scroll to position [0, 0]
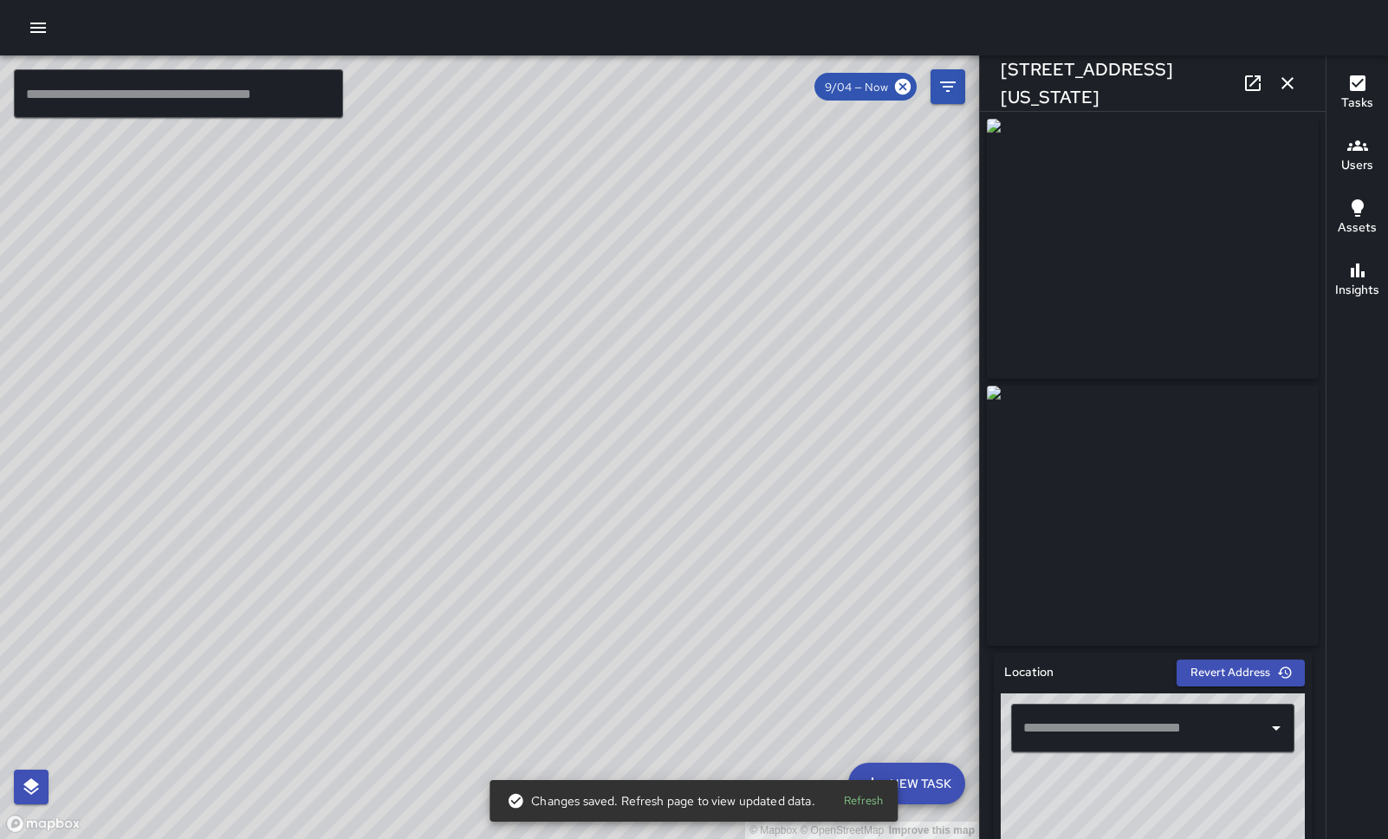
click at [554, 387] on div "© Mapbox © OpenStreetMap Improve this map GS [PERSON_NAME] [STREET_ADDRESS][US_…" at bounding box center [489, 446] width 979 height 783
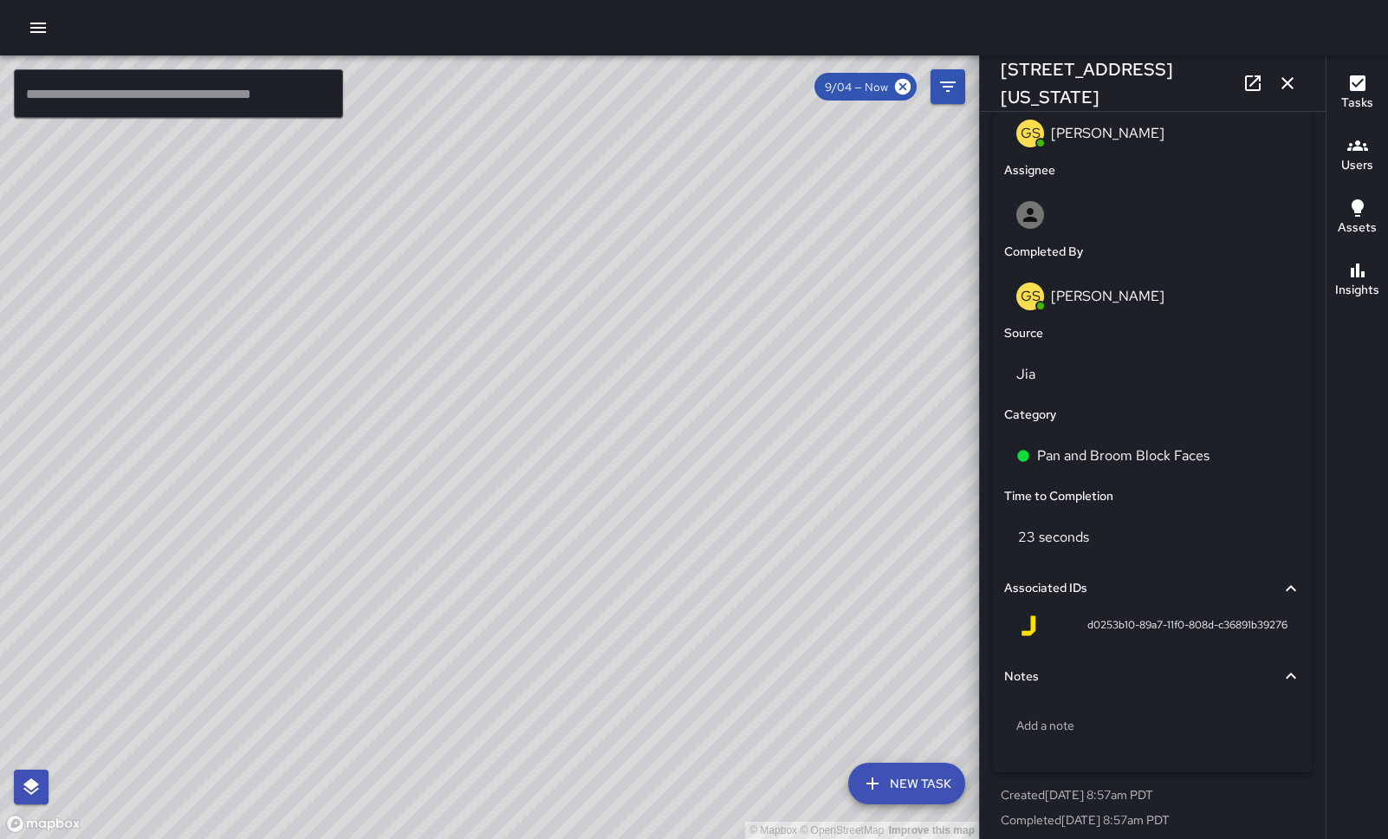
scroll to position [953, 0]
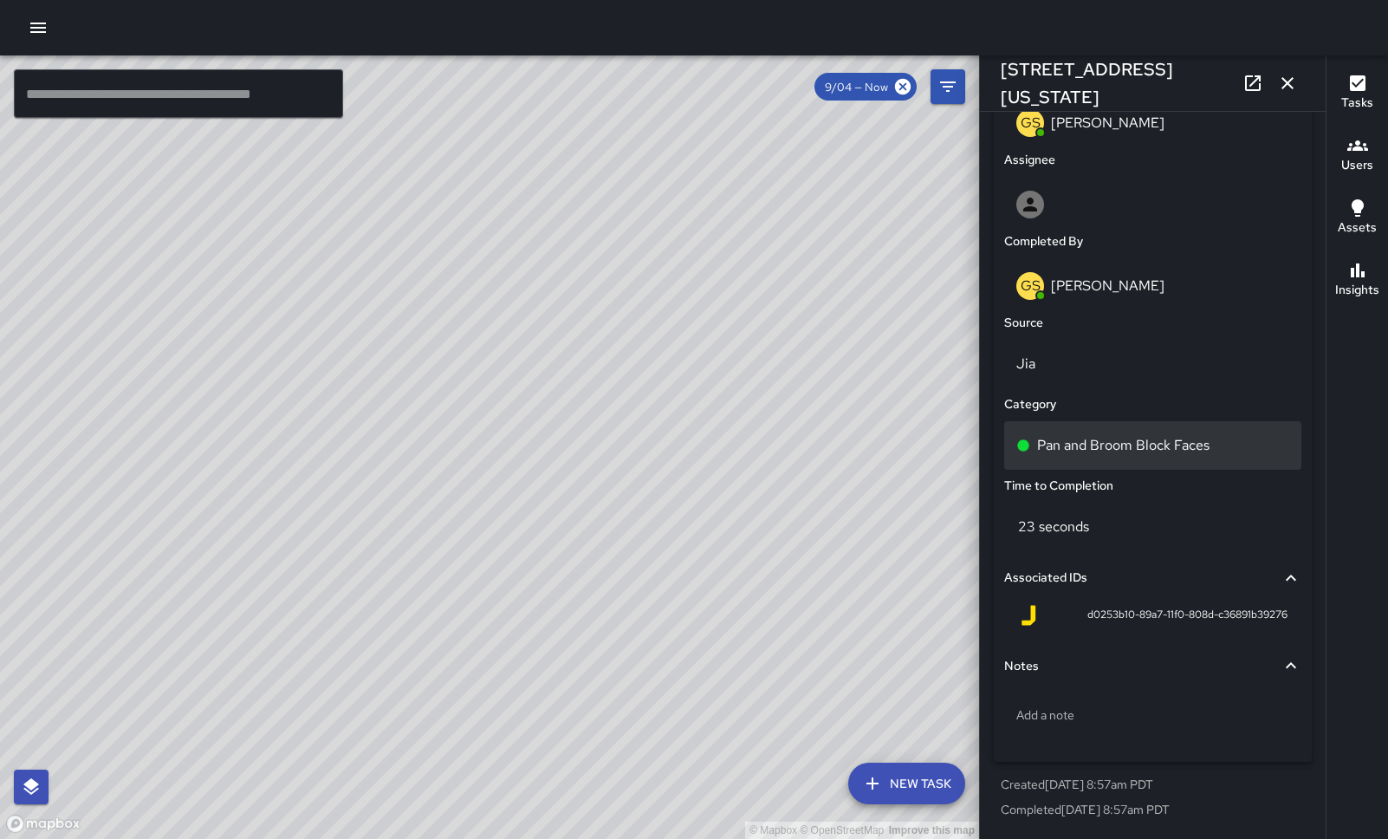
click at [1119, 436] on p "Pan and Broom Block Faces" at bounding box center [1123, 445] width 172 height 21
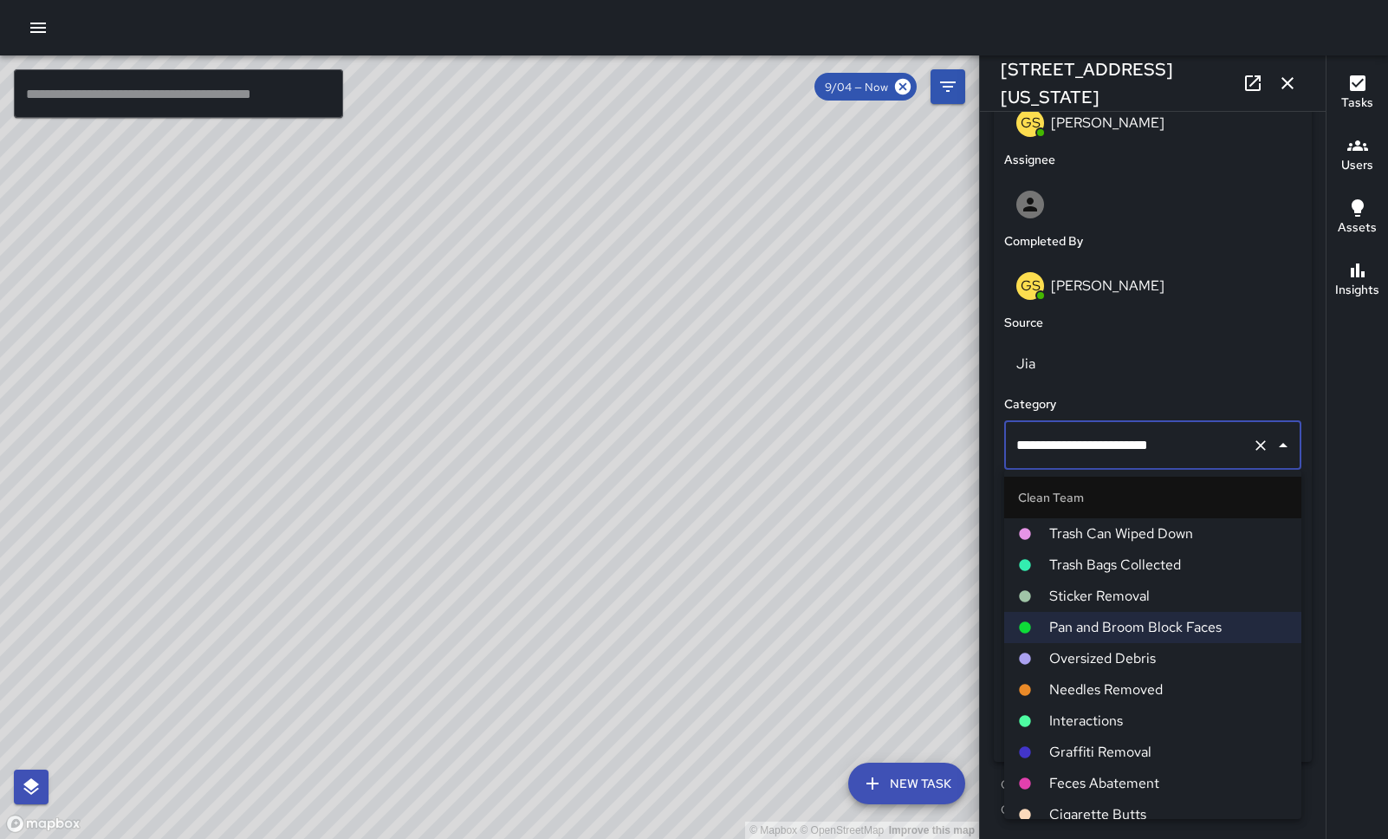
click at [1114, 594] on span "Sticker Removal" at bounding box center [1168, 596] width 238 height 21
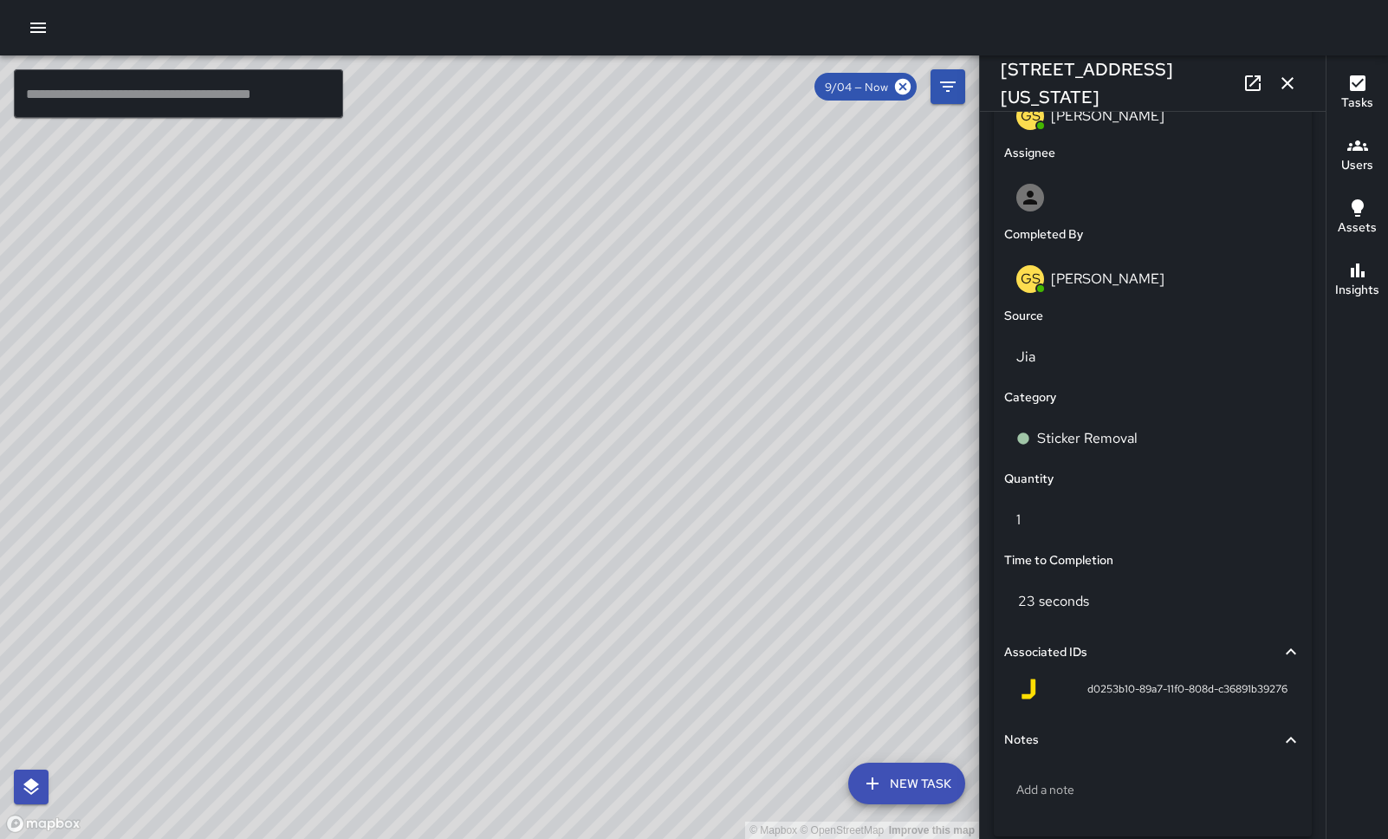
drag, startPoint x: 470, startPoint y: 549, endPoint x: 762, endPoint y: 310, distance: 378.1
click at [762, 310] on div "© Mapbox © OpenStreetMap Improve this map" at bounding box center [489, 446] width 979 height 783
click at [1287, 79] on icon "button" at bounding box center [1287, 83] width 21 height 21
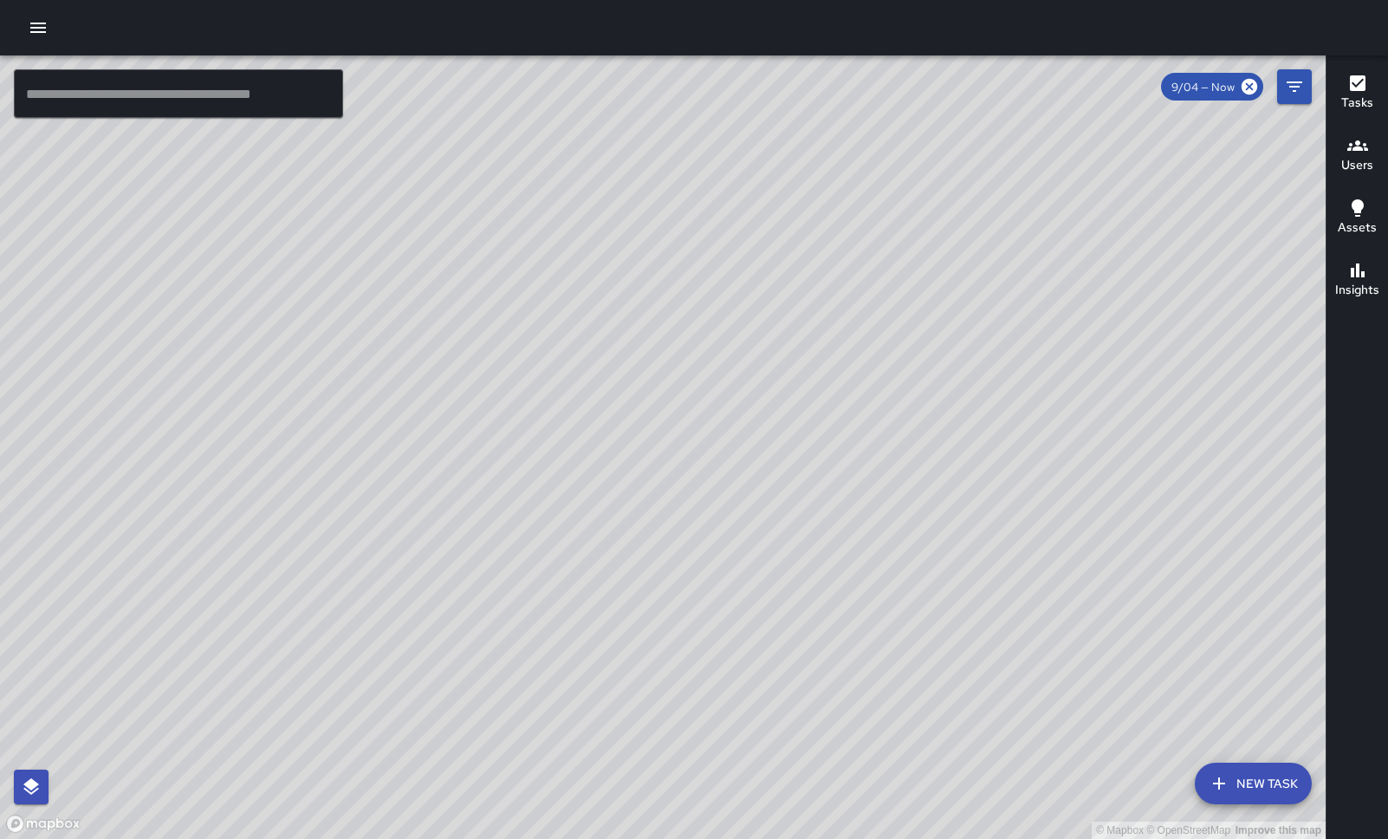
click at [28, 29] on icon "button" at bounding box center [38, 27] width 21 height 21
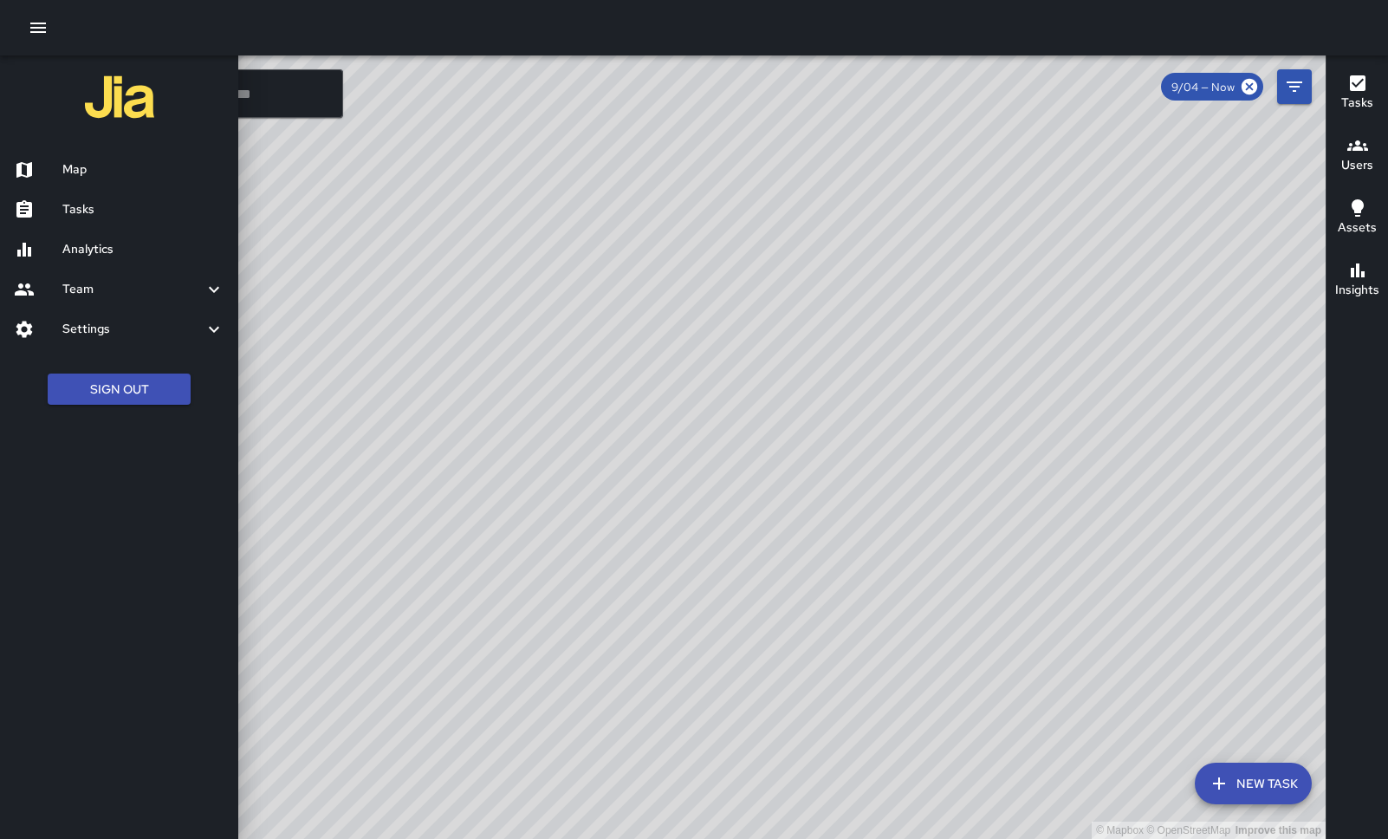
click at [104, 333] on h6 "Settings" at bounding box center [132, 329] width 141 height 19
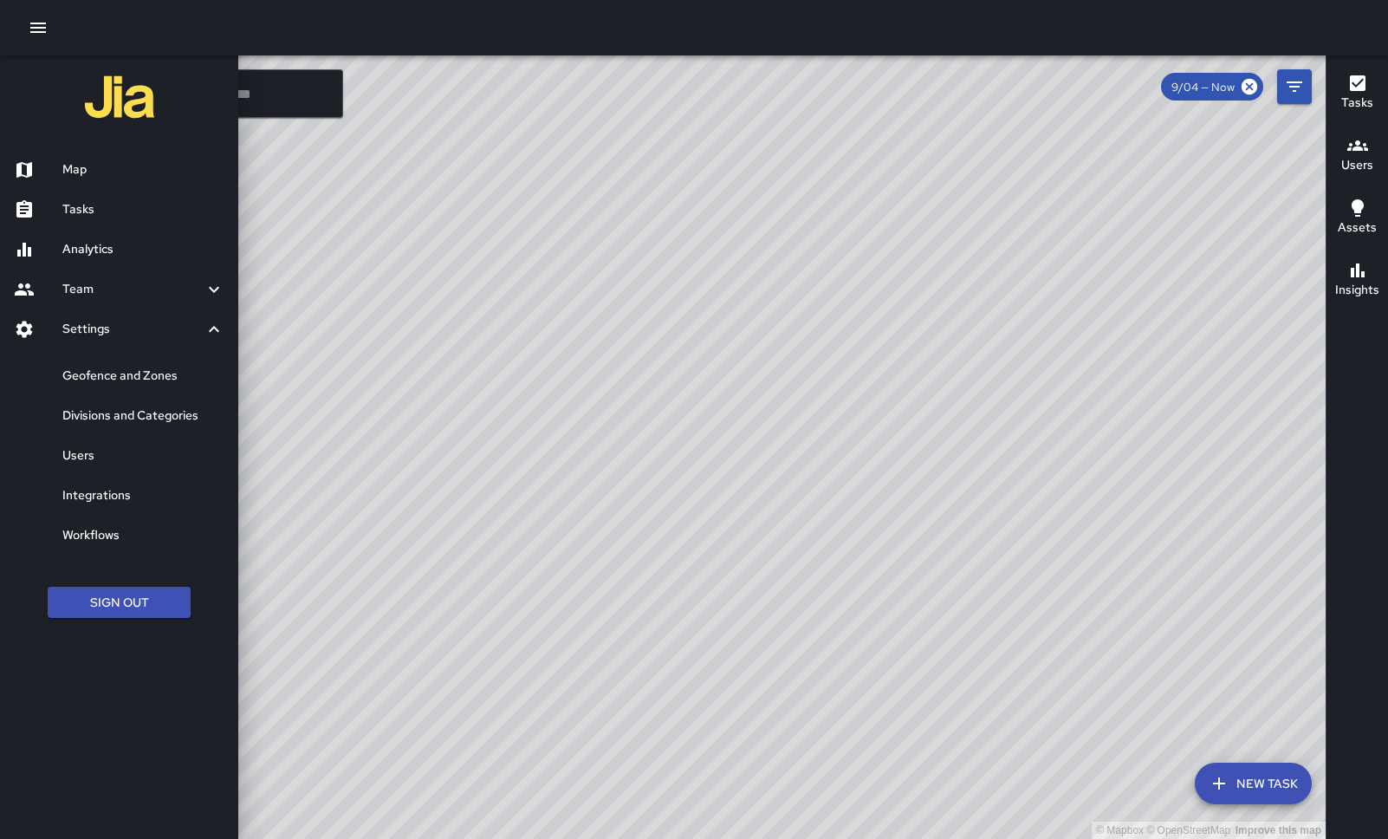
click at [101, 375] on h6 "Geofence and Zones" at bounding box center [143, 375] width 162 height 19
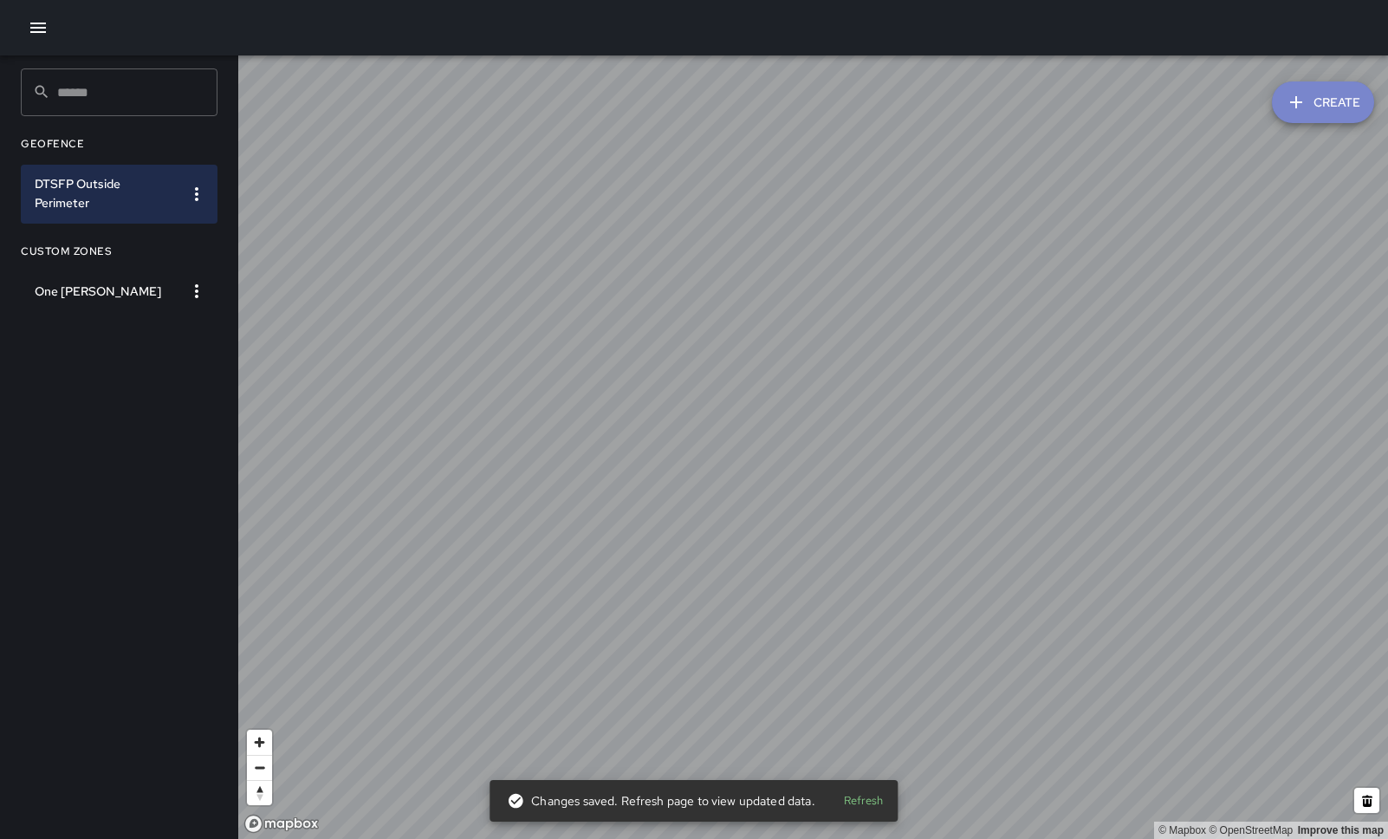
click at [1309, 110] on button "Create" at bounding box center [1323, 102] width 102 height 42
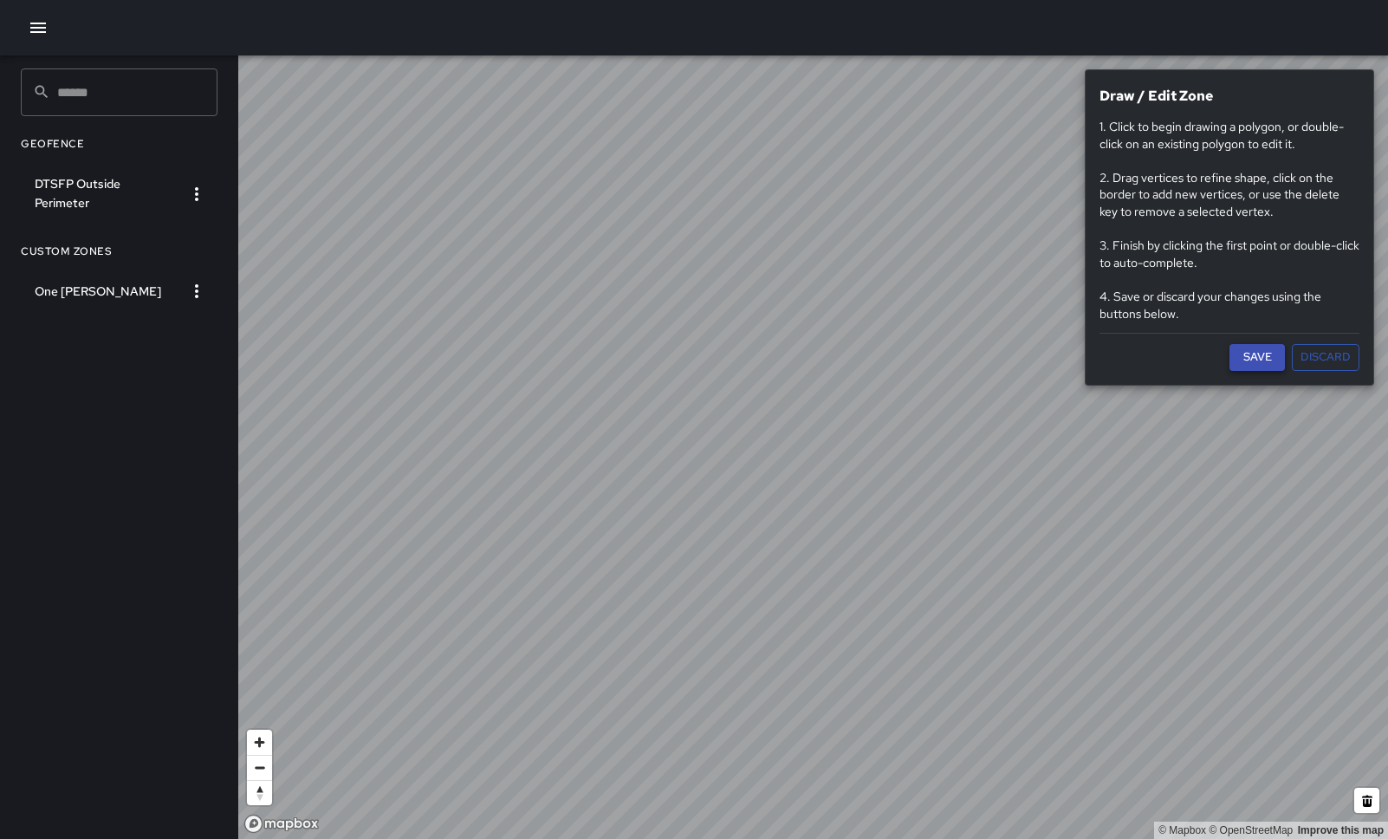
click at [1248, 351] on button "Save" at bounding box center [1256, 357] width 55 height 27
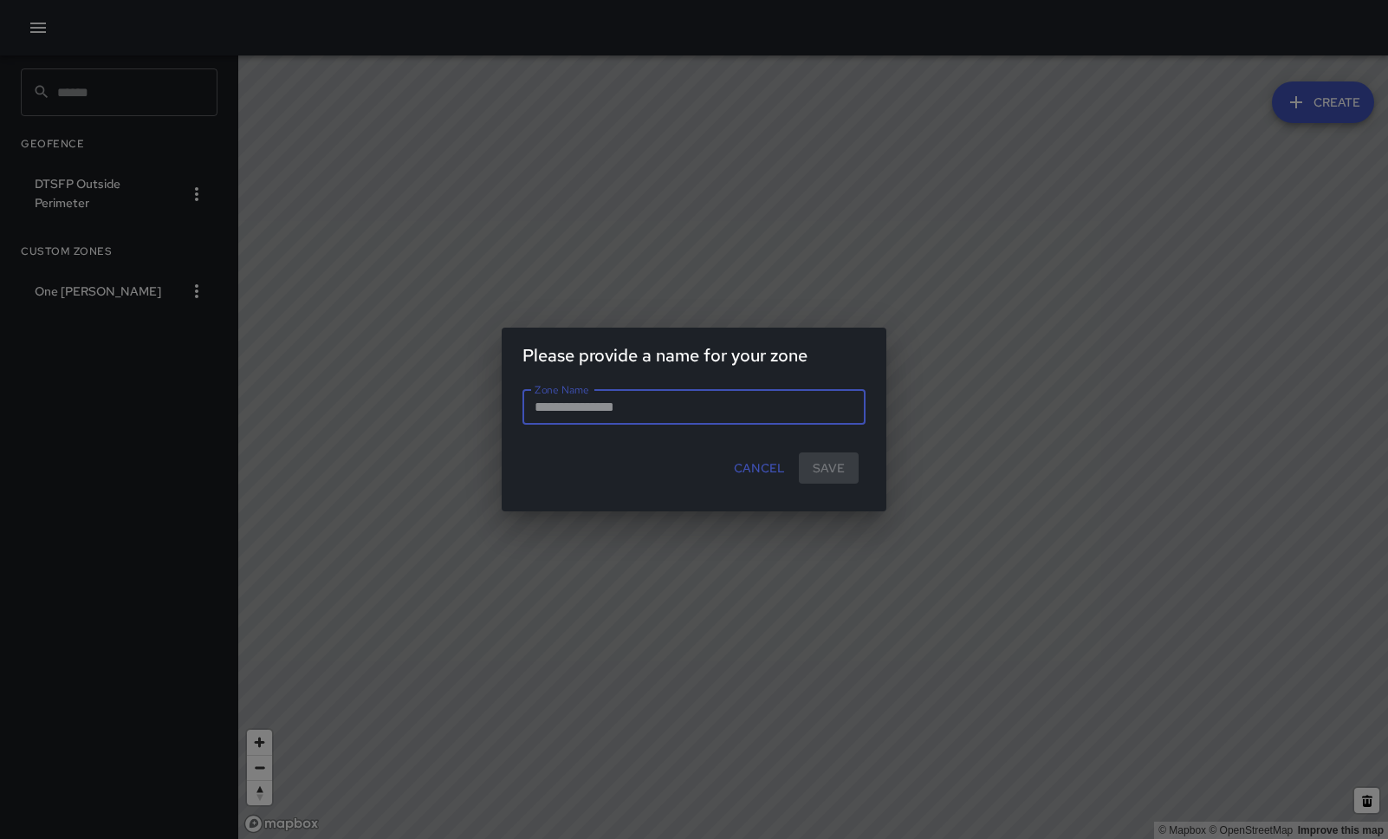
type input "*"
type input "**********"
click at [834, 465] on button "Save" at bounding box center [829, 468] width 60 height 32
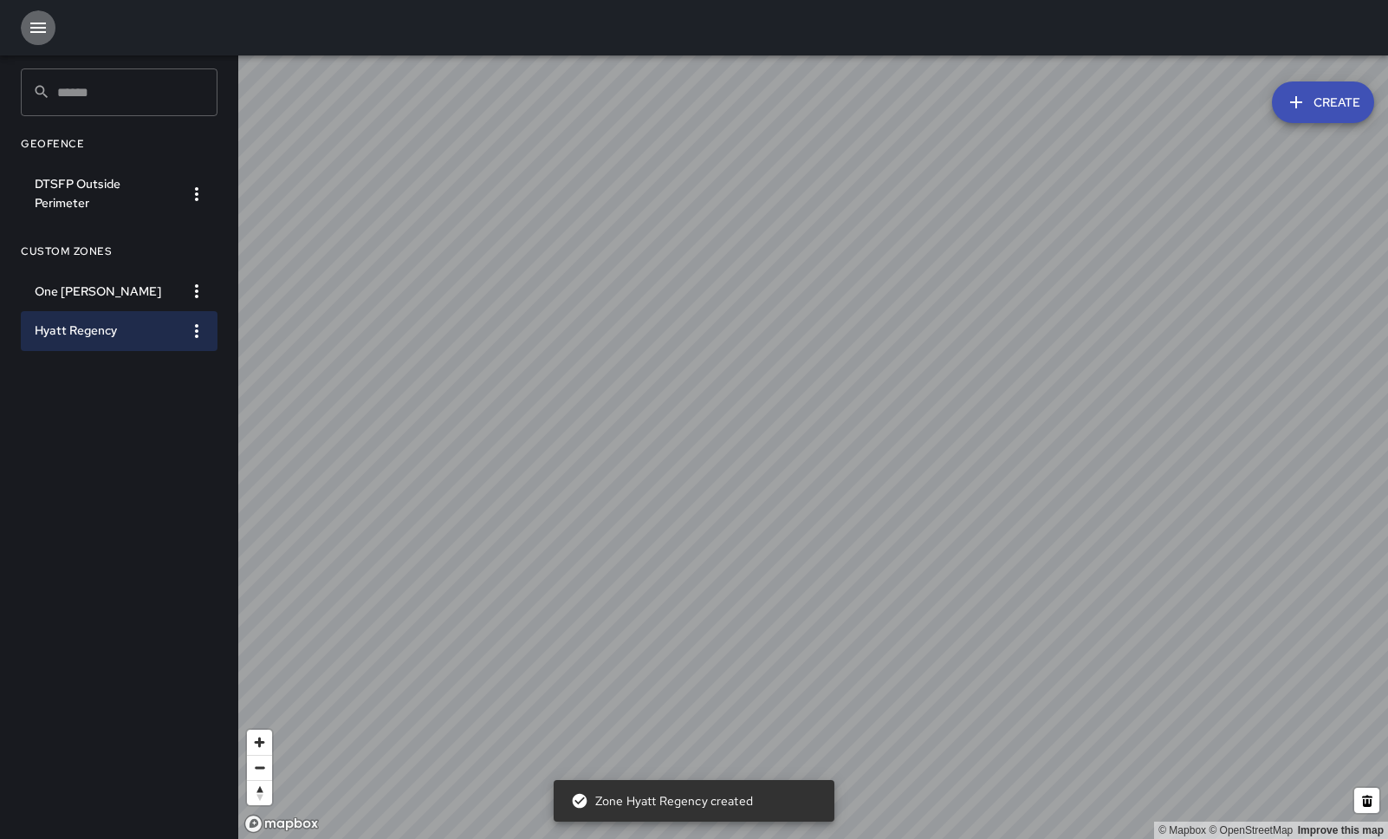
click at [34, 35] on icon "button" at bounding box center [38, 27] width 21 height 21
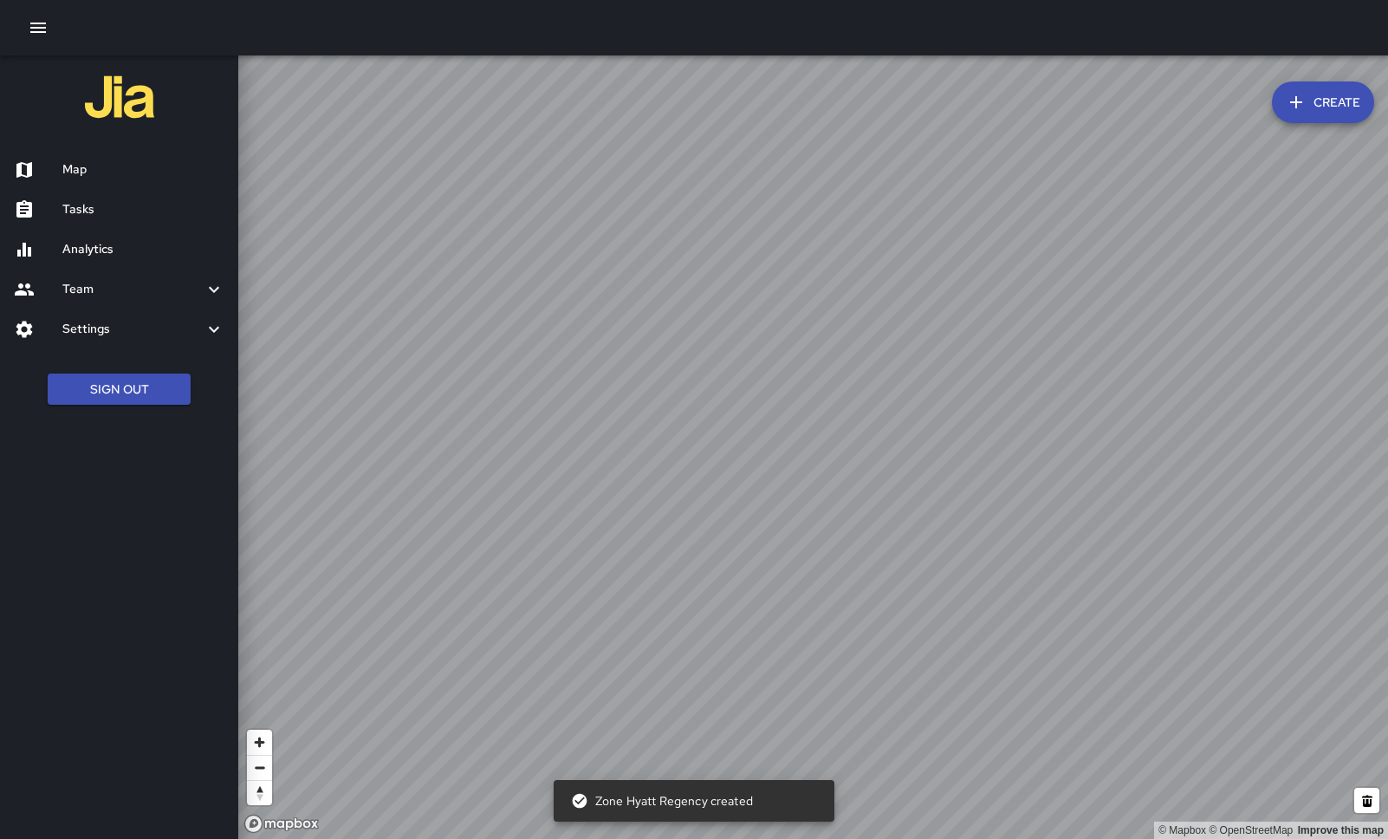
click at [108, 325] on h6 "Settings" at bounding box center [132, 329] width 141 height 19
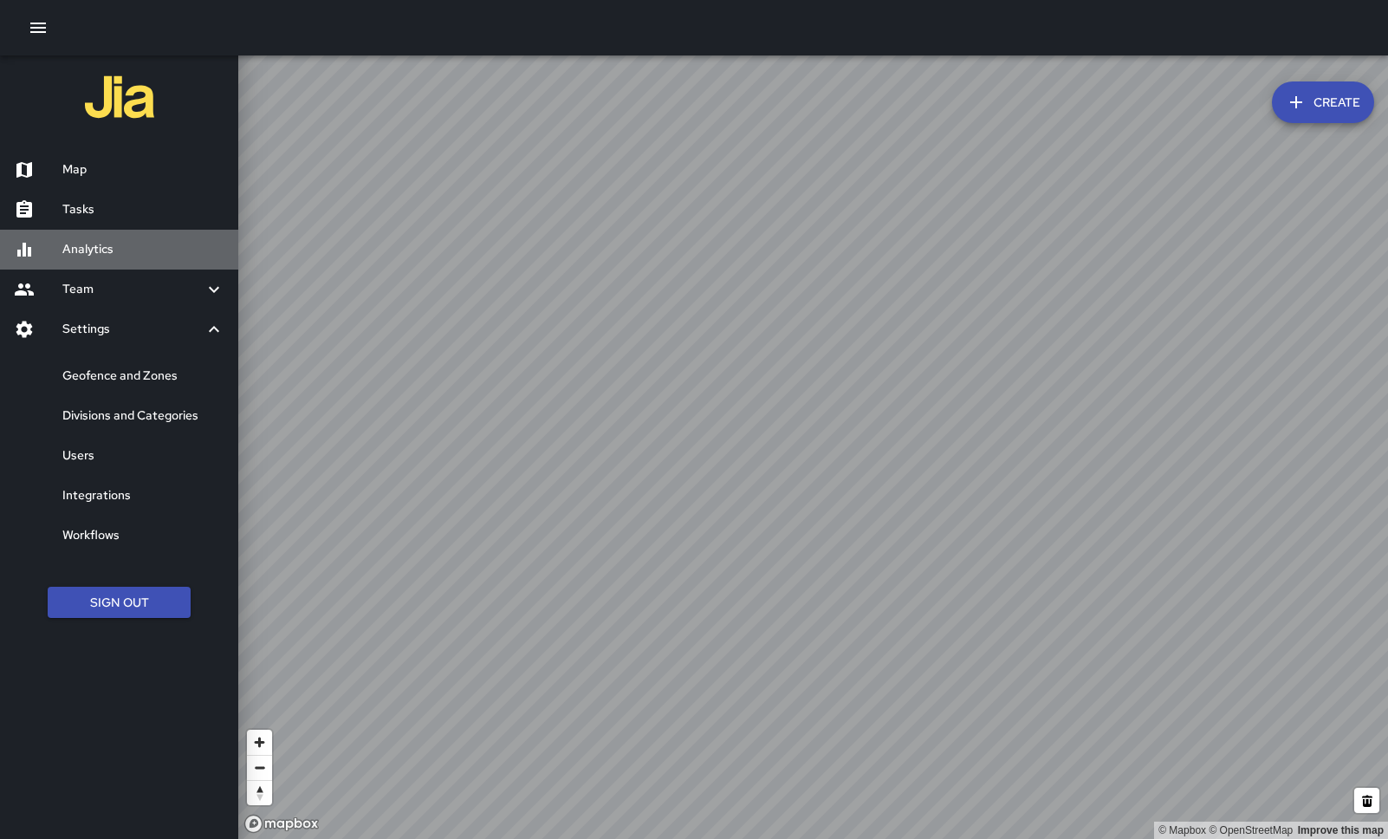
click at [91, 237] on div "Analytics" at bounding box center [119, 250] width 238 height 40
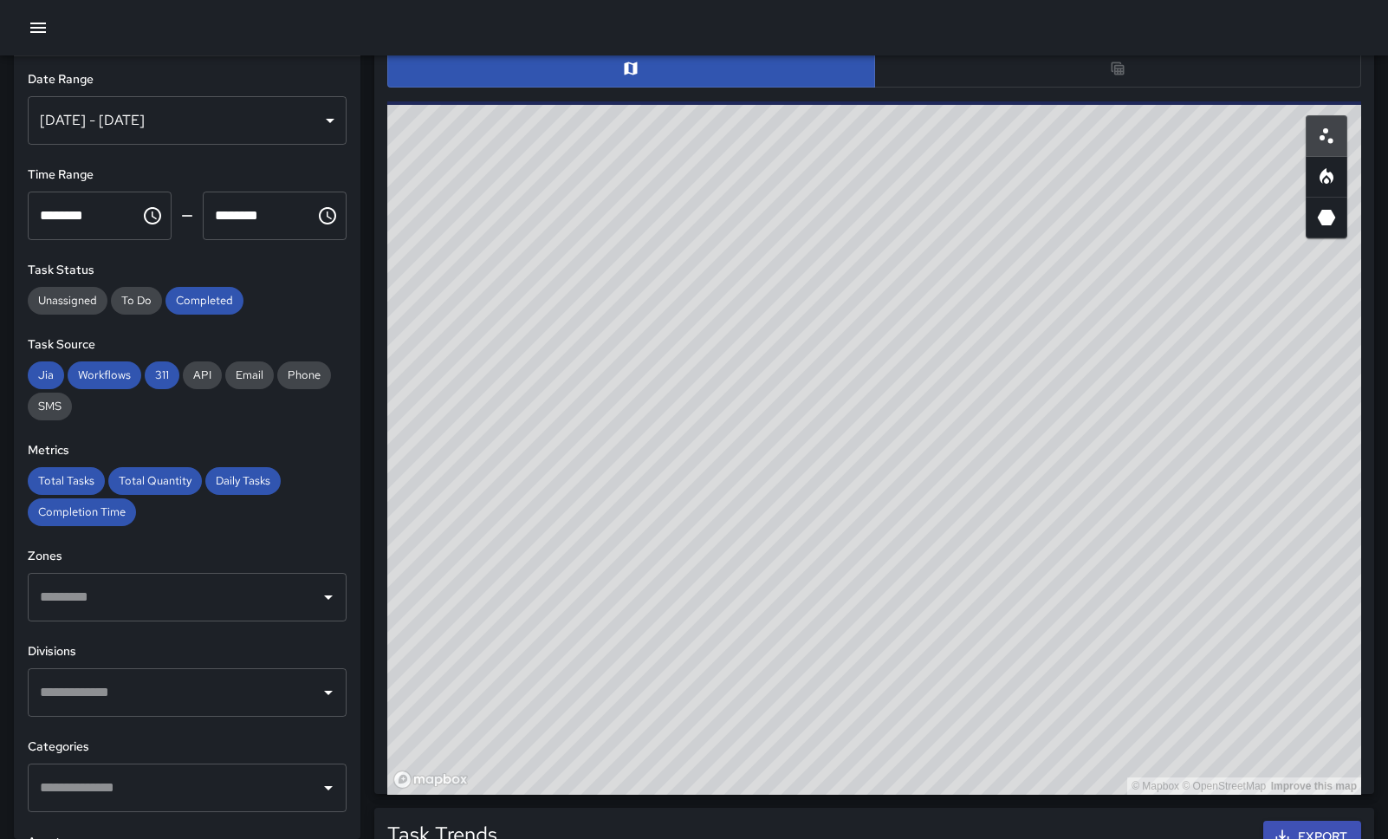
scroll to position [898, 0]
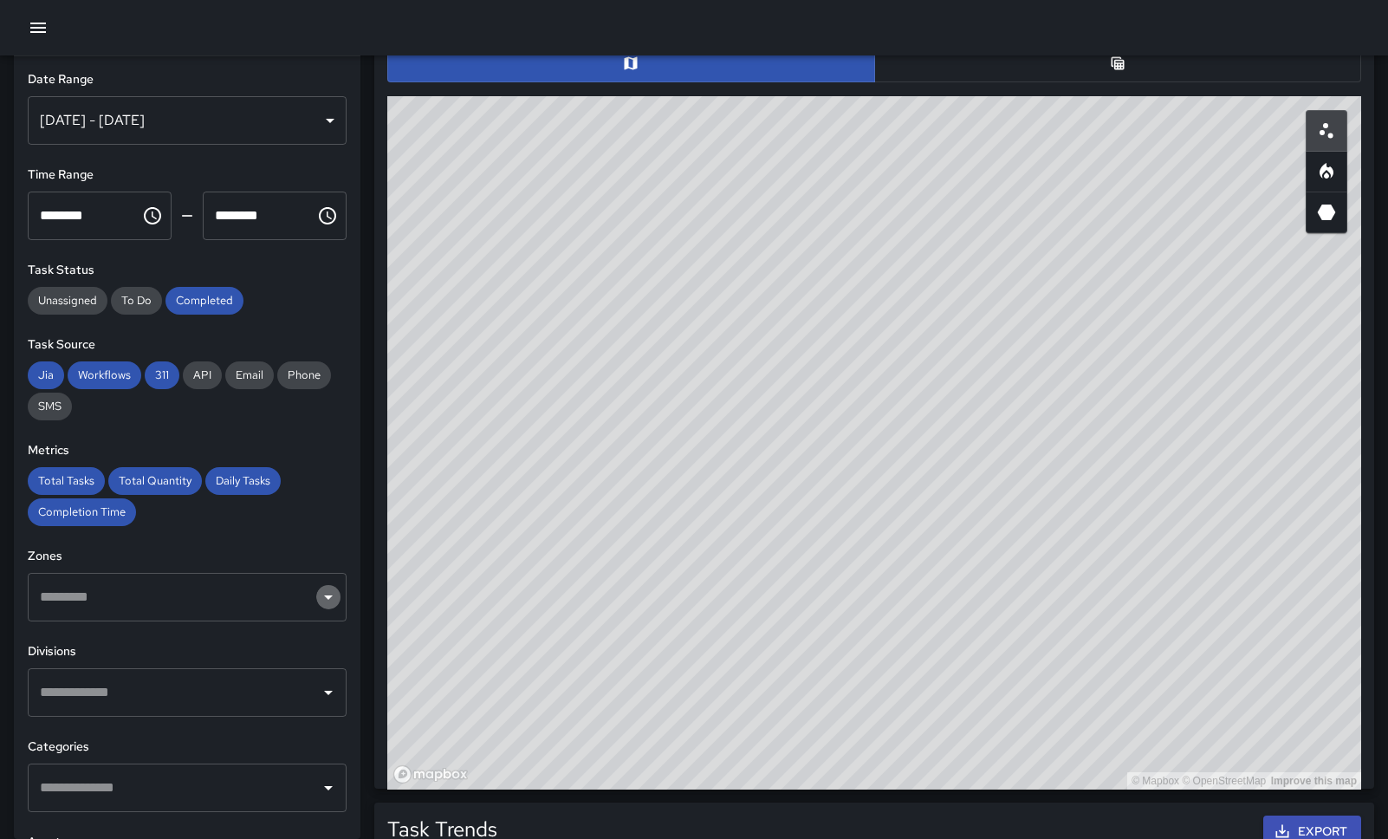
click at [325, 595] on icon "Open" at bounding box center [328, 597] width 9 height 4
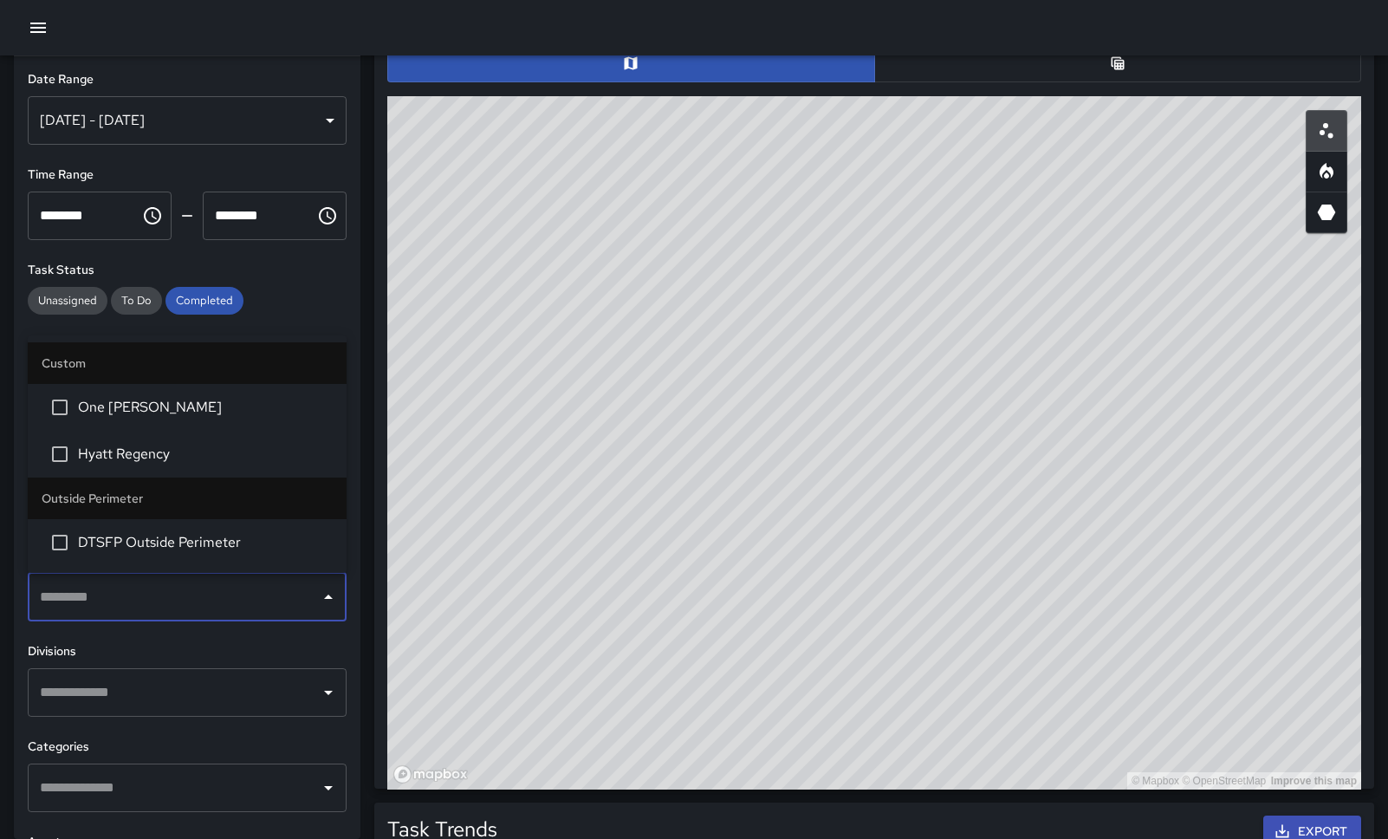
click at [132, 449] on span "Hyatt Regency" at bounding box center [205, 454] width 255 height 21
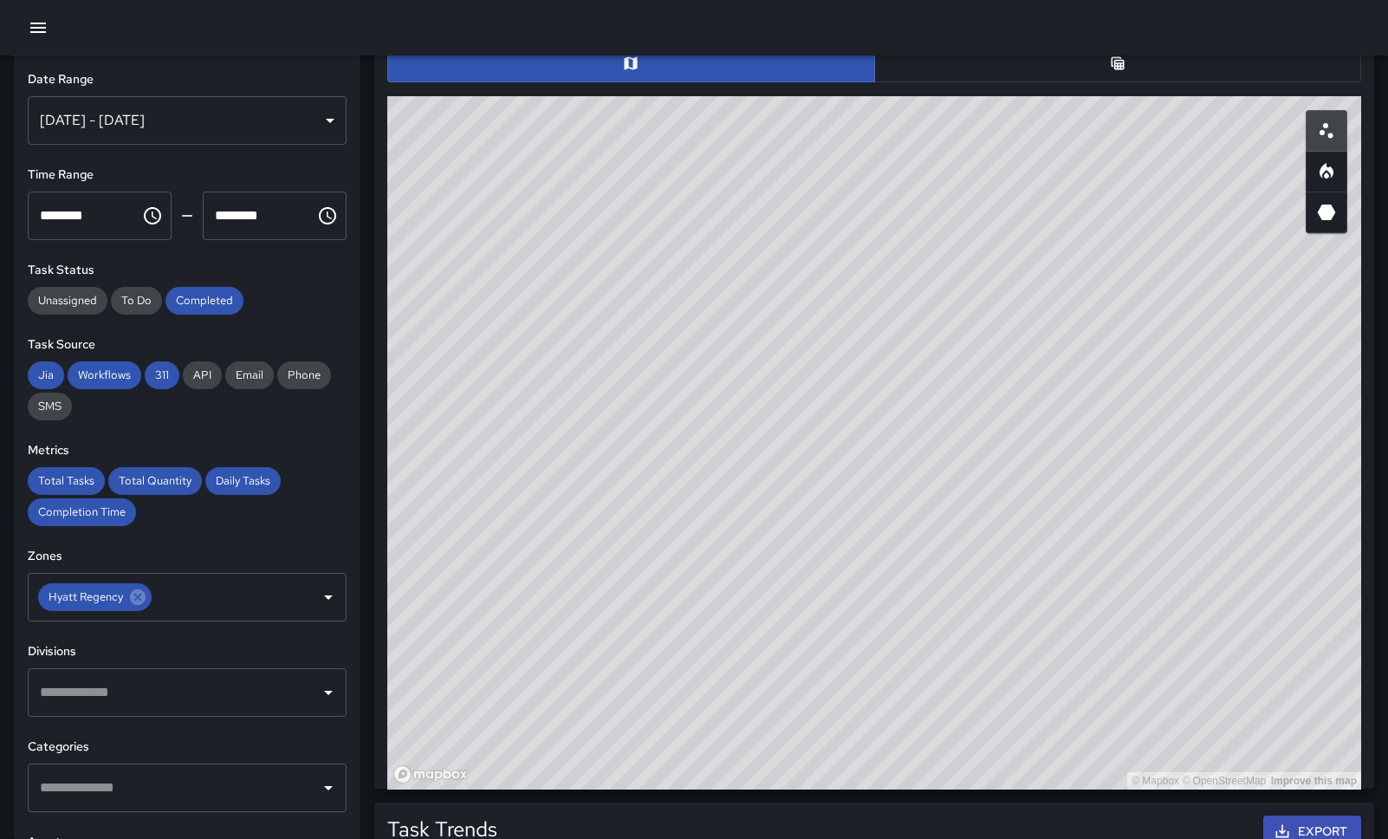
click at [315, 299] on div "Unassigned To Do Completed" at bounding box center [187, 301] width 319 height 28
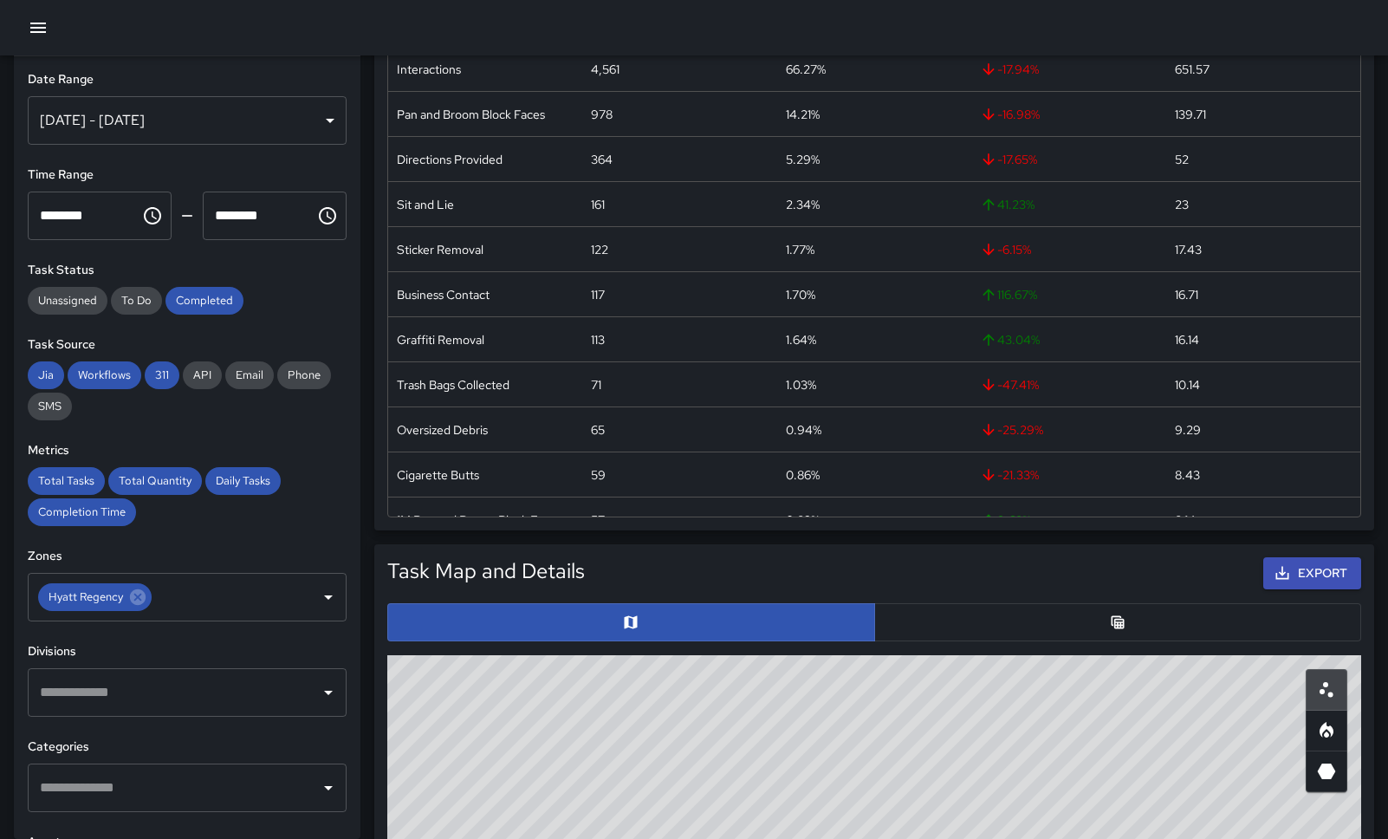
scroll to position [0, 0]
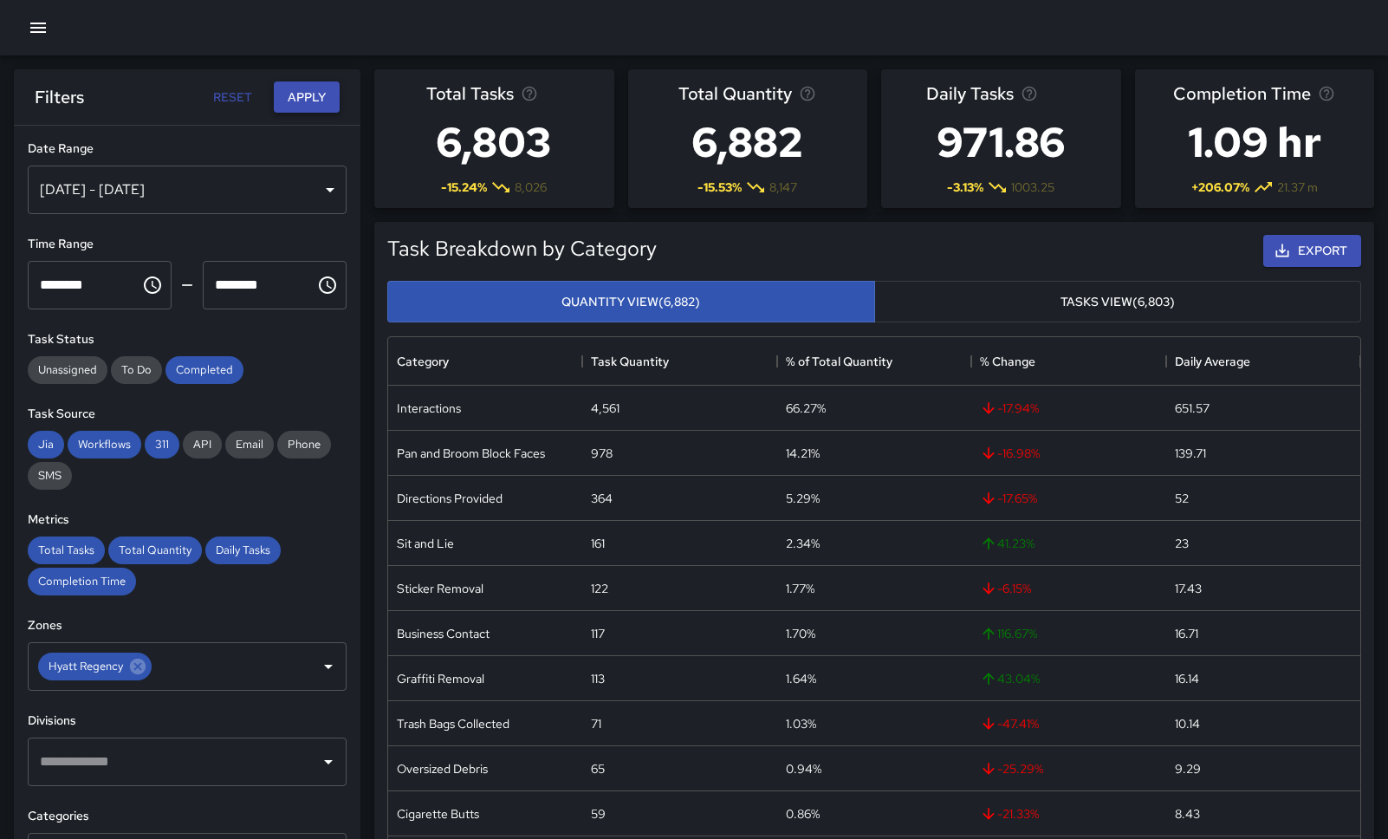
click at [315, 103] on button "Apply" at bounding box center [307, 97] width 66 height 32
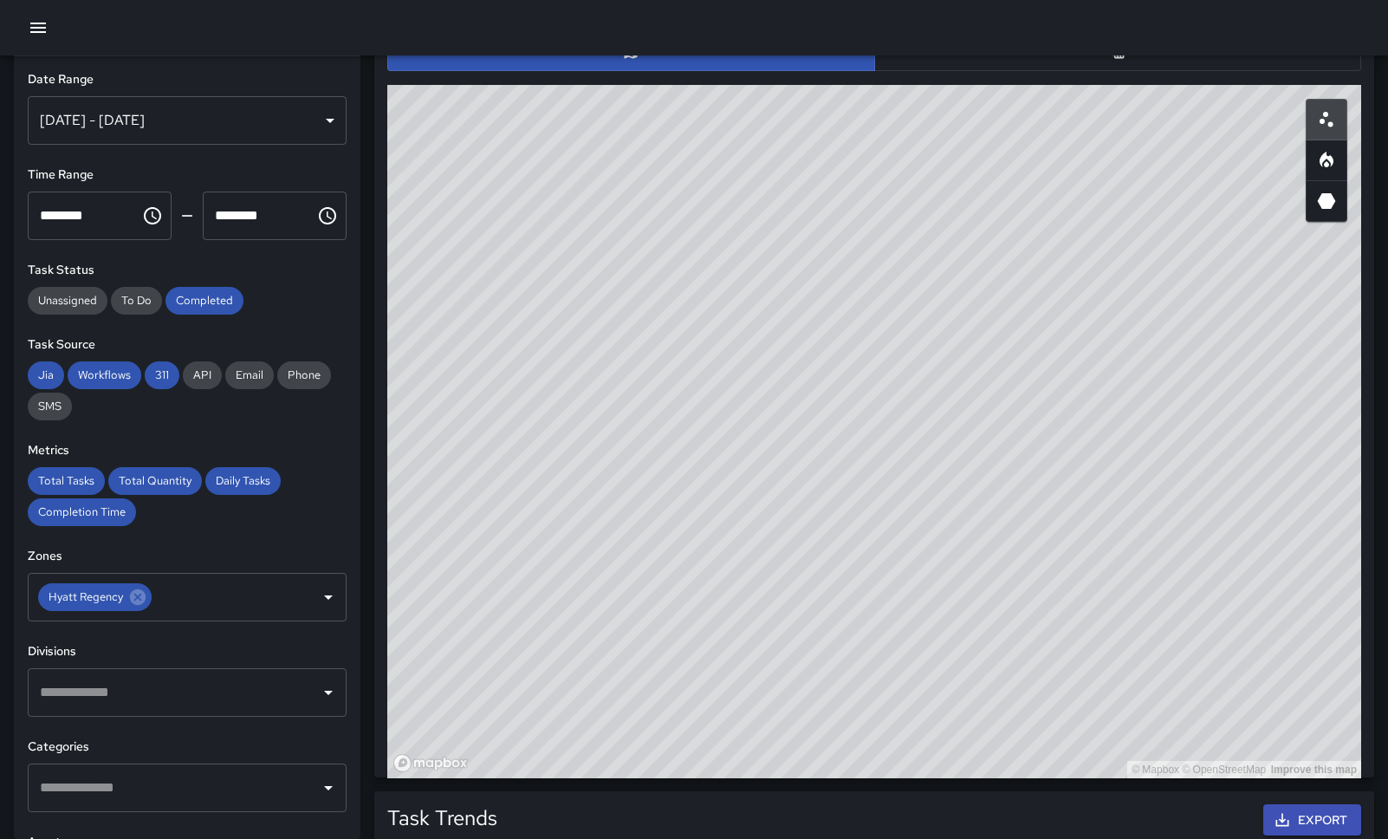
scroll to position [915, 0]
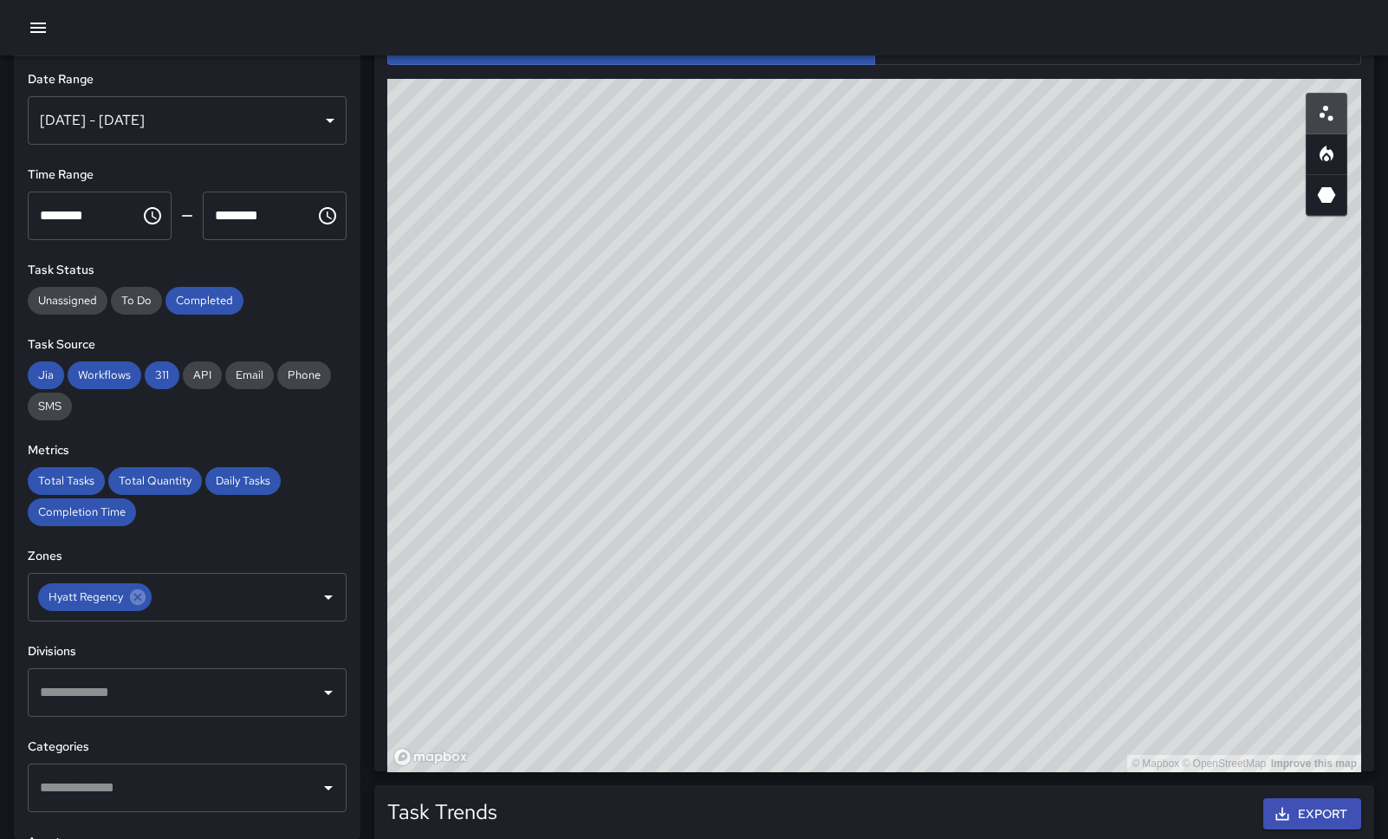
click at [996, 61] on button "button" at bounding box center [1118, 46] width 488 height 38
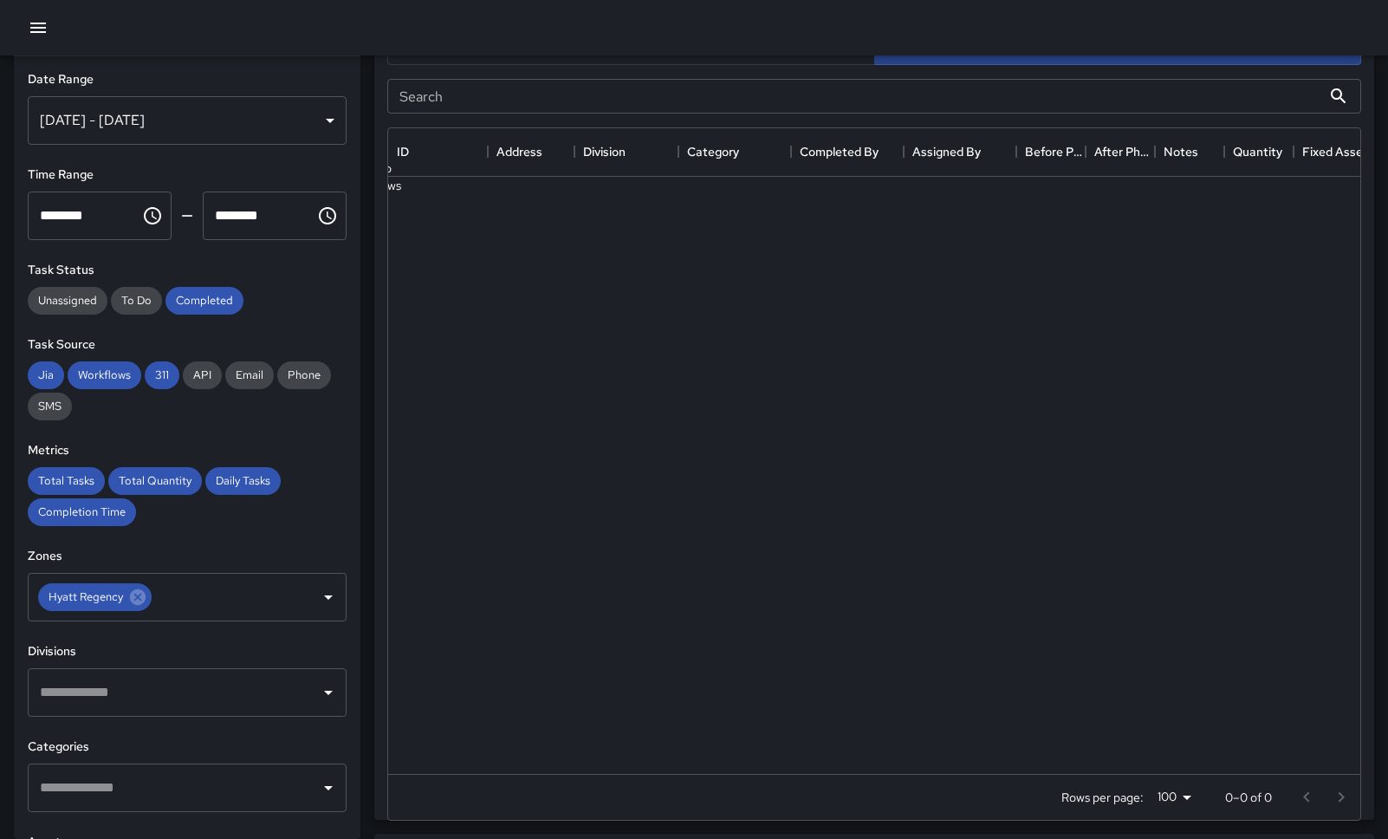
scroll to position [1, 1]
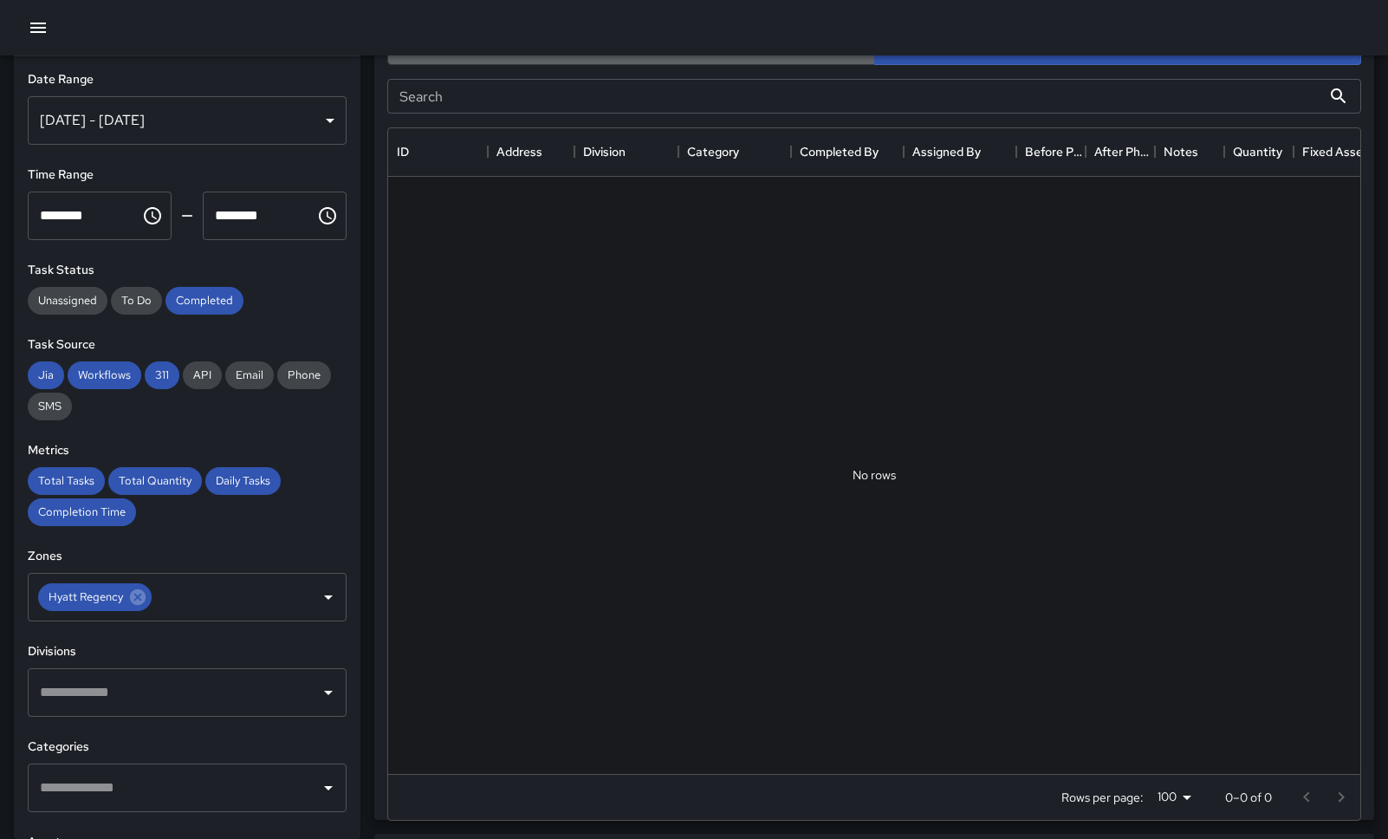
click at [846, 58] on button "button" at bounding box center [631, 46] width 488 height 38
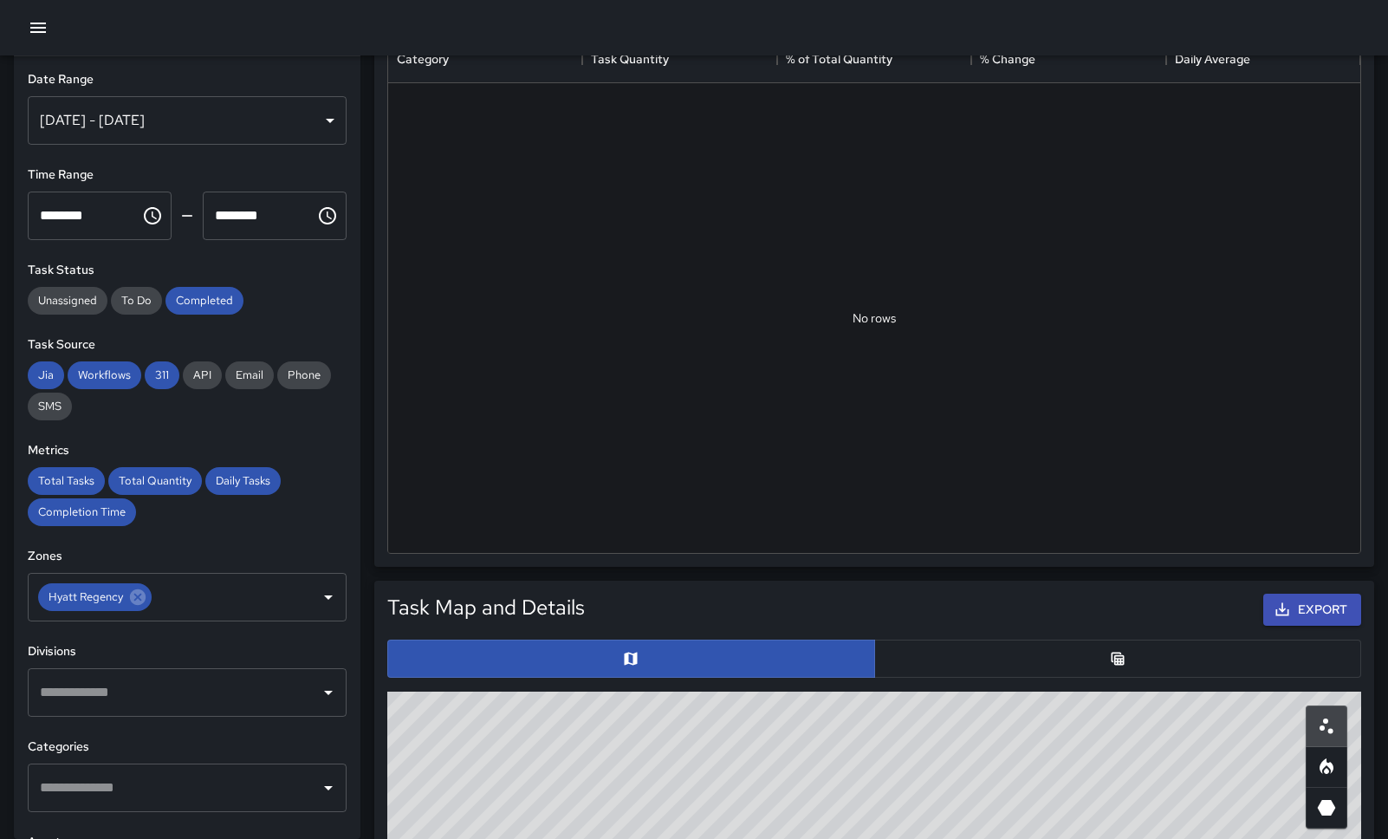
scroll to position [315, 0]
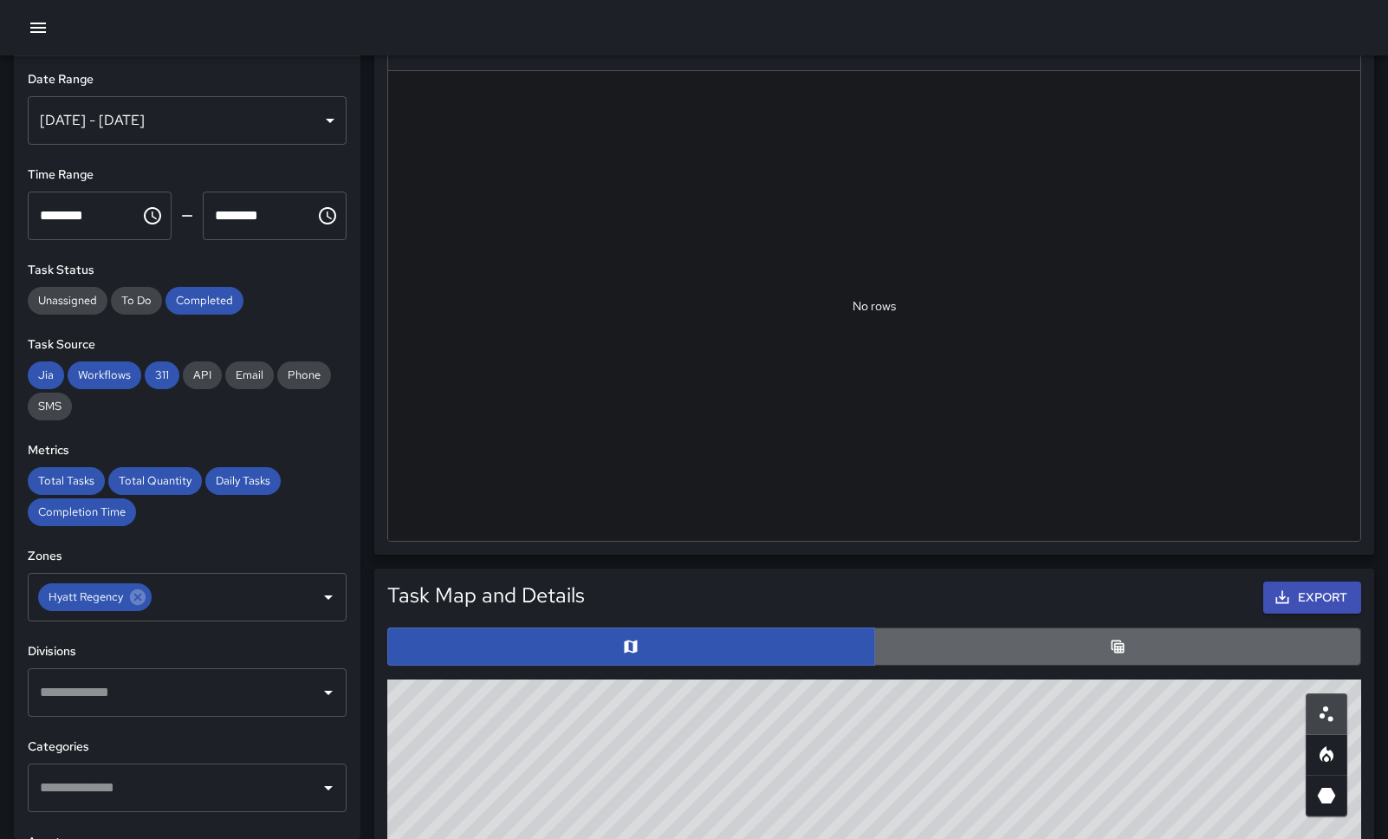
click at [892, 635] on button "button" at bounding box center [1118, 646] width 488 height 38
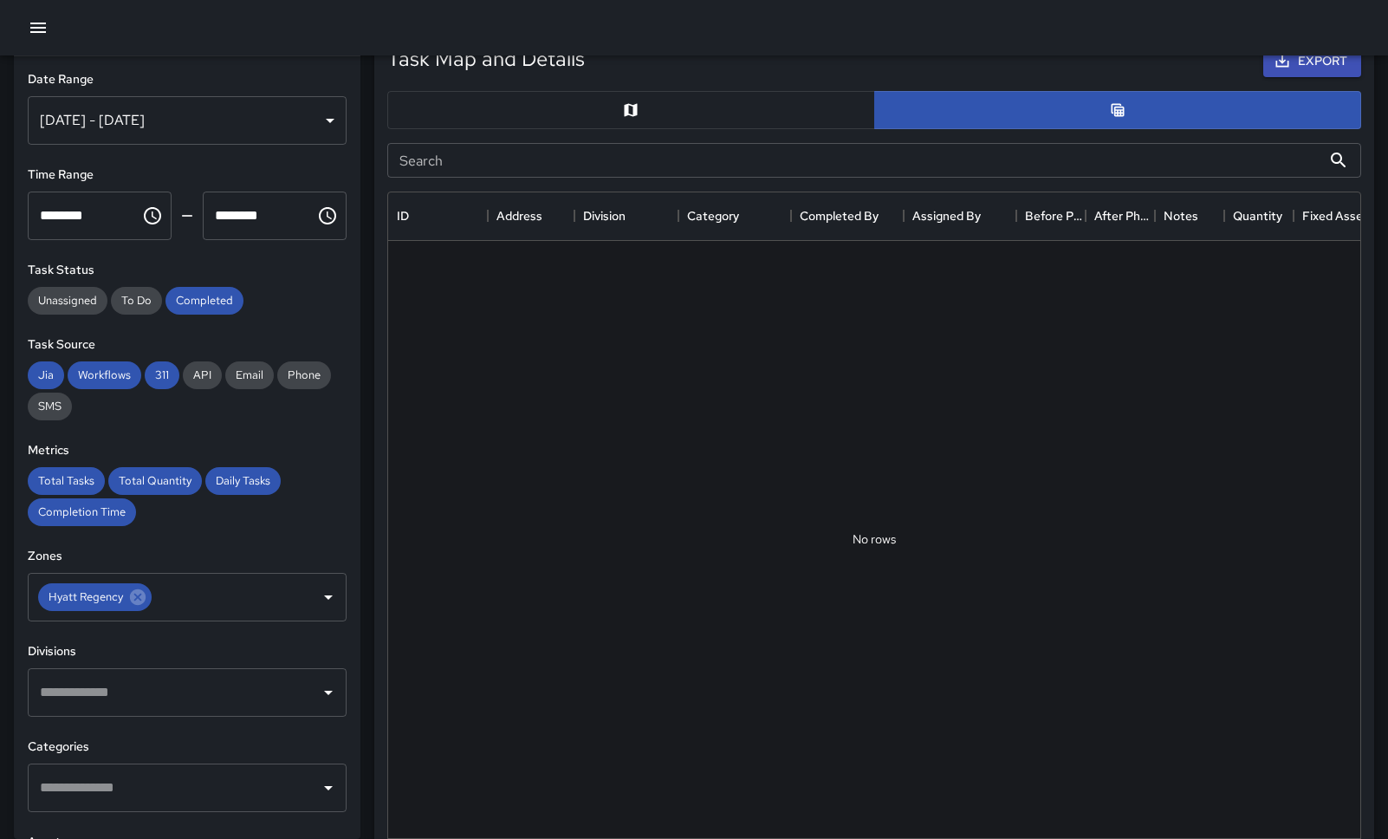
scroll to position [853, 0]
click at [820, 109] on button "button" at bounding box center [631, 108] width 488 height 38
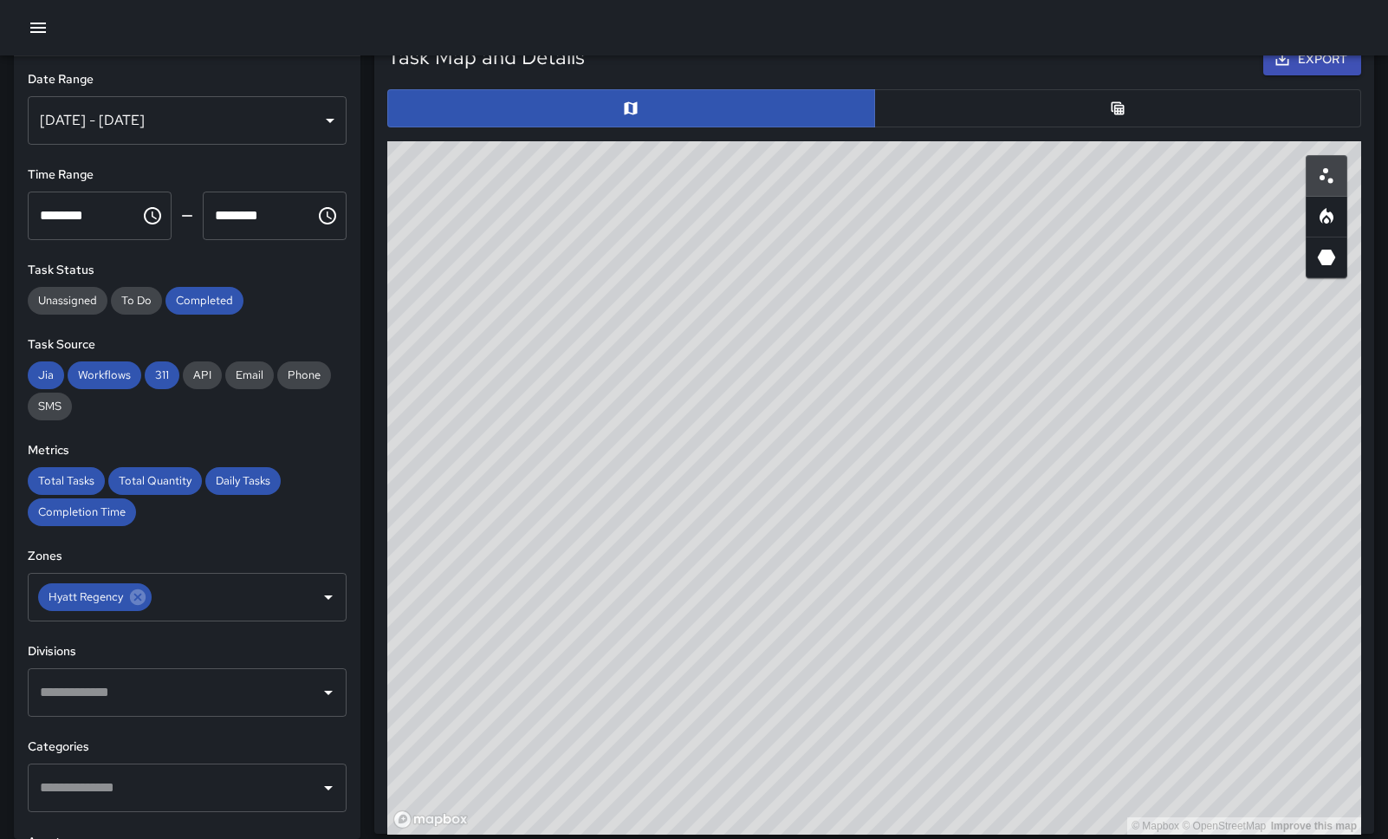
type button "map"
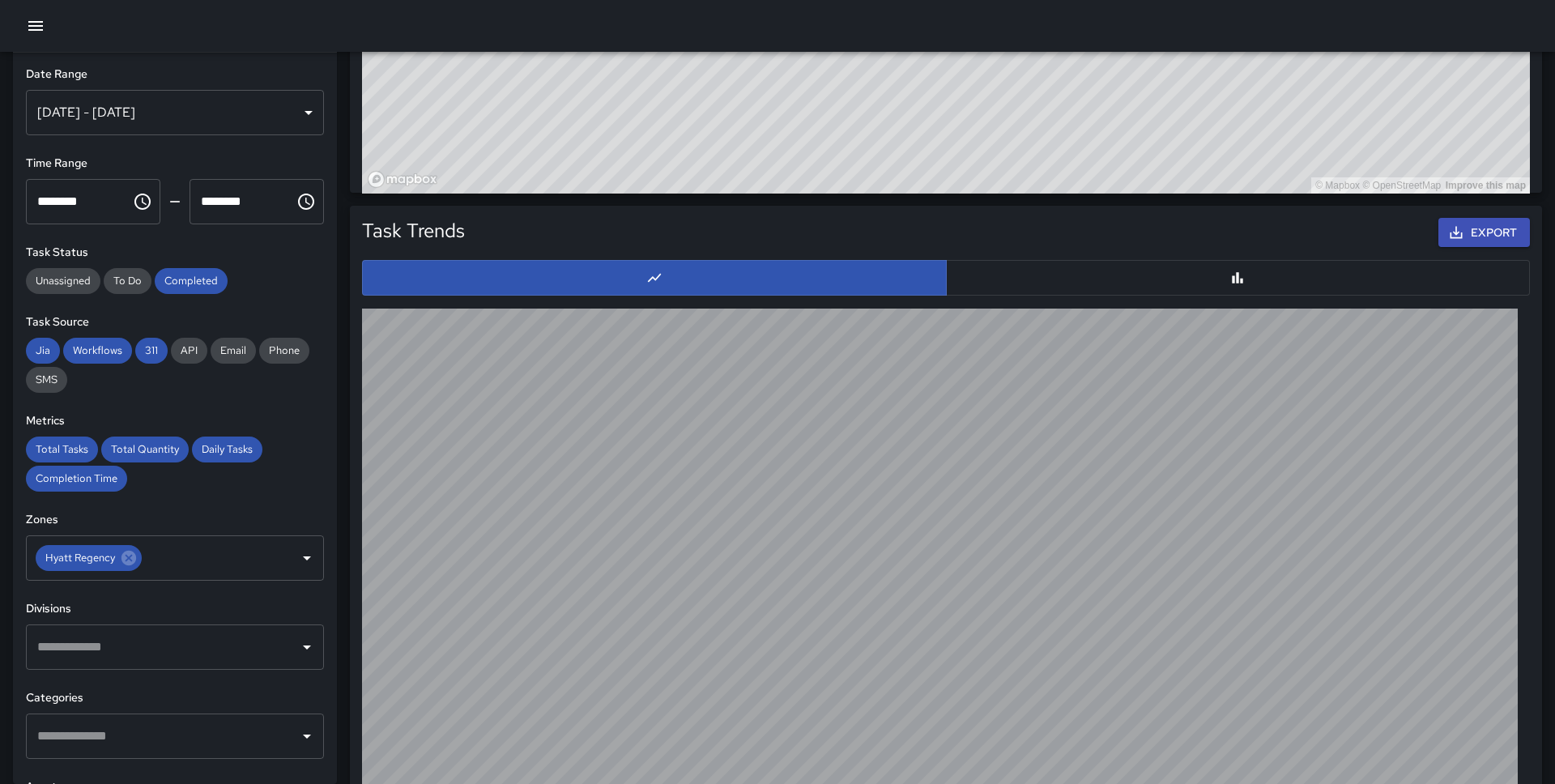
scroll to position [0, 0]
